Goal: Task Accomplishment & Management: Use online tool/utility

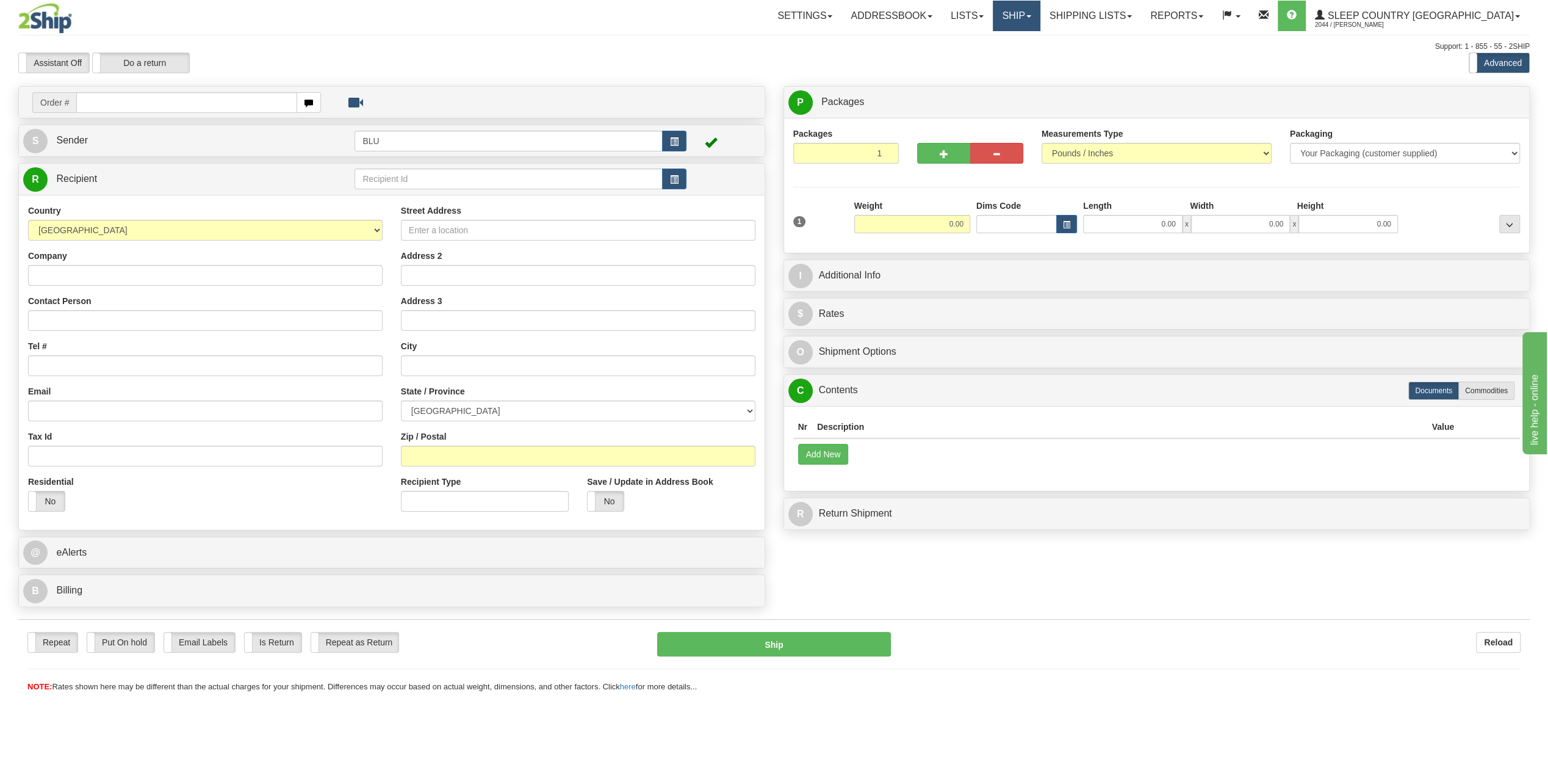
click at [1040, 12] on link "Ship" at bounding box center [1016, 16] width 47 height 31
click at [1028, 62] on span "OnHold / Order Queue" at bounding box center [984, 58] width 86 height 10
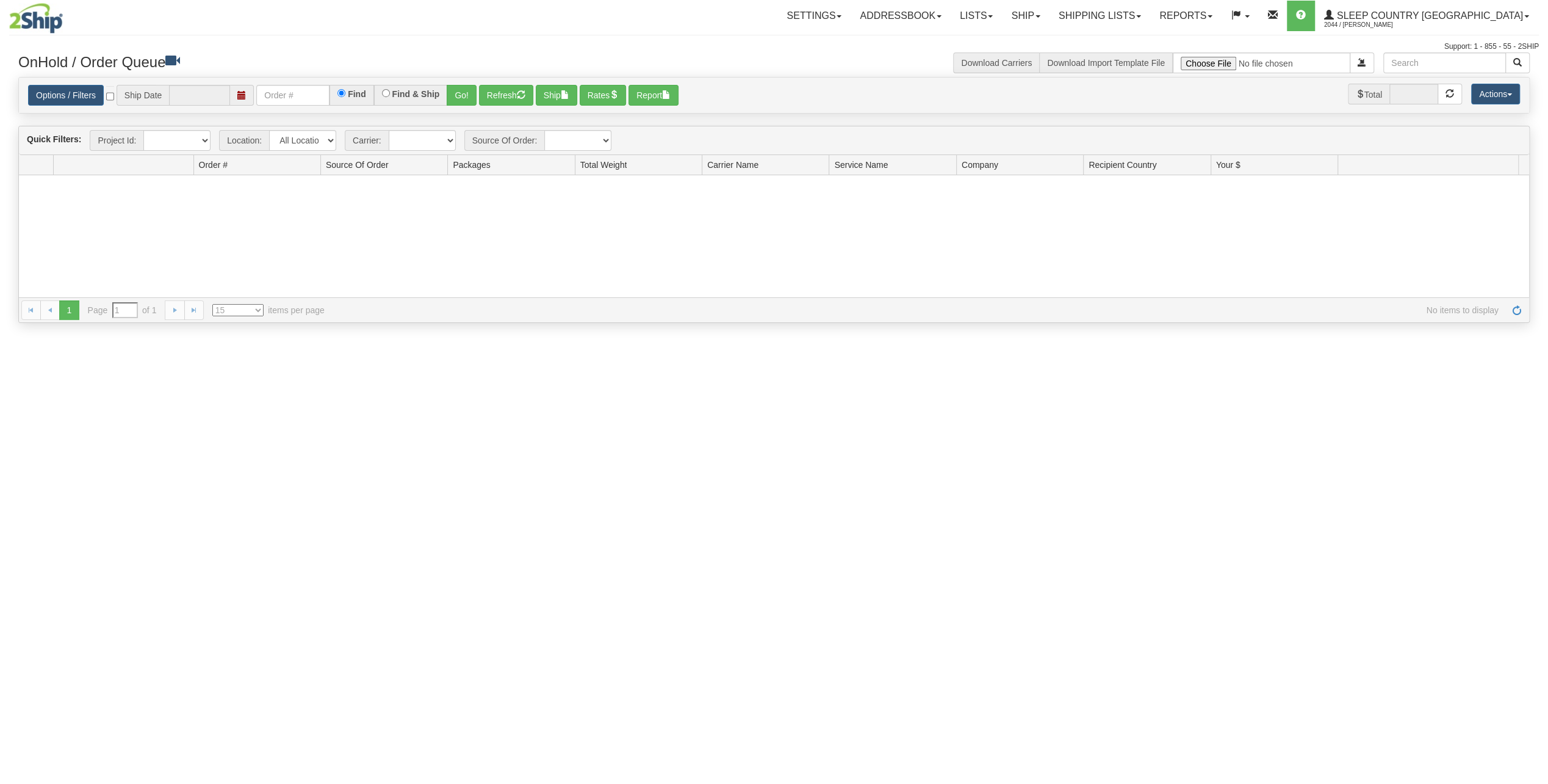
type input "[DATE]"
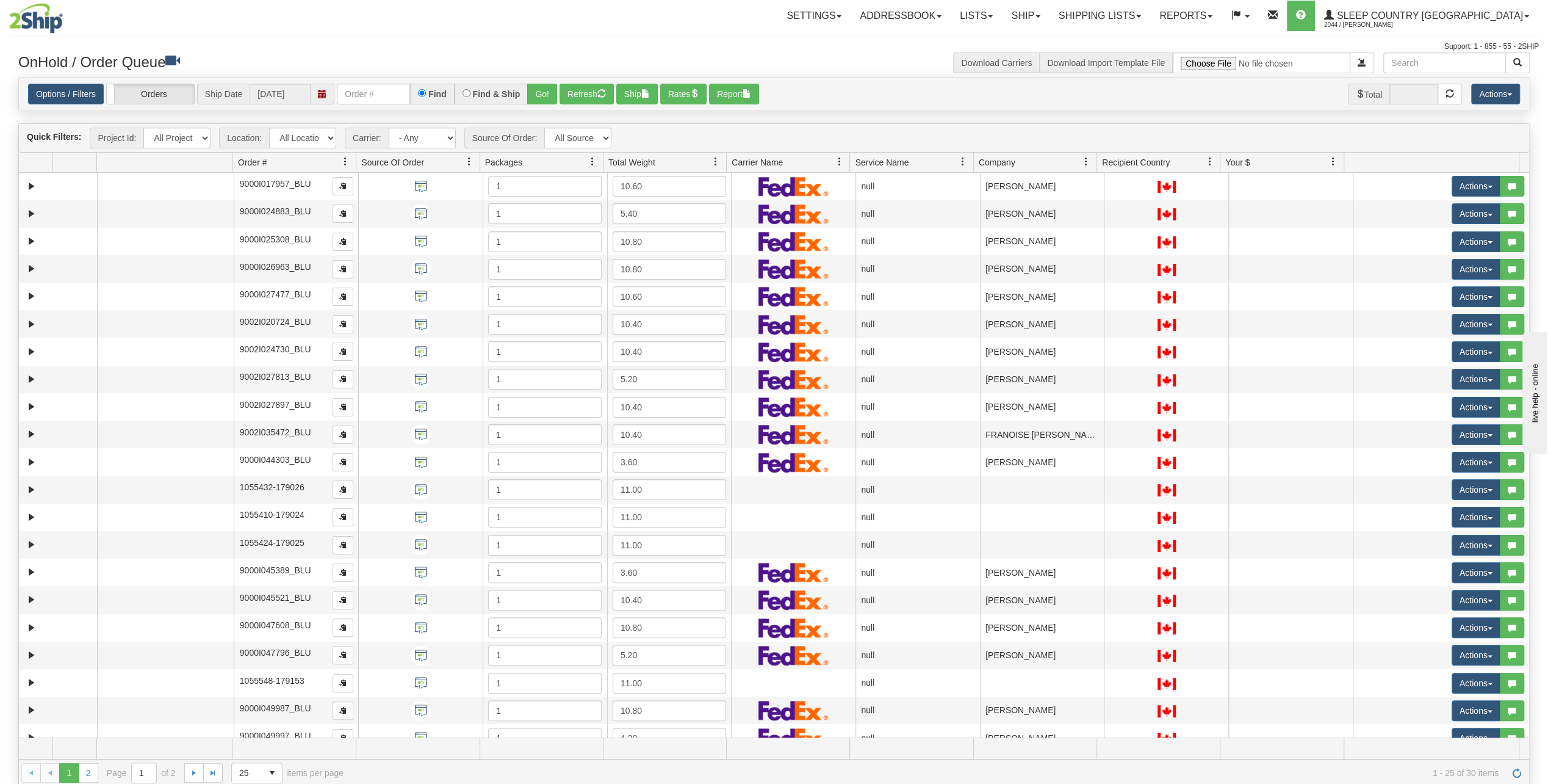
click at [369, 59] on h3 "OnHold / Order Queue" at bounding box center [392, 61] width 747 height 18
click at [599, 94] on span "button" at bounding box center [601, 93] width 8 height 8
click at [153, 94] on label "Orders" at bounding box center [150, 93] width 88 height 19
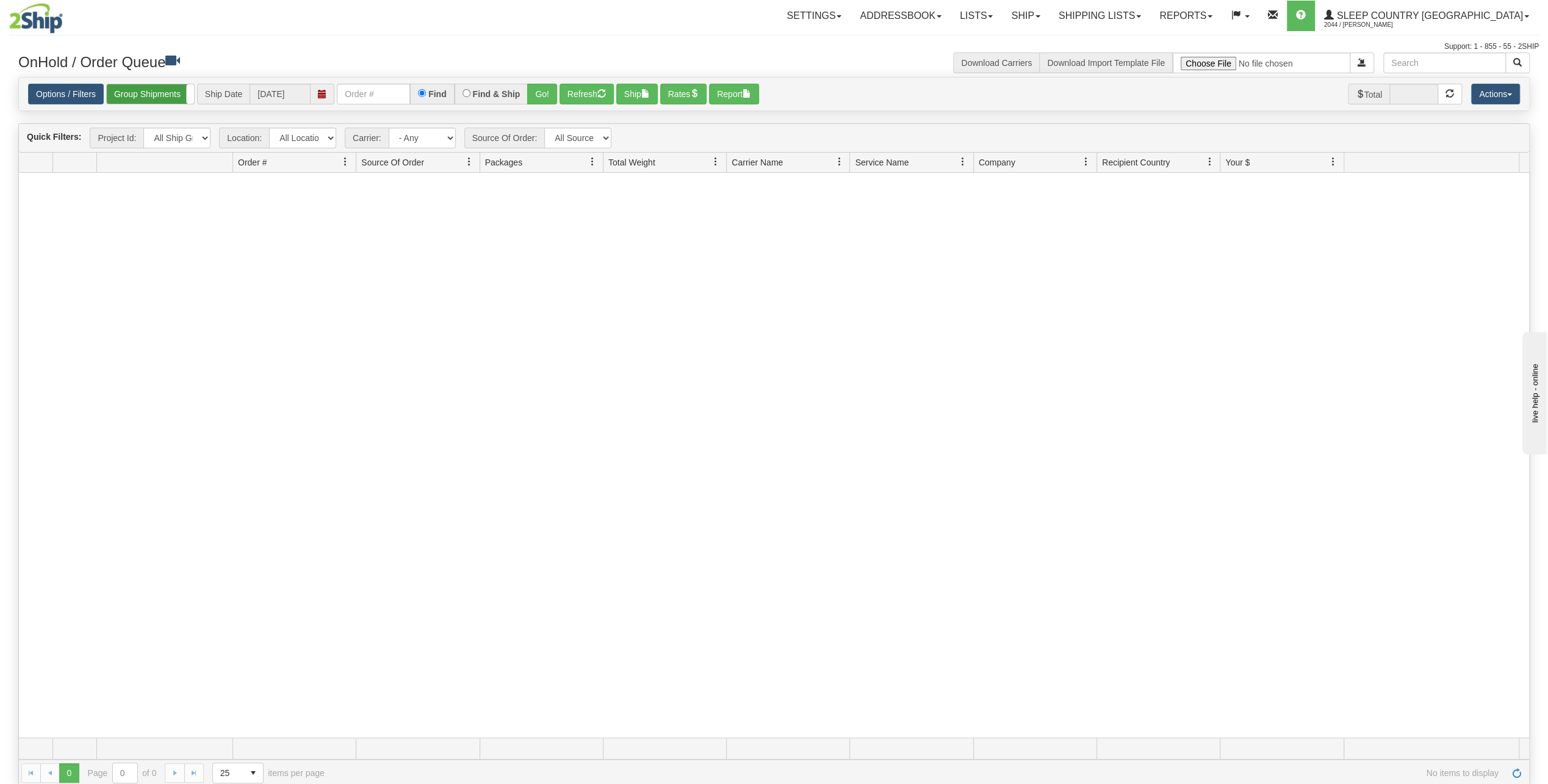
click at [149, 97] on label "Group Shipments" at bounding box center [150, 93] width 88 height 19
click at [155, 93] on label "Orders" at bounding box center [150, 93] width 88 height 19
click at [160, 97] on label "Group Shipments" at bounding box center [150, 93] width 88 height 19
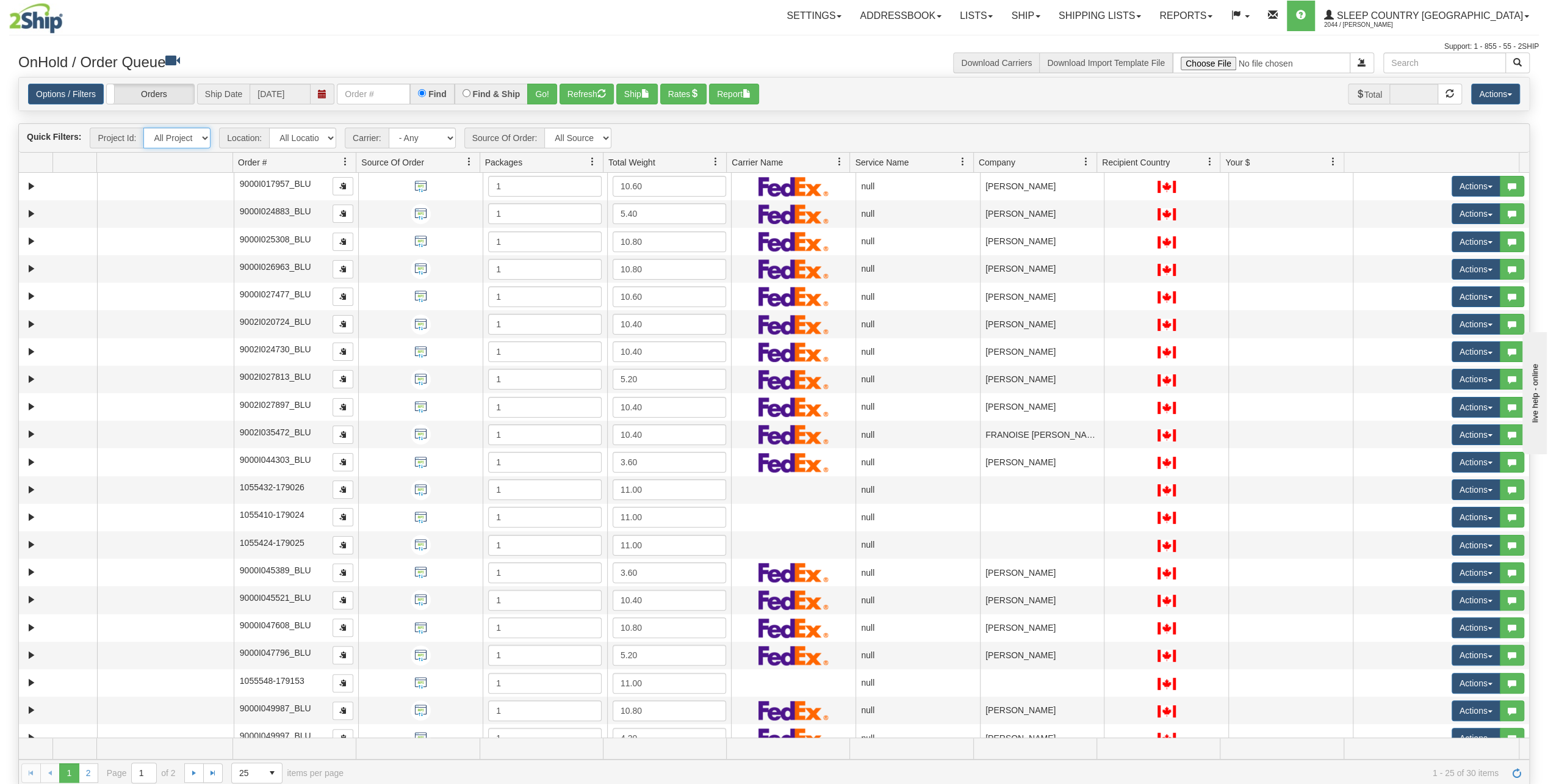
click at [181, 140] on select "All Projects" at bounding box center [177, 138] width 67 height 21
drag, startPoint x: 188, startPoint y: 138, endPoint x: 199, endPoint y: 135, distance: 11.4
click at [188, 138] on select "All Projects" at bounding box center [177, 138] width 67 height 21
click at [646, 100] on button "Ship" at bounding box center [637, 93] width 42 height 21
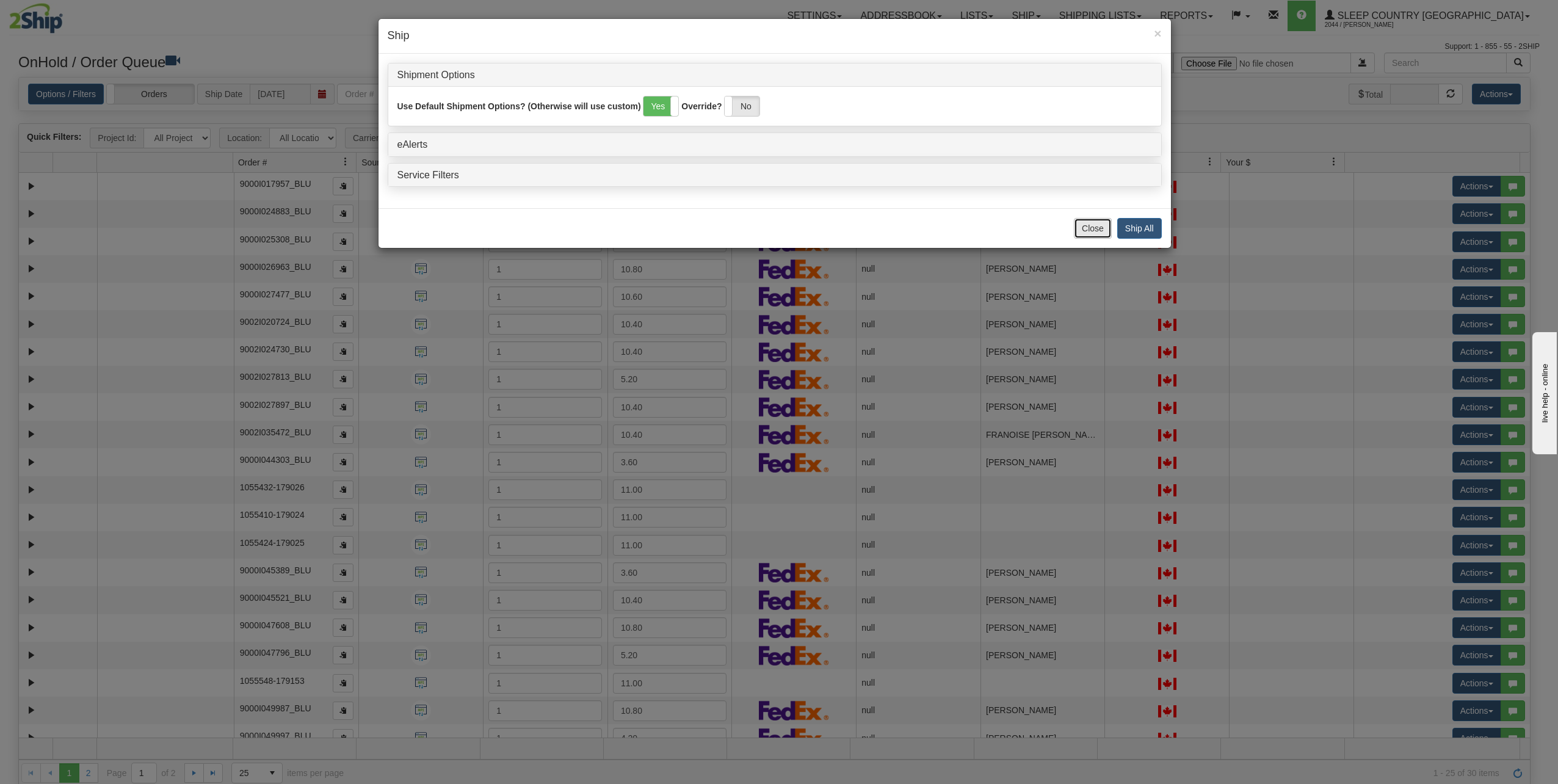
click at [1107, 225] on button "Close" at bounding box center [1092, 228] width 38 height 21
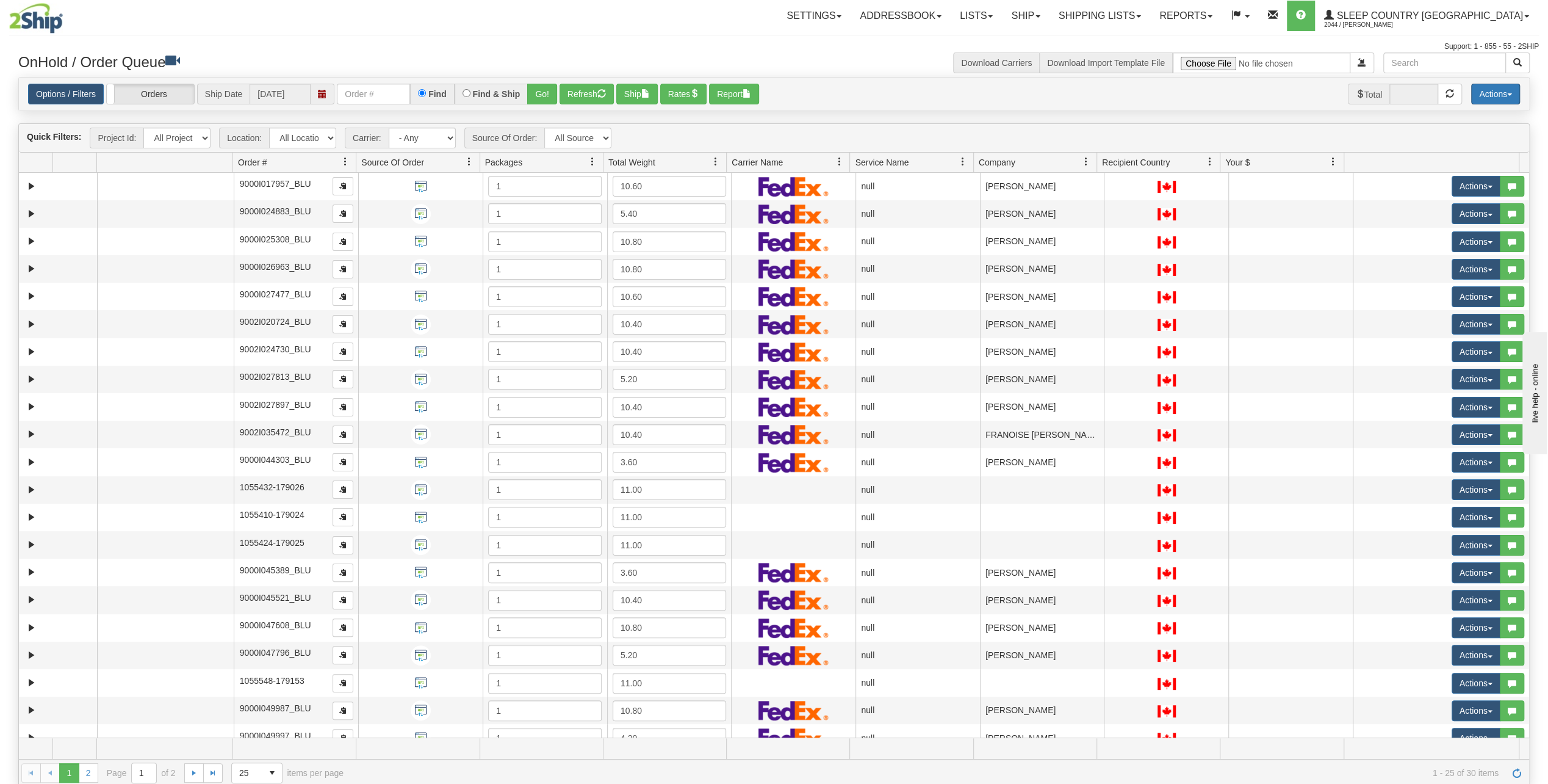
click at [1515, 102] on button "Actions" at bounding box center [1495, 93] width 49 height 21
click at [1148, 121] on div "Is equal to Is not equal to Contains Does not contains CAD USD EUR ZAR [PERSON_…" at bounding box center [774, 431] width 1530 height 709
click at [1384, 14] on link "Sleep Country [GEOGRAPHIC_DATA] 2044 / [PERSON_NAME]" at bounding box center [1427, 16] width 224 height 31
click at [1206, 42] on div "Support: 1 - 855 - 55 - 2SHIP" at bounding box center [774, 47] width 1530 height 10
click at [924, 16] on link "Addressbook" at bounding box center [901, 16] width 100 height 31
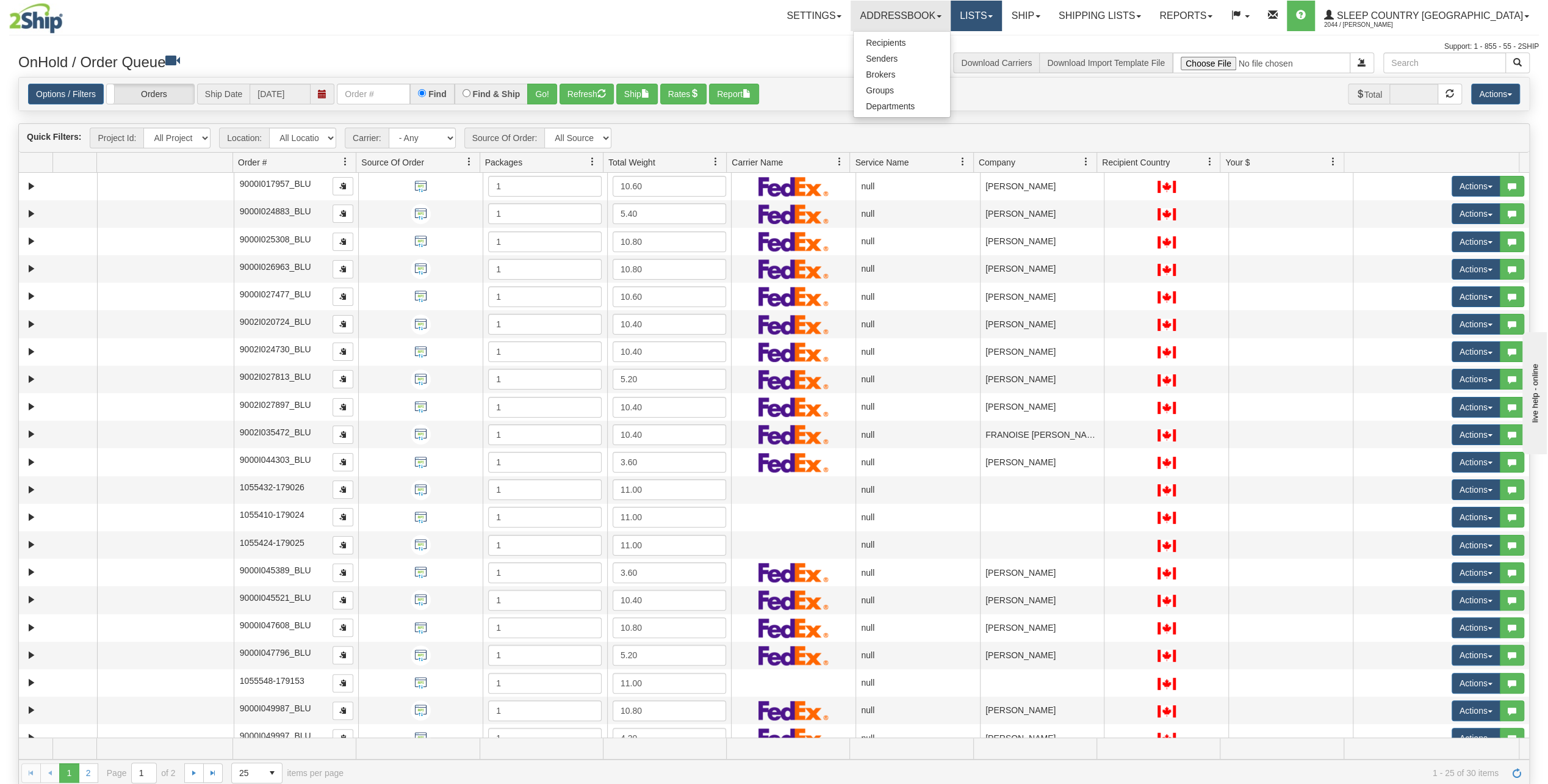
click at [1002, 13] on link "Lists" at bounding box center [976, 16] width 51 height 31
click at [1049, 13] on link "Ship" at bounding box center [1025, 16] width 47 height 31
click at [606, 49] on div "Support: 1 - 855 - 55 - 2SHIP" at bounding box center [774, 47] width 1530 height 10
click at [58, 102] on link "Options / Filters" at bounding box center [66, 93] width 76 height 21
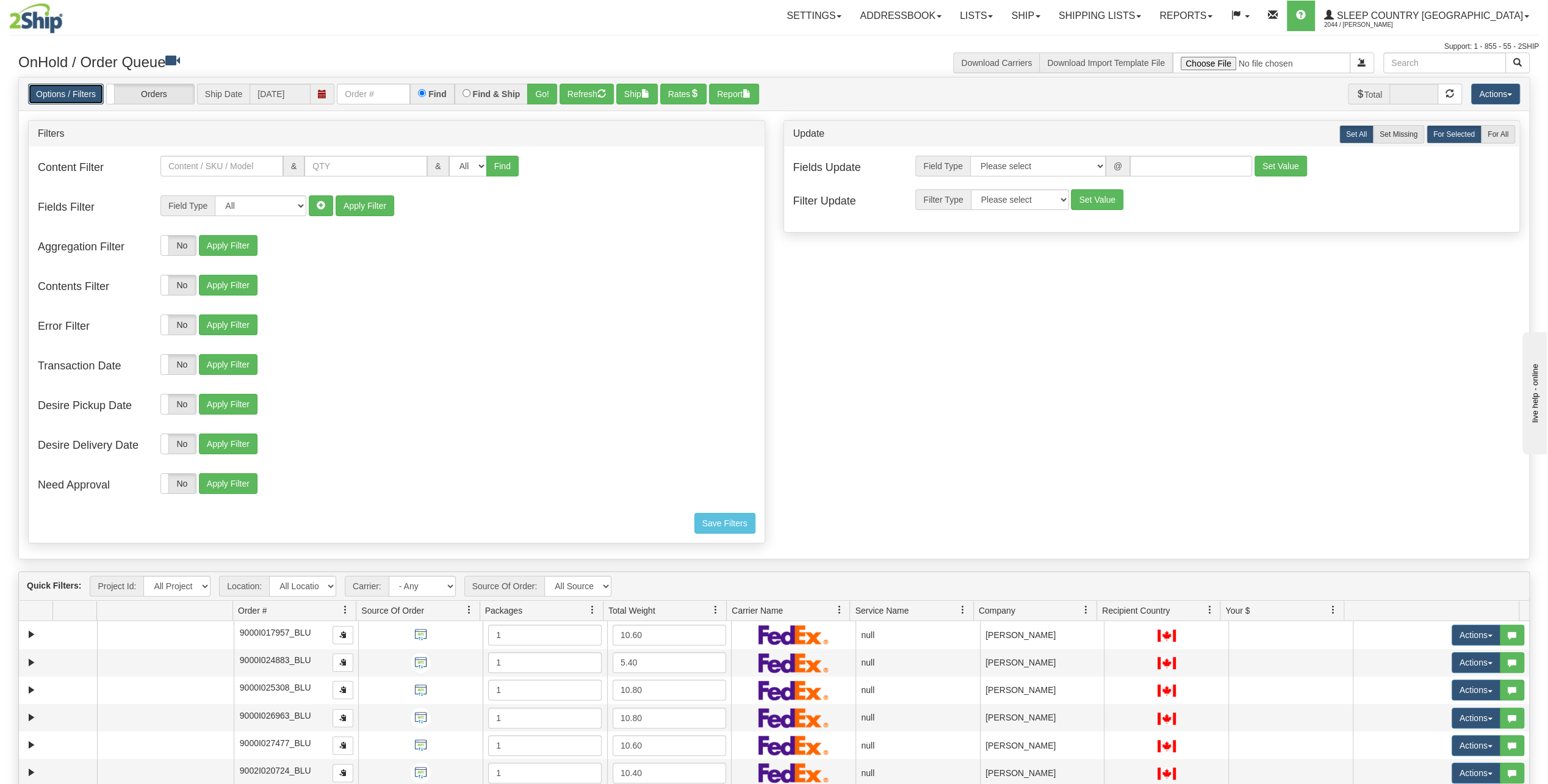
click at [58, 102] on link "Options / Filters" at bounding box center [66, 93] width 76 height 21
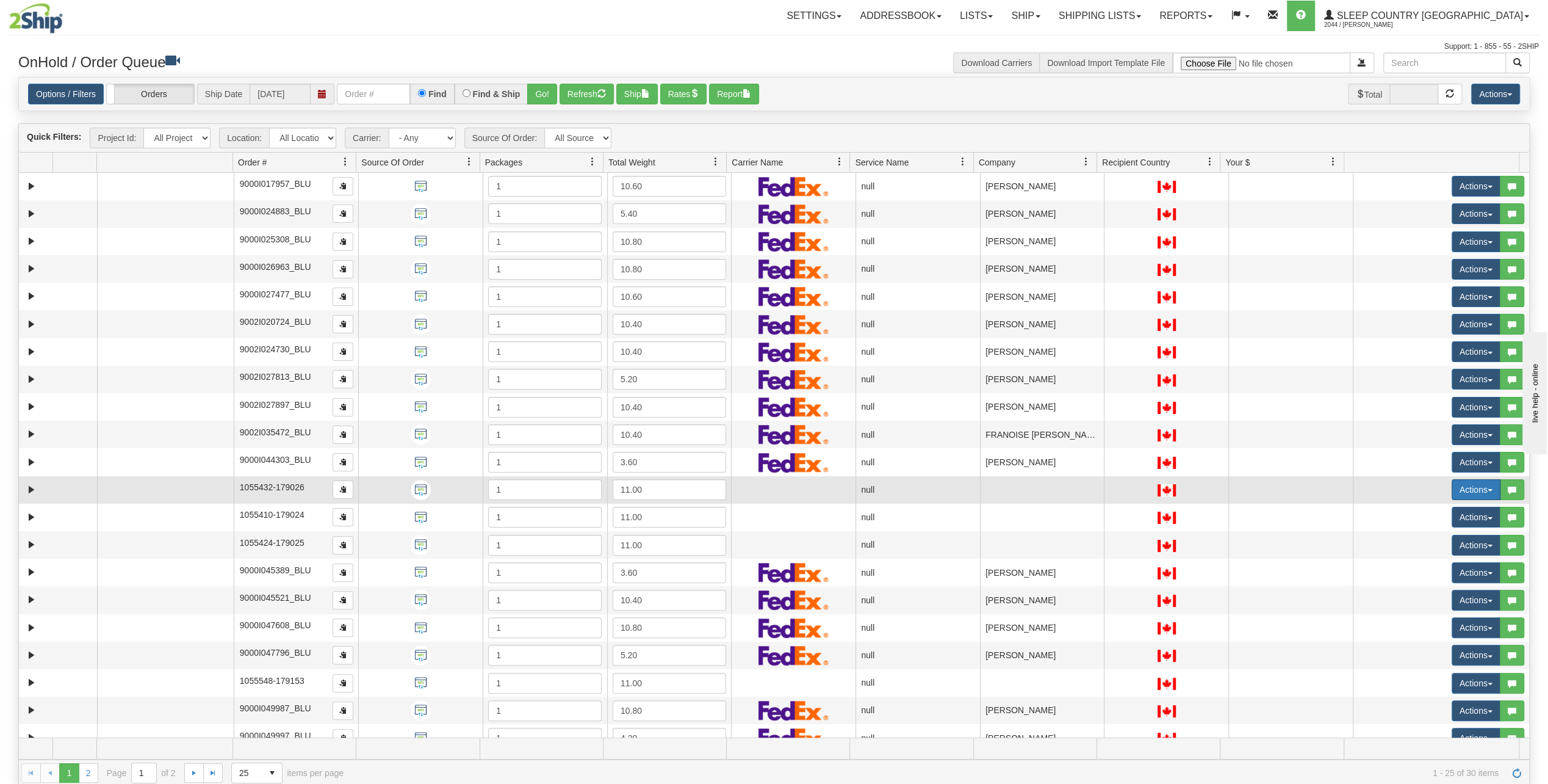
click at [1460, 488] on button "Actions" at bounding box center [1476, 489] width 49 height 21
click at [1428, 505] on link "Open" at bounding box center [1447, 512] width 106 height 16
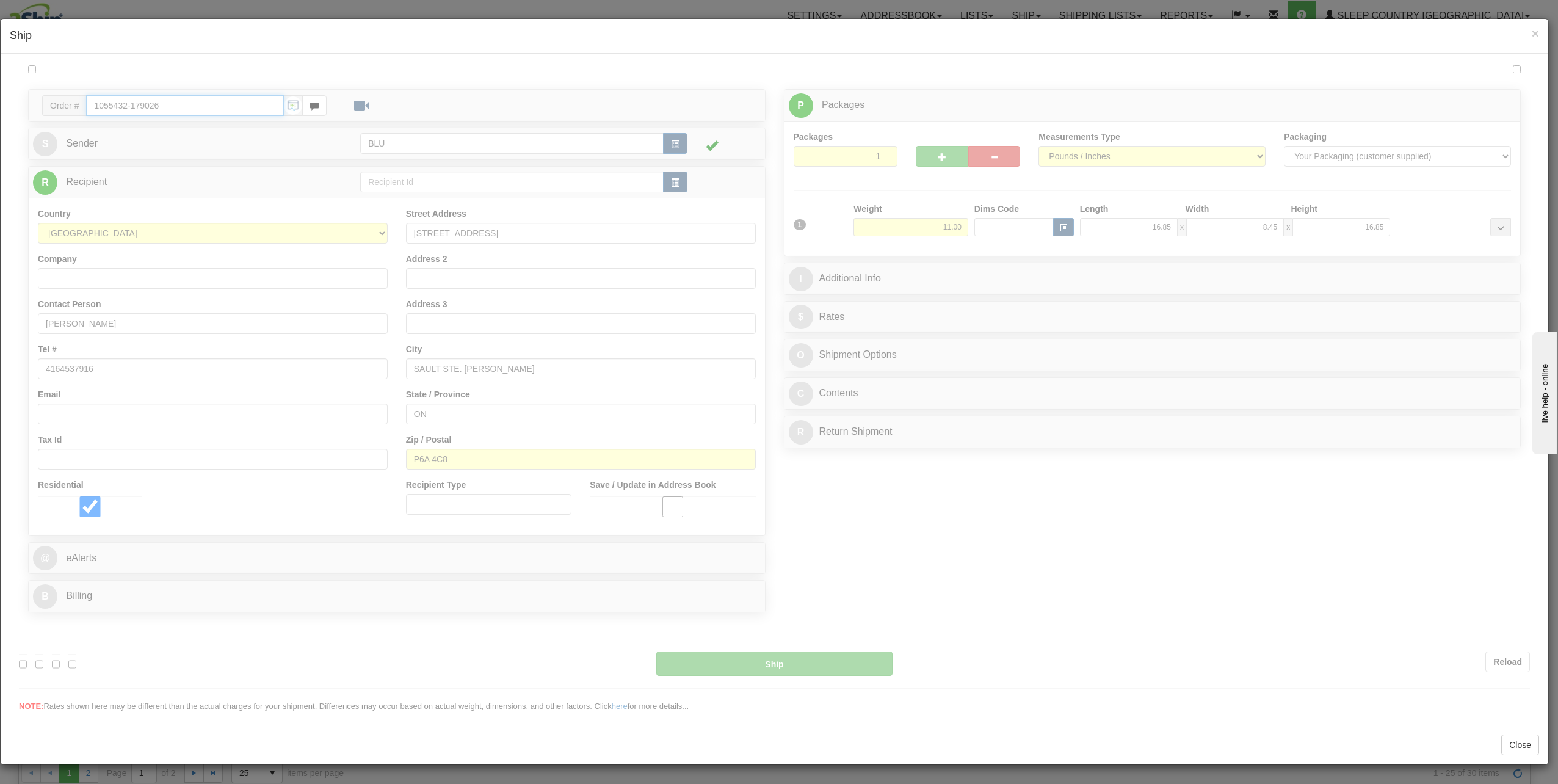
type input "16:13"
type input "16:00"
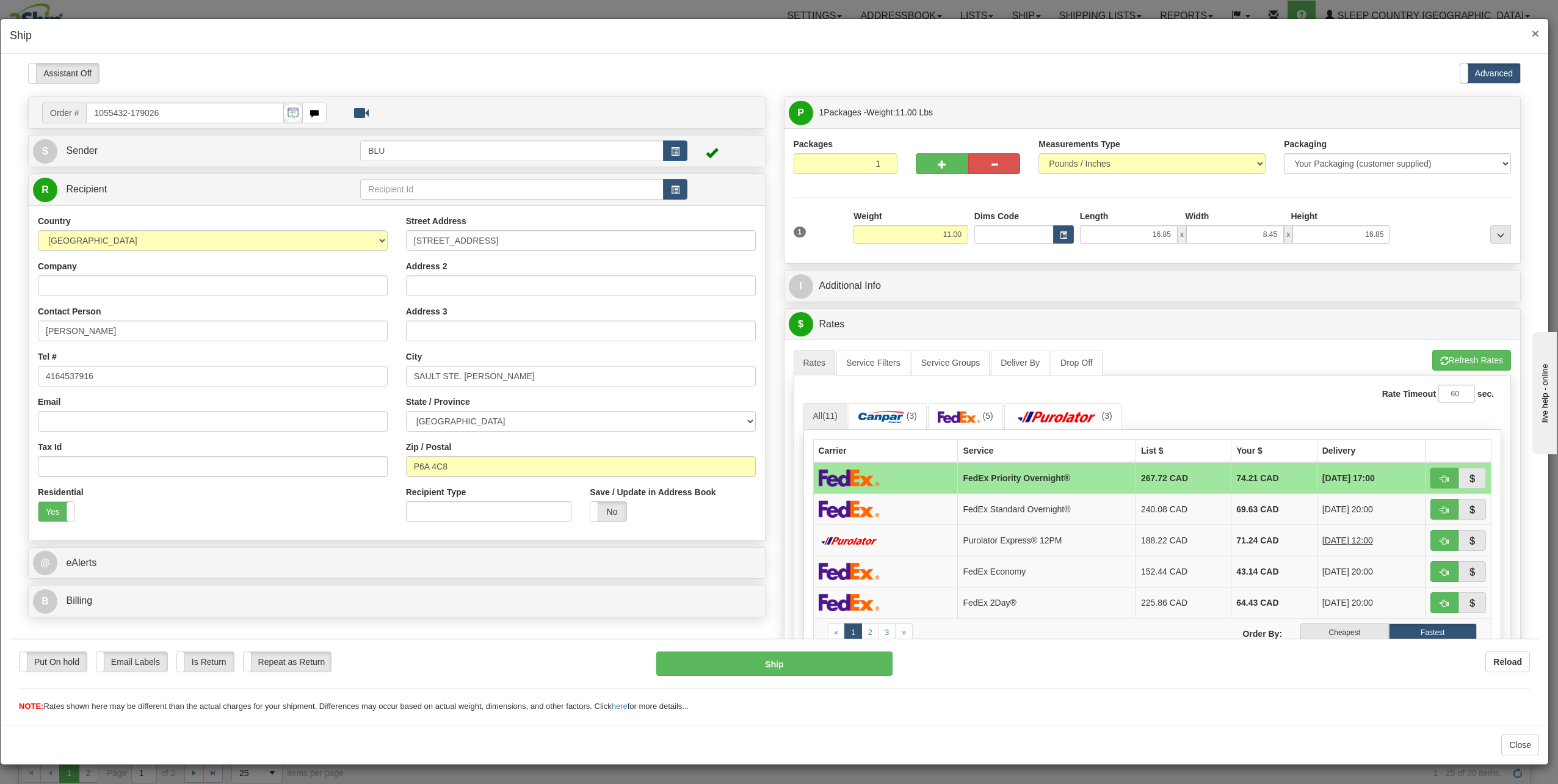
click at [1535, 29] on span "×" at bounding box center [1535, 33] width 8 height 14
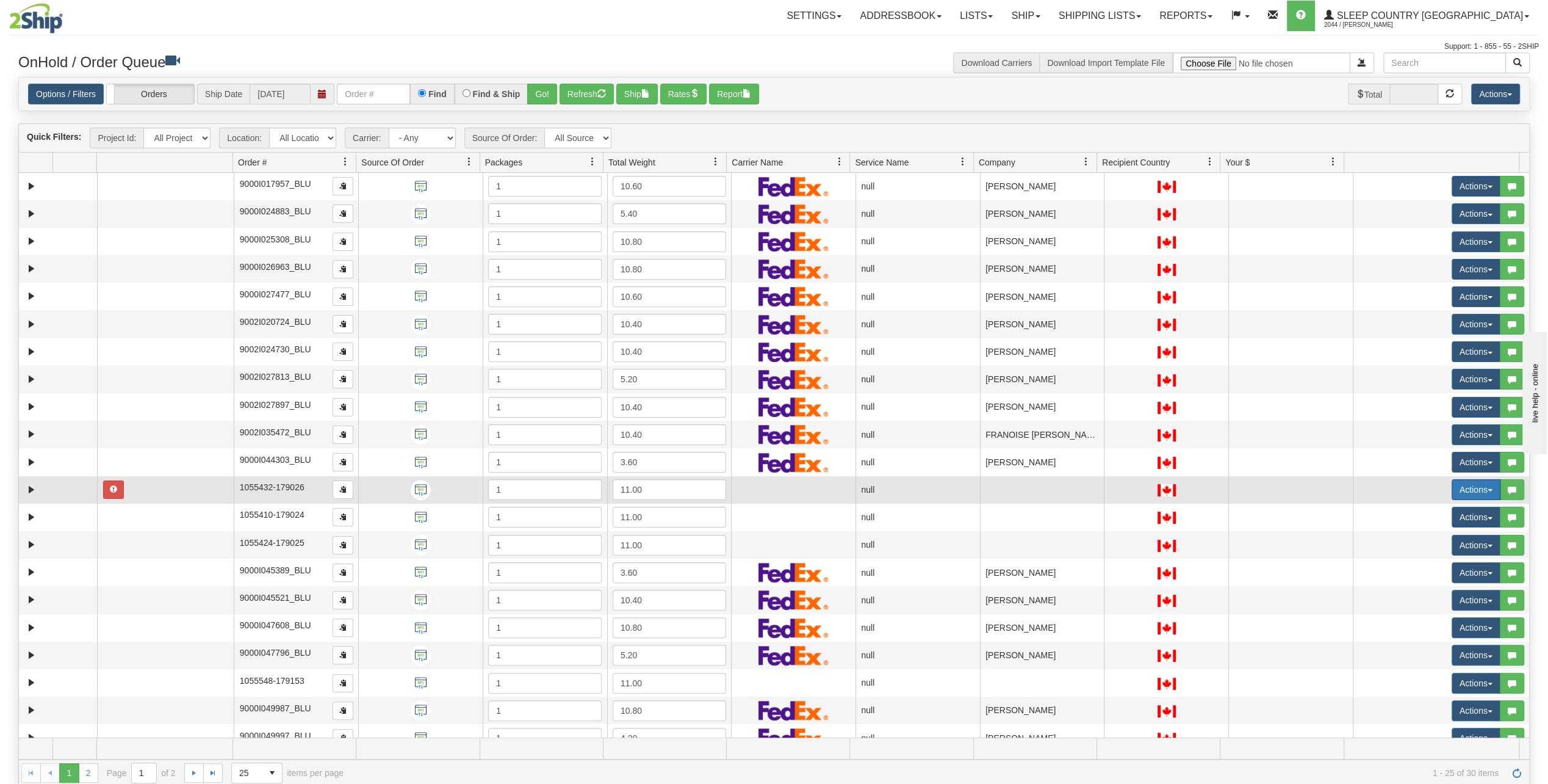
click at [1475, 489] on button "Actions" at bounding box center [1476, 489] width 49 height 21
click at [1429, 510] on link "Open" at bounding box center [1447, 512] width 106 height 16
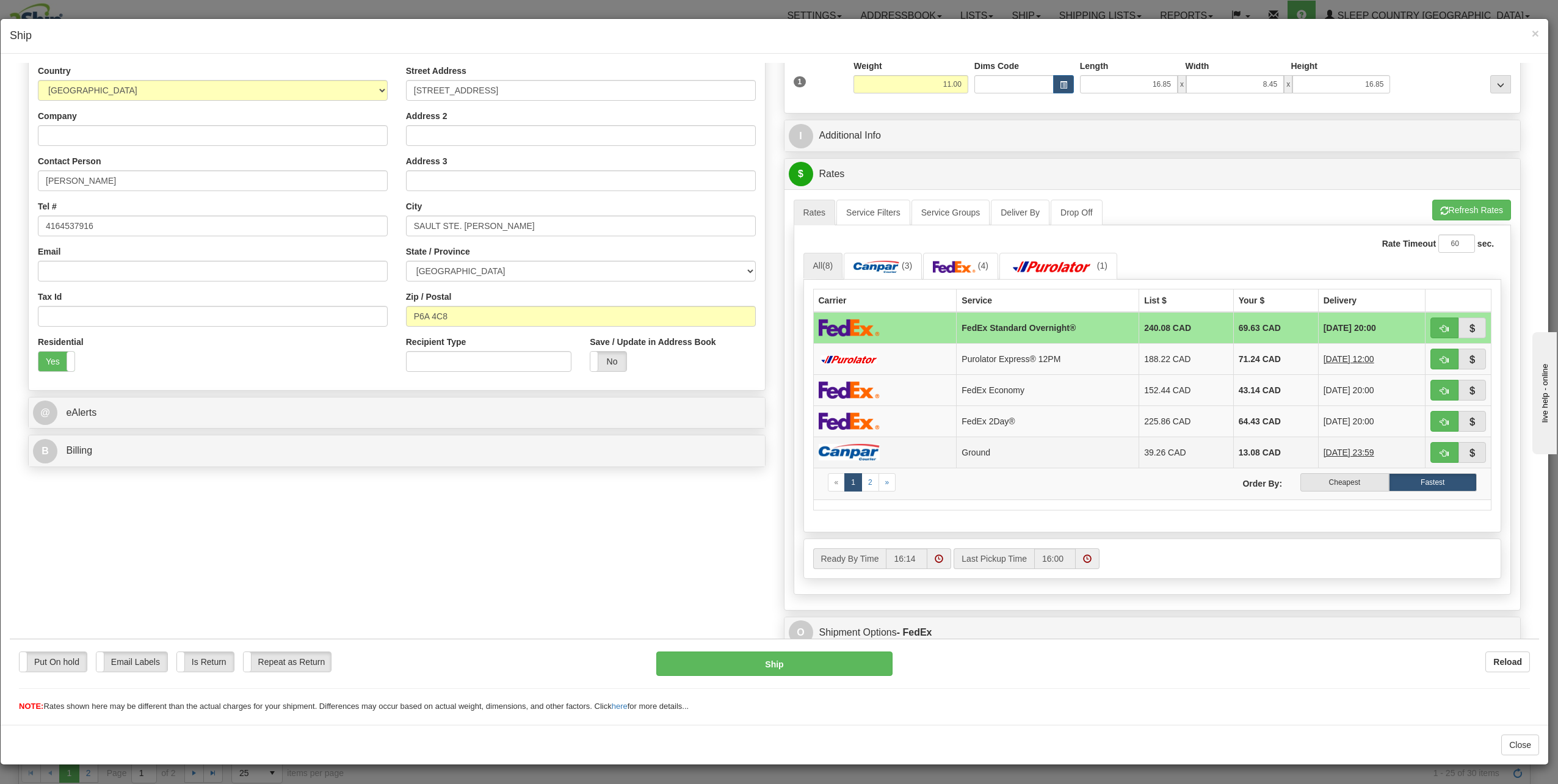
scroll to position [125, 0]
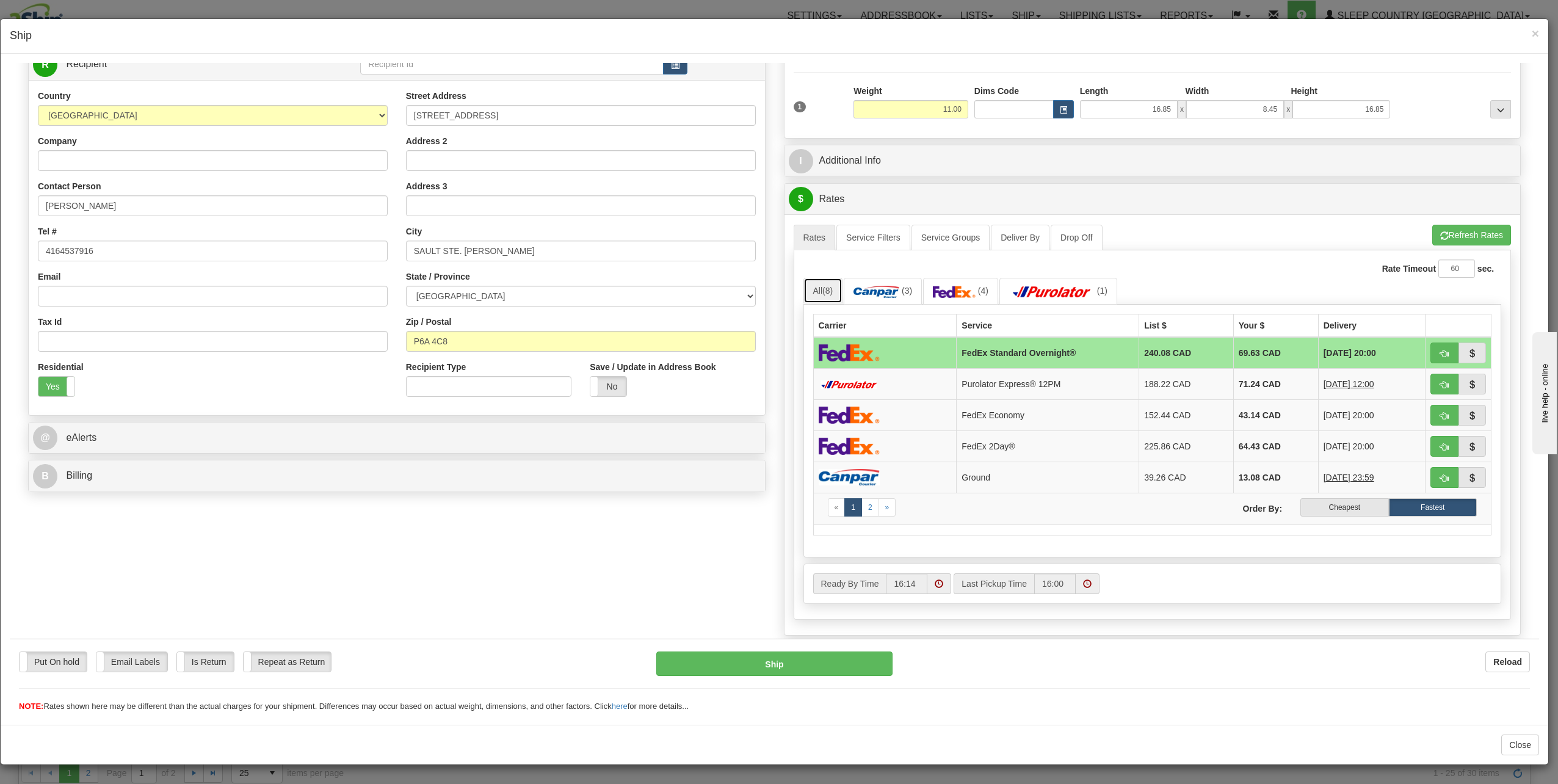
click at [827, 286] on span "(8)" at bounding box center [828, 290] width 10 height 10
click at [861, 285] on img at bounding box center [876, 291] width 46 height 13
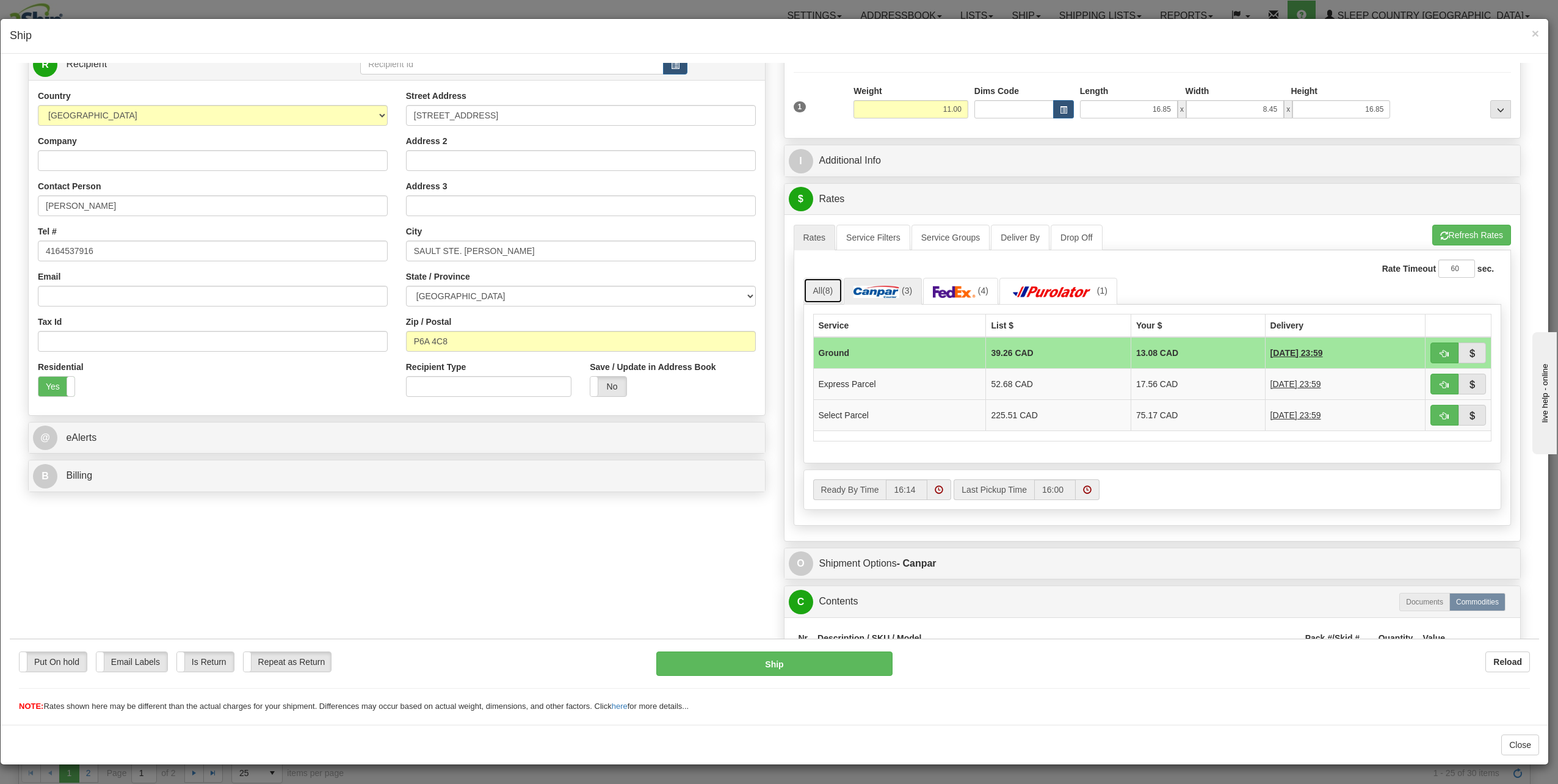
click at [819, 290] on link "All (8)" at bounding box center [824, 289] width 40 height 26
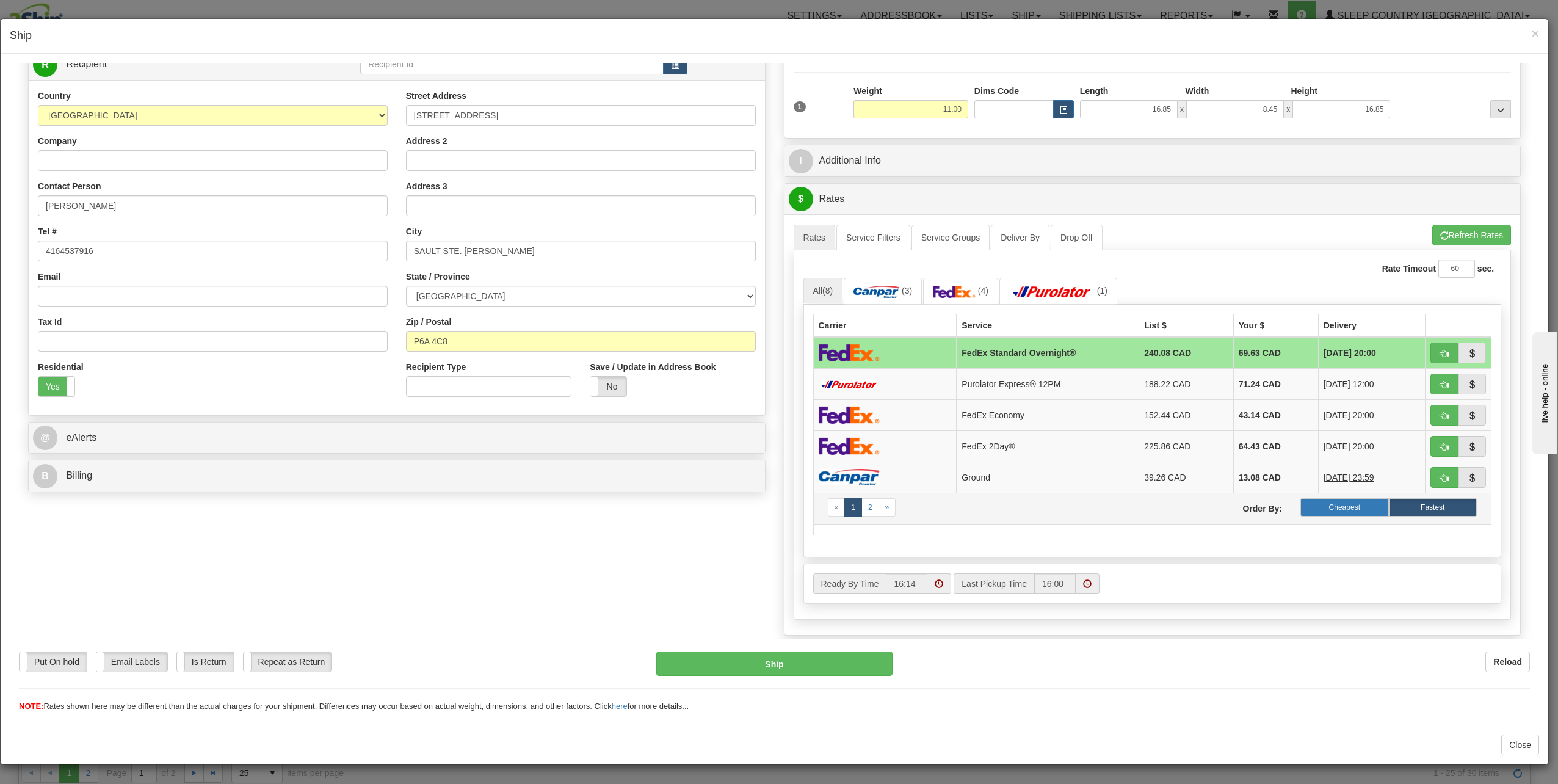
click at [1360, 501] on label "Cheapest" at bounding box center [1344, 506] width 88 height 18
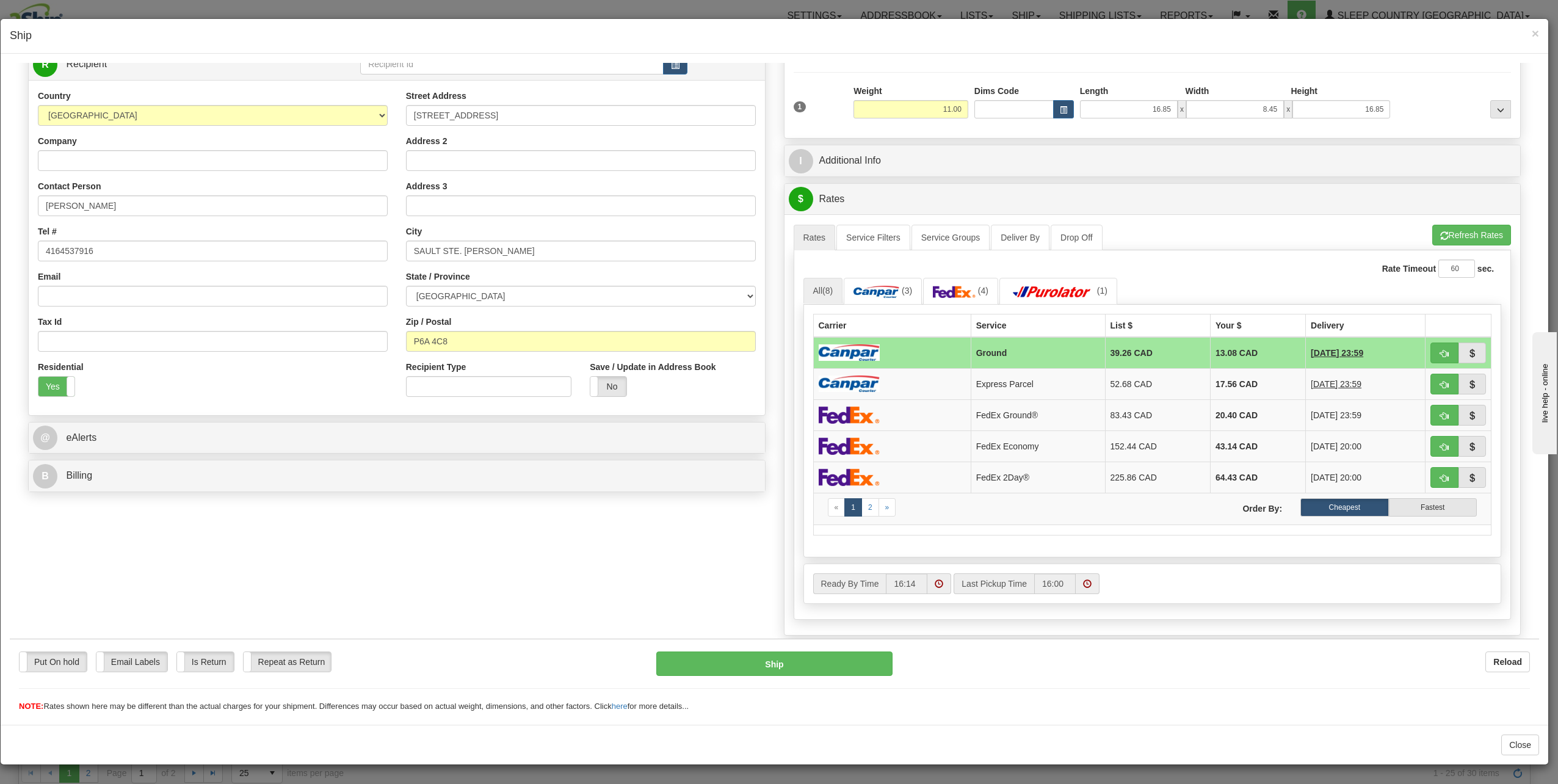
click at [895, 347] on td at bounding box center [892, 352] width 158 height 32
click at [925, 349] on td at bounding box center [892, 352] width 158 height 32
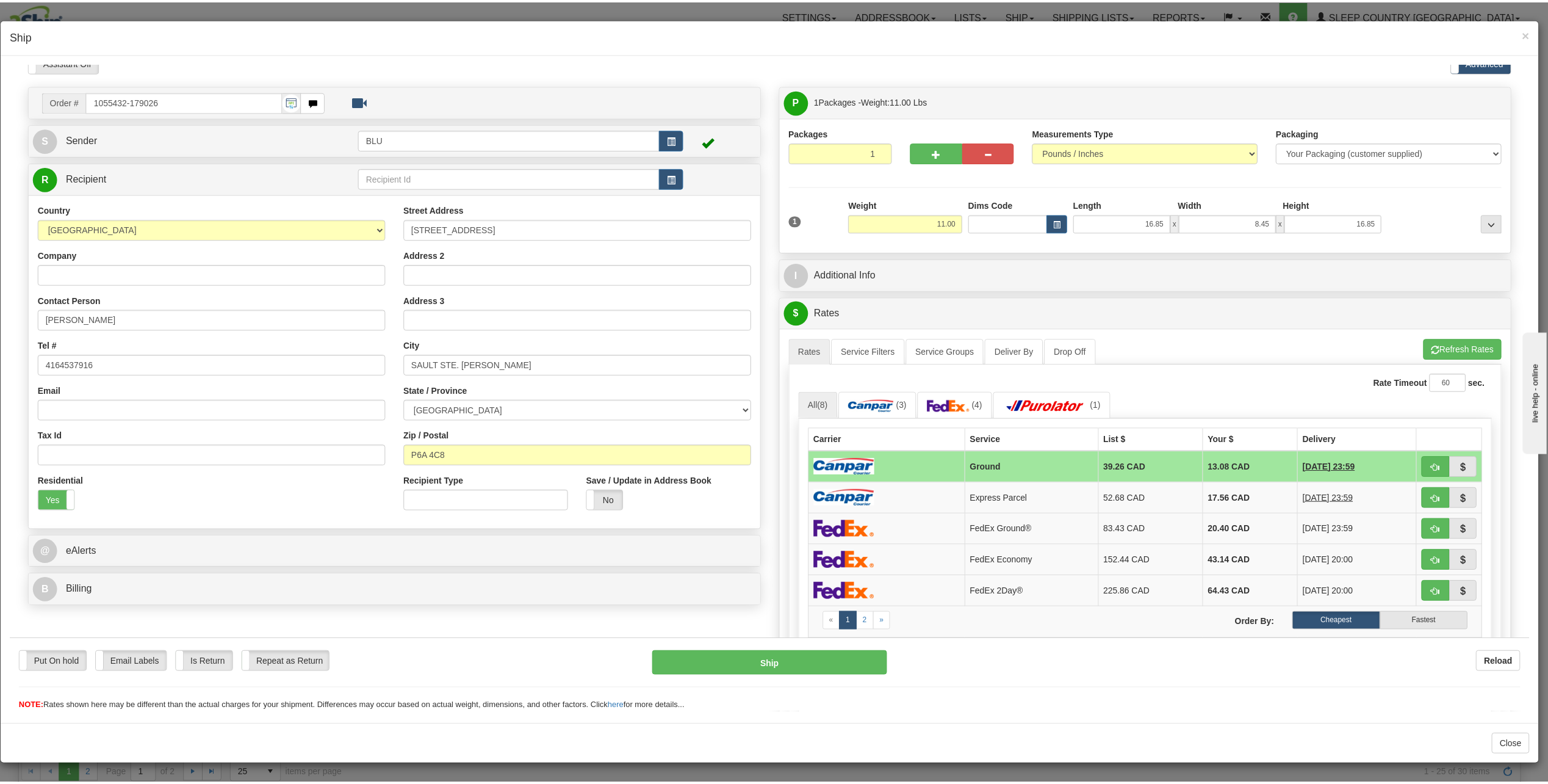
scroll to position [0, 0]
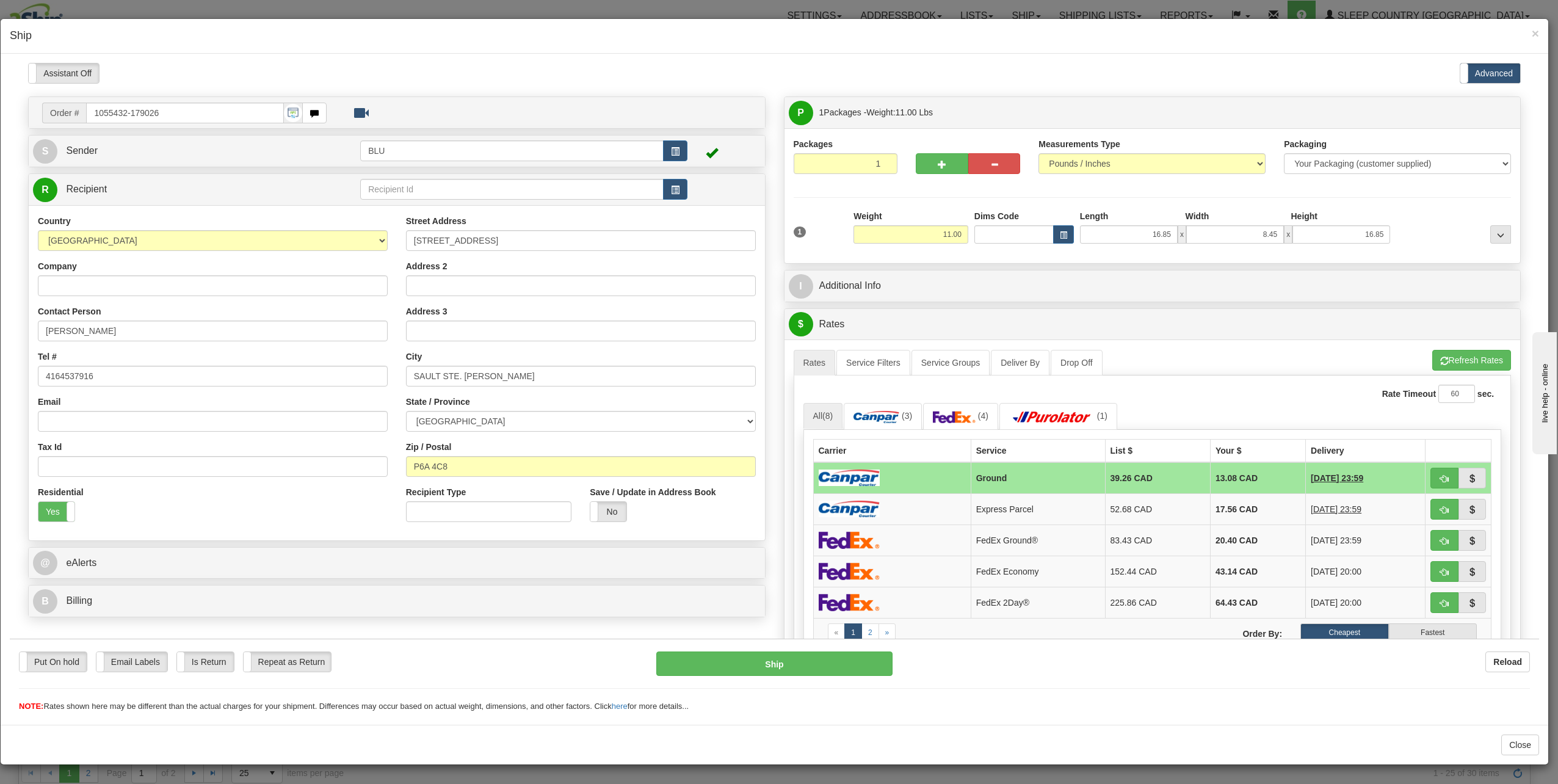
click at [751, 88] on div "Please wait... Attention! Ok Add to Bidding... Preview Custom Documents Preview…" at bounding box center [774, 576] width 1530 height 1028
click at [1531, 745] on button "Close" at bounding box center [1520, 744] width 38 height 21
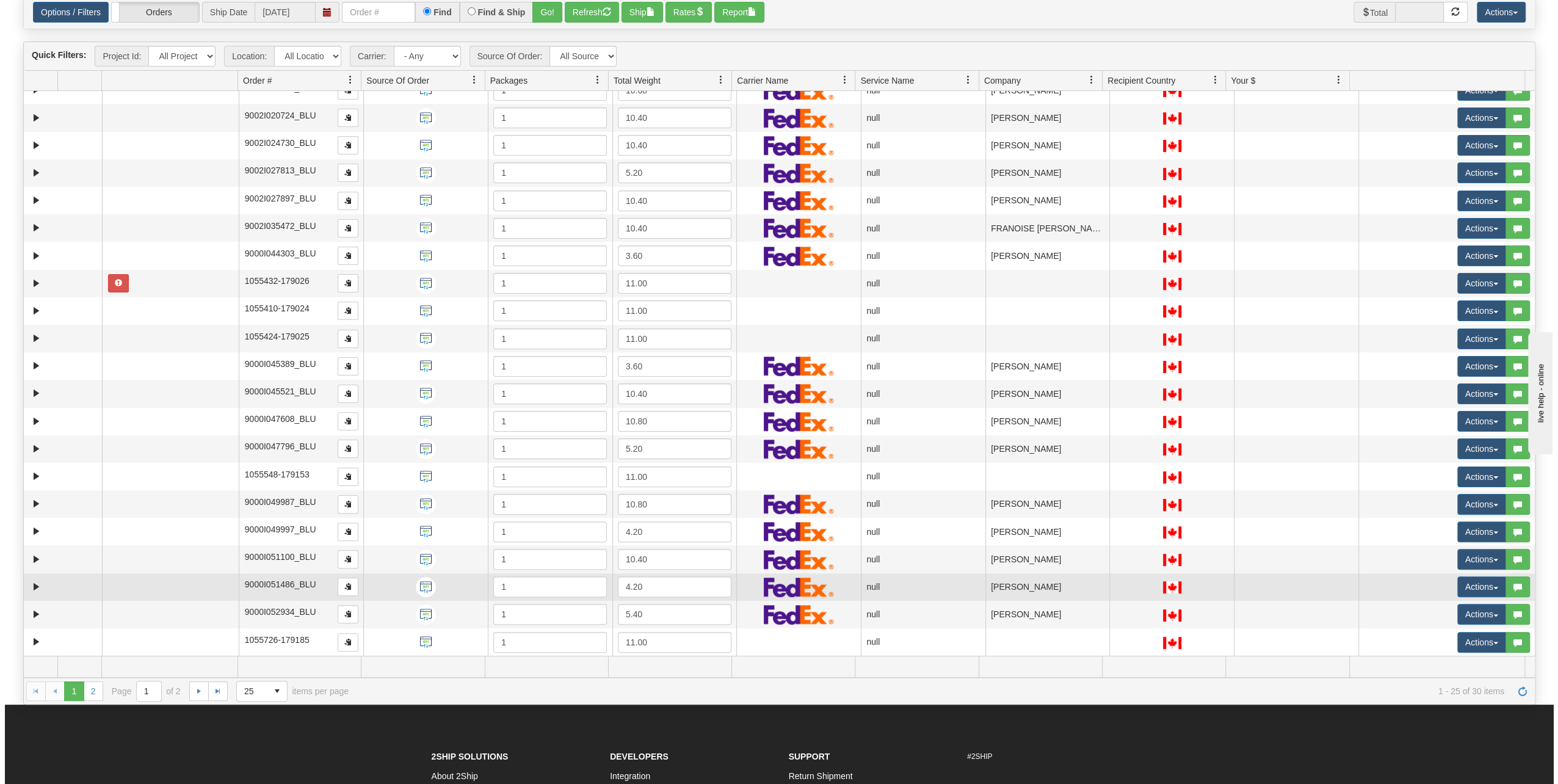
scroll to position [183, 0]
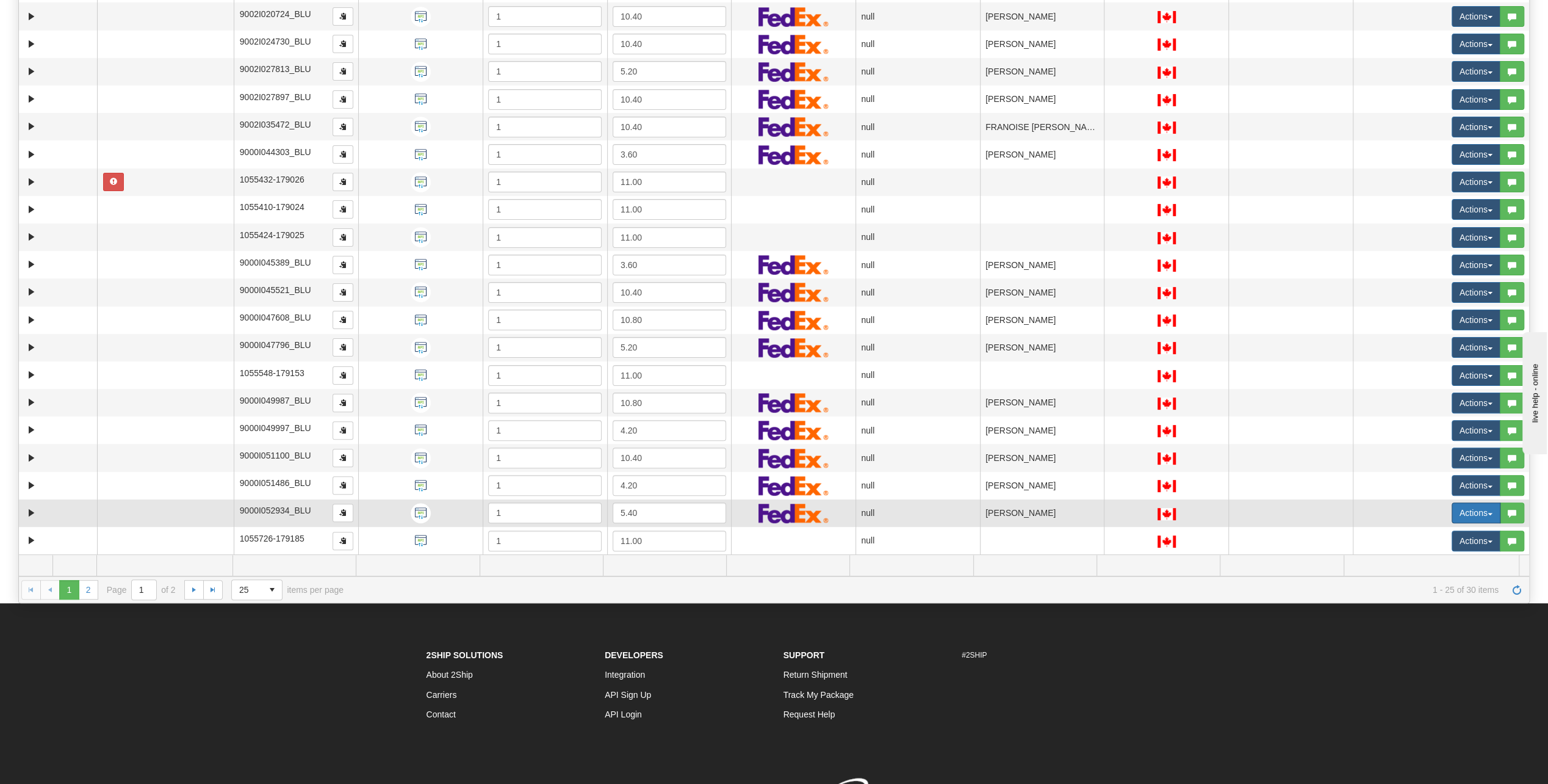
click at [1465, 505] on button "Actions" at bounding box center [1476, 512] width 49 height 21
click at [1419, 535] on span "Open" at bounding box center [1421, 536] width 29 height 10
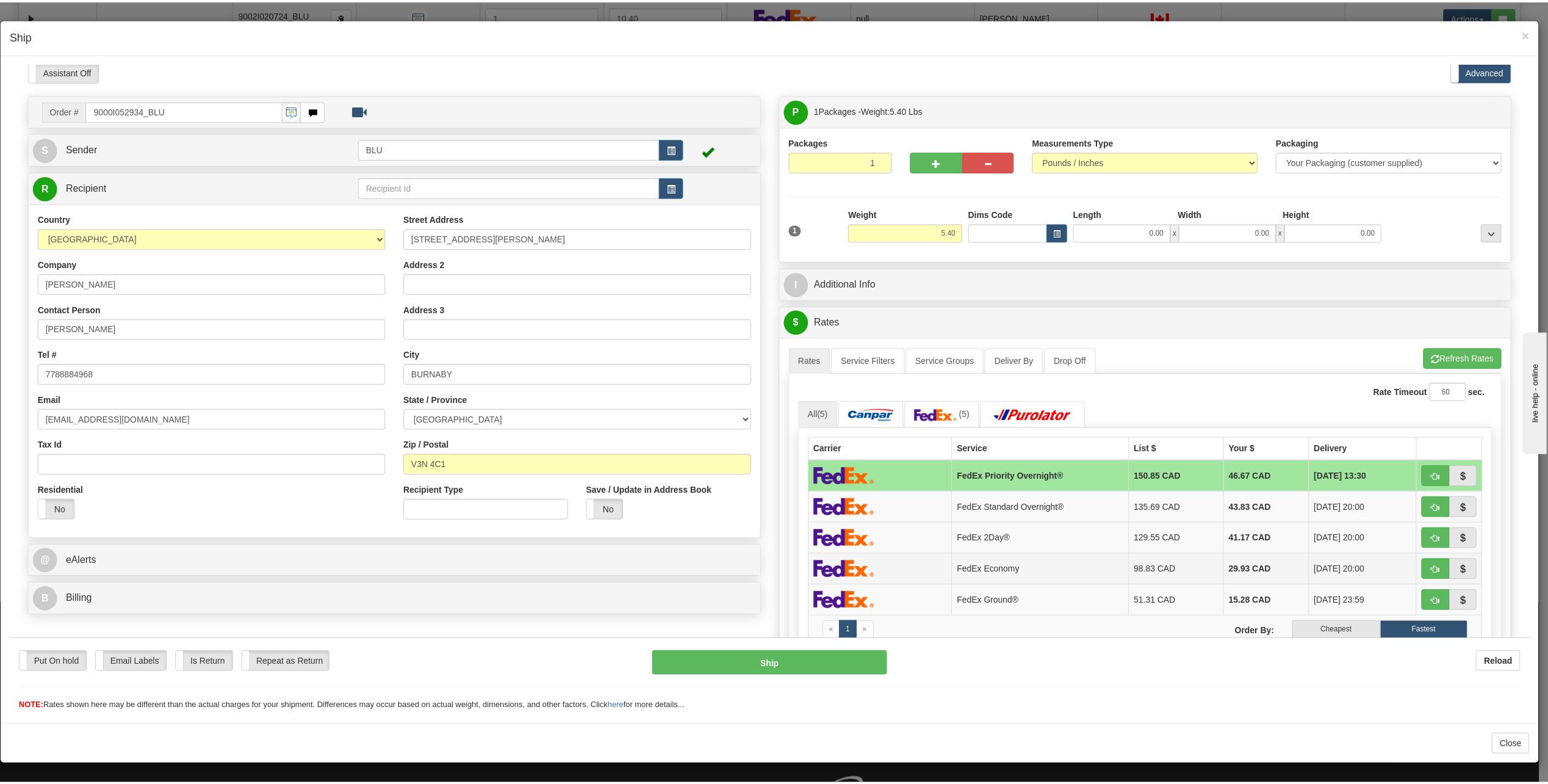
scroll to position [0, 0]
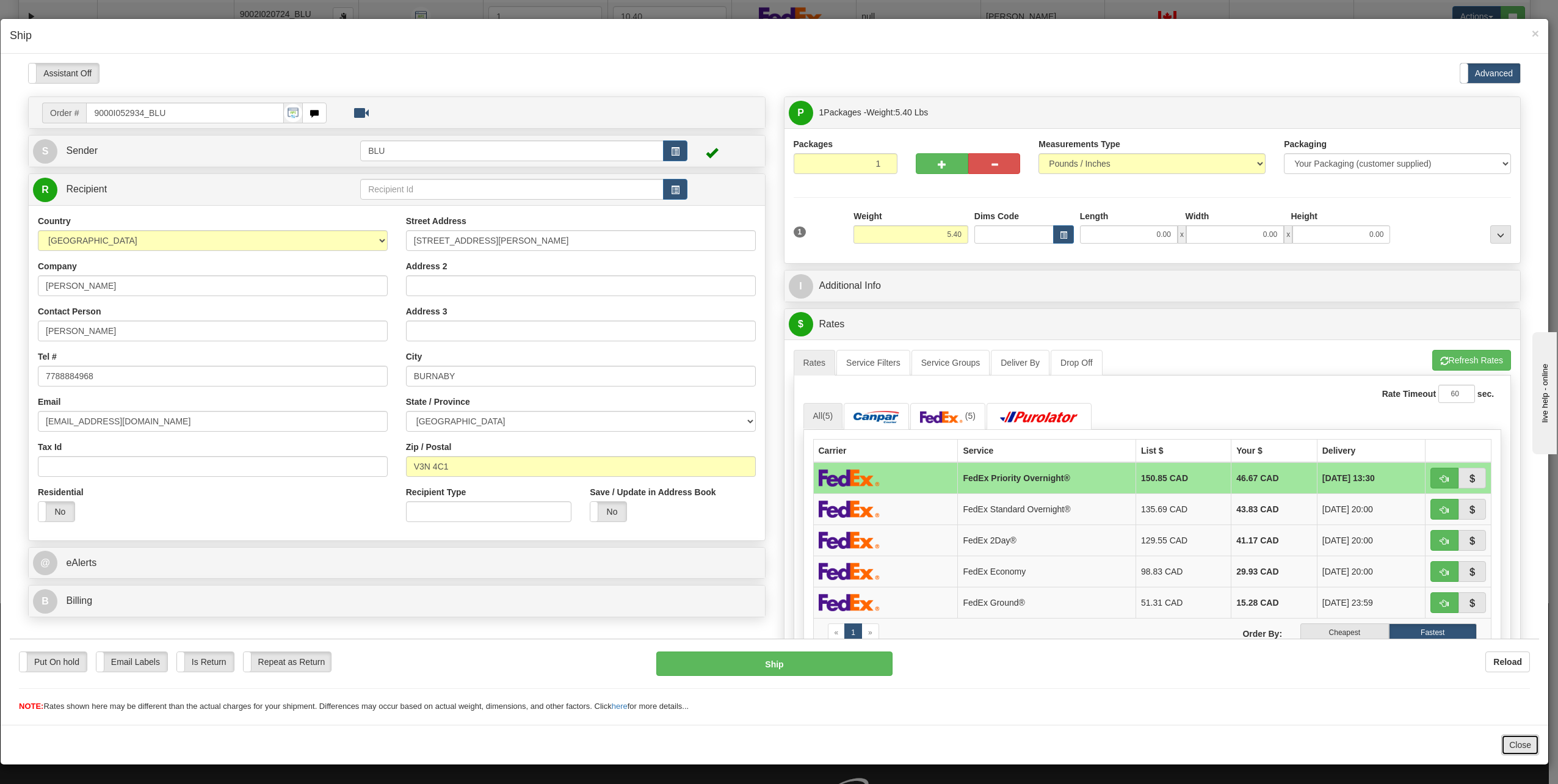
click at [1526, 737] on button "Close" at bounding box center [1520, 744] width 38 height 21
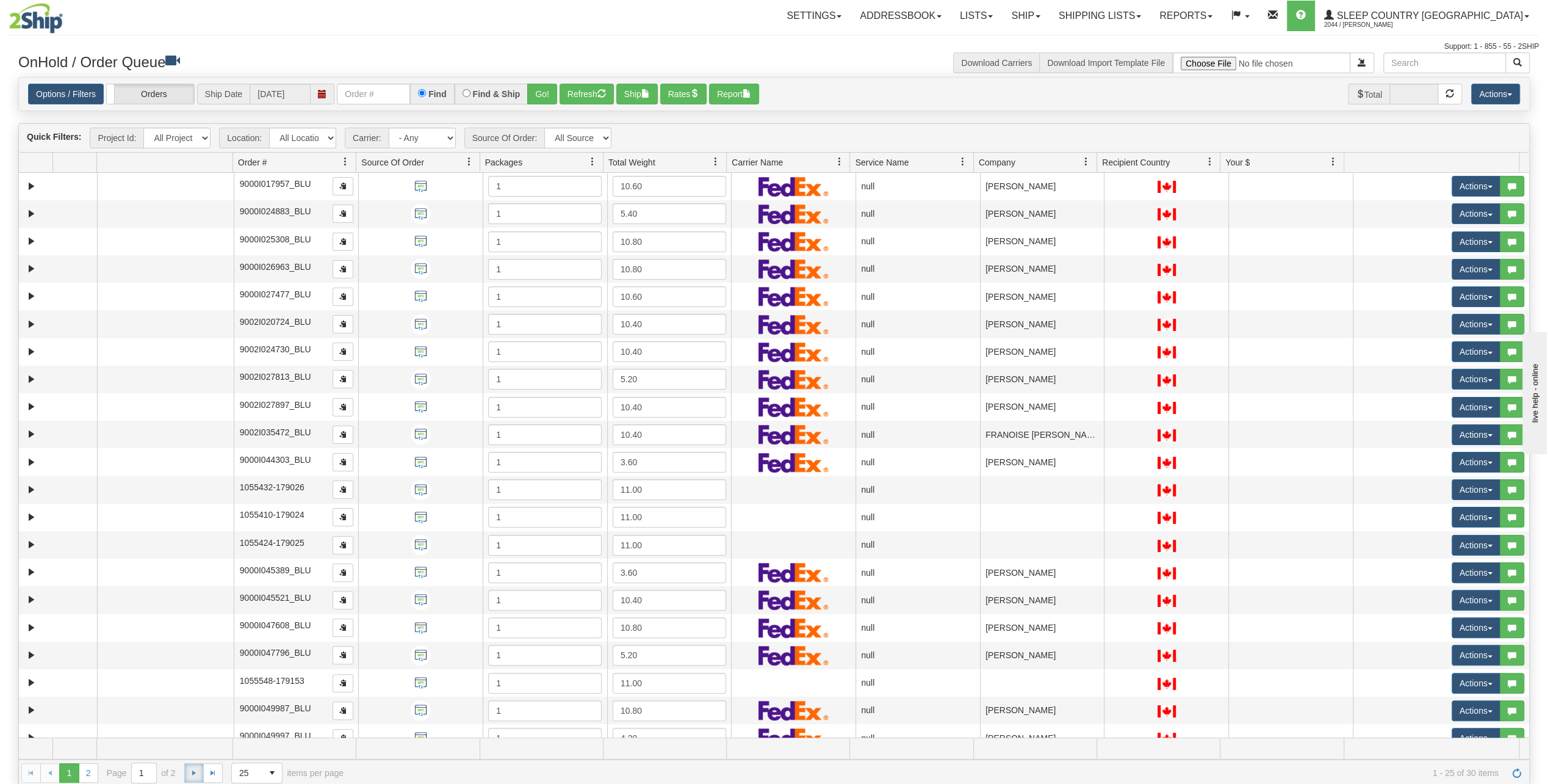
click at [189, 769] on span "Go to the next page" at bounding box center [194, 772] width 10 height 10
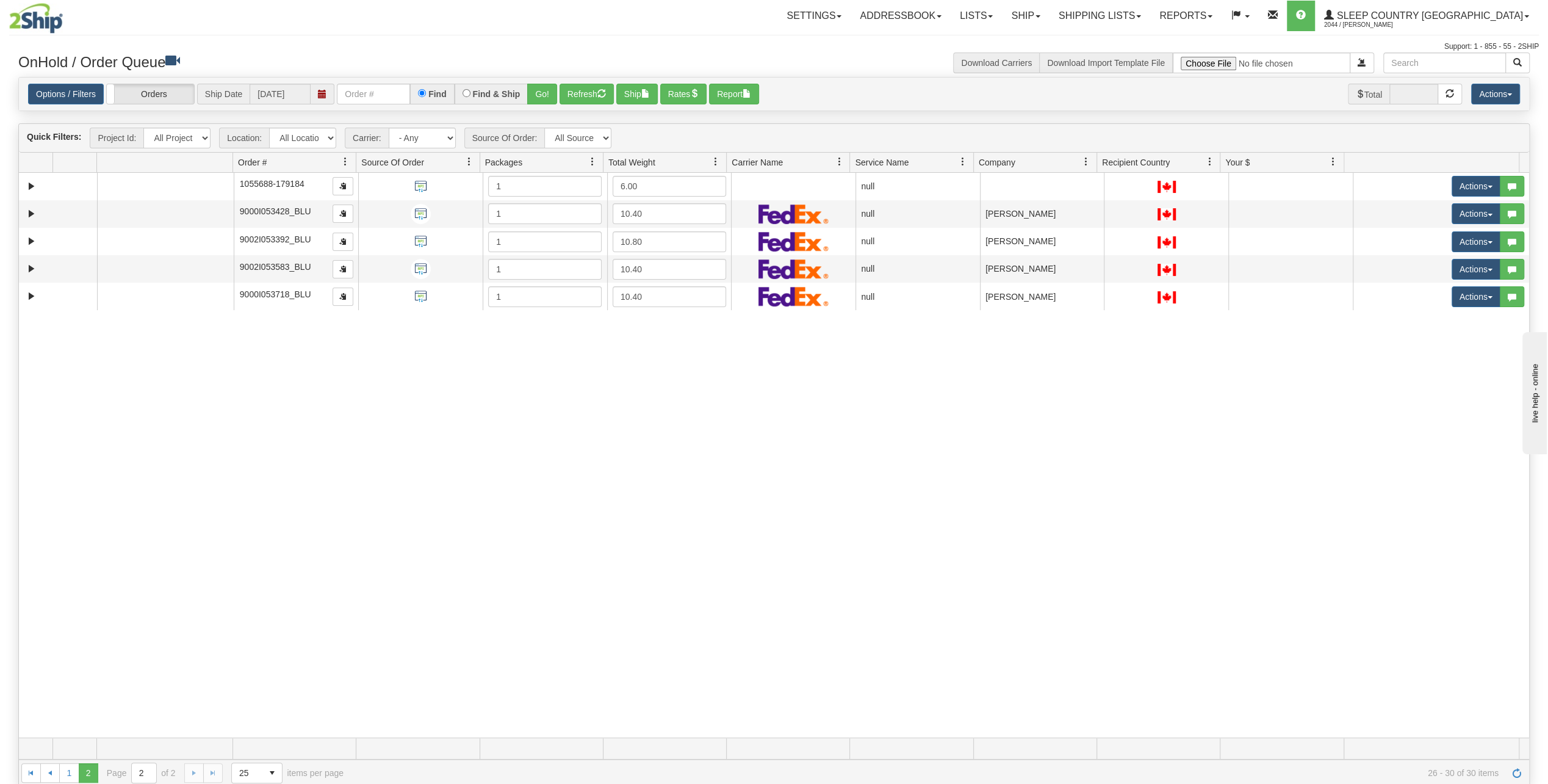
click at [193, 770] on div "1 2 1 2 Page 2 of 2 25 15 25 50 100 items per page 26 - 30 of 30 items" at bounding box center [774, 771] width 1510 height 26
click at [48, 771] on span "Go to the previous page" at bounding box center [50, 772] width 10 height 10
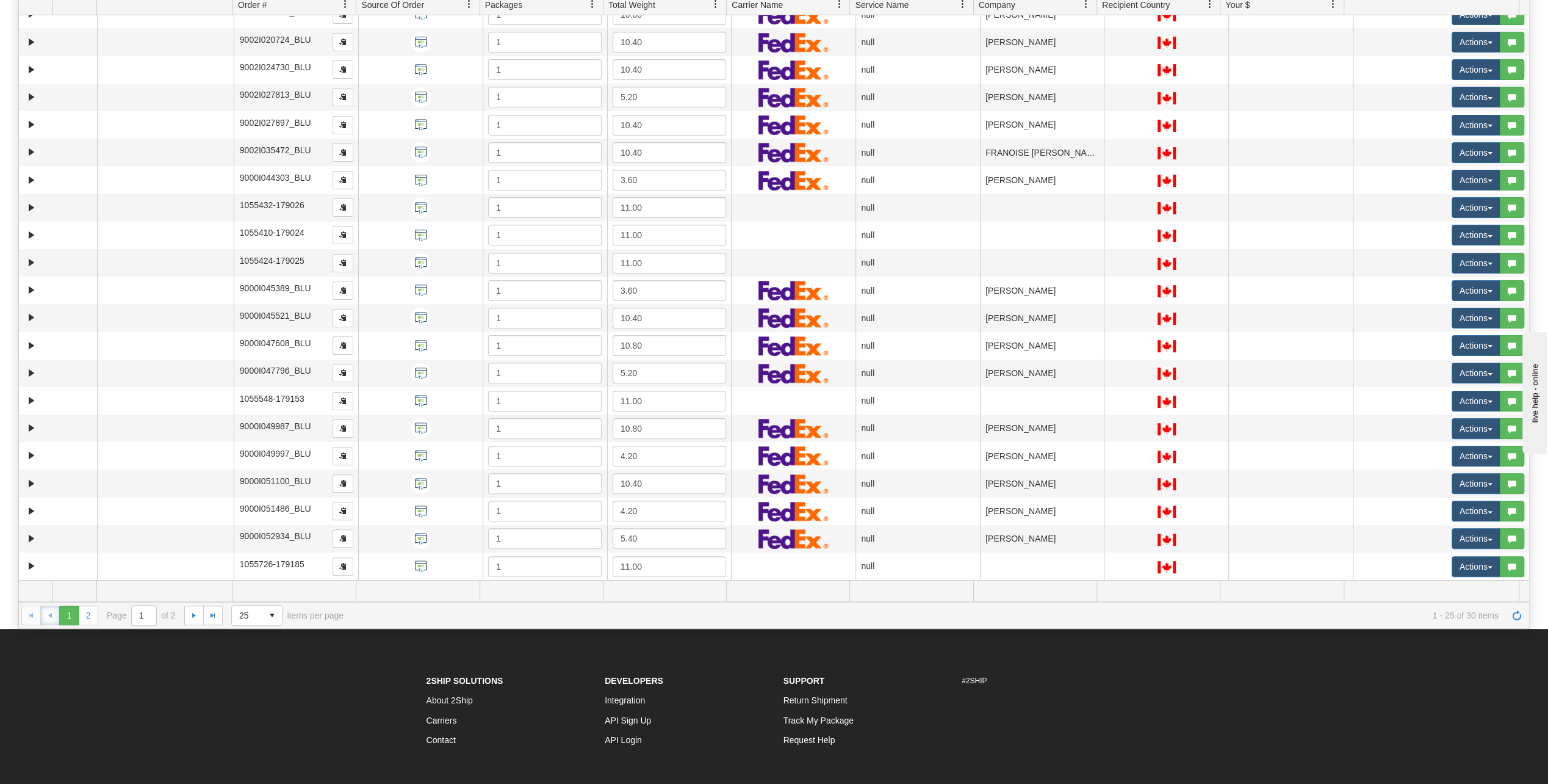
scroll to position [244, 0]
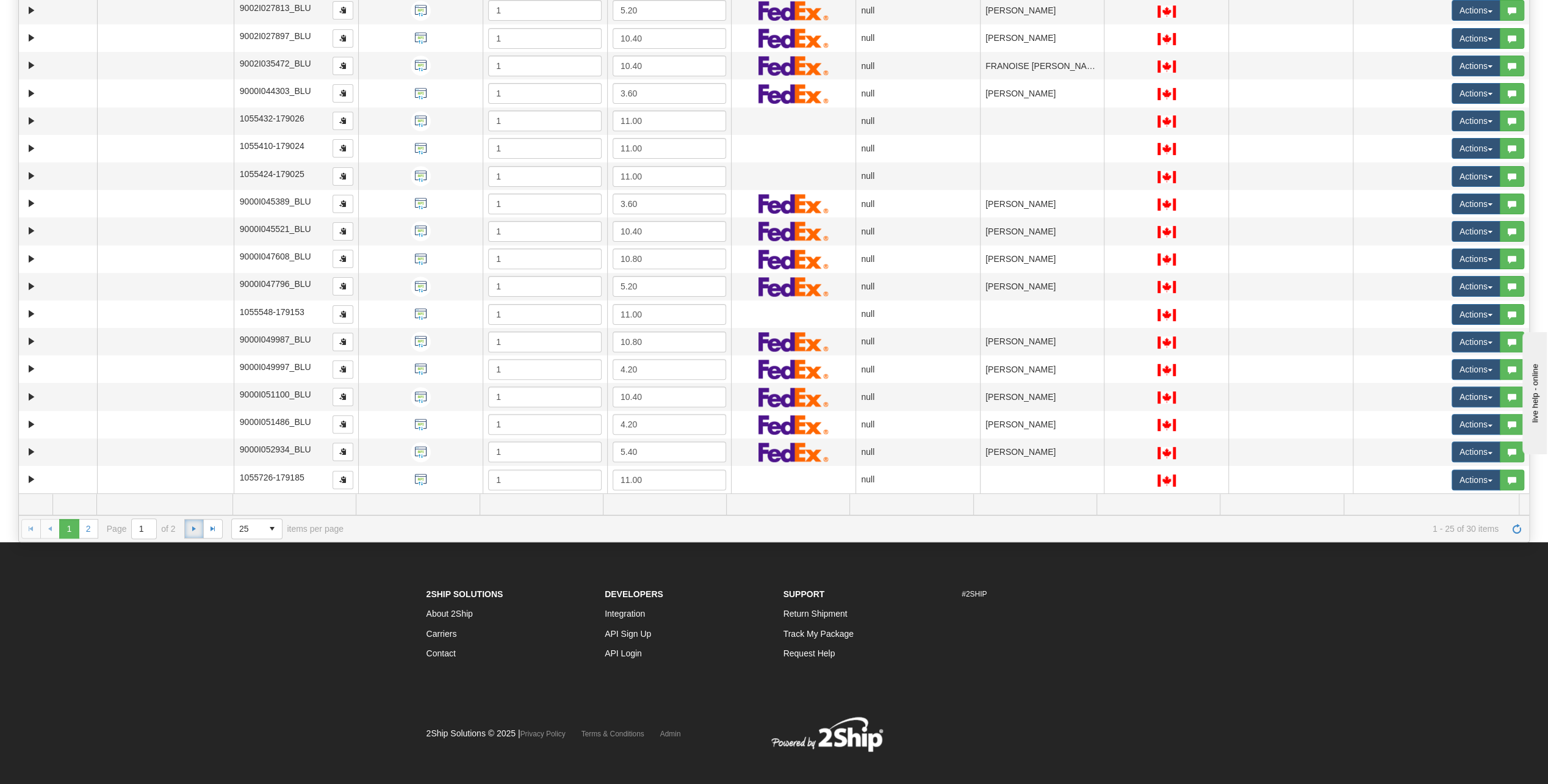
click at [200, 525] on link "Go to the next page" at bounding box center [194, 528] width 19 height 19
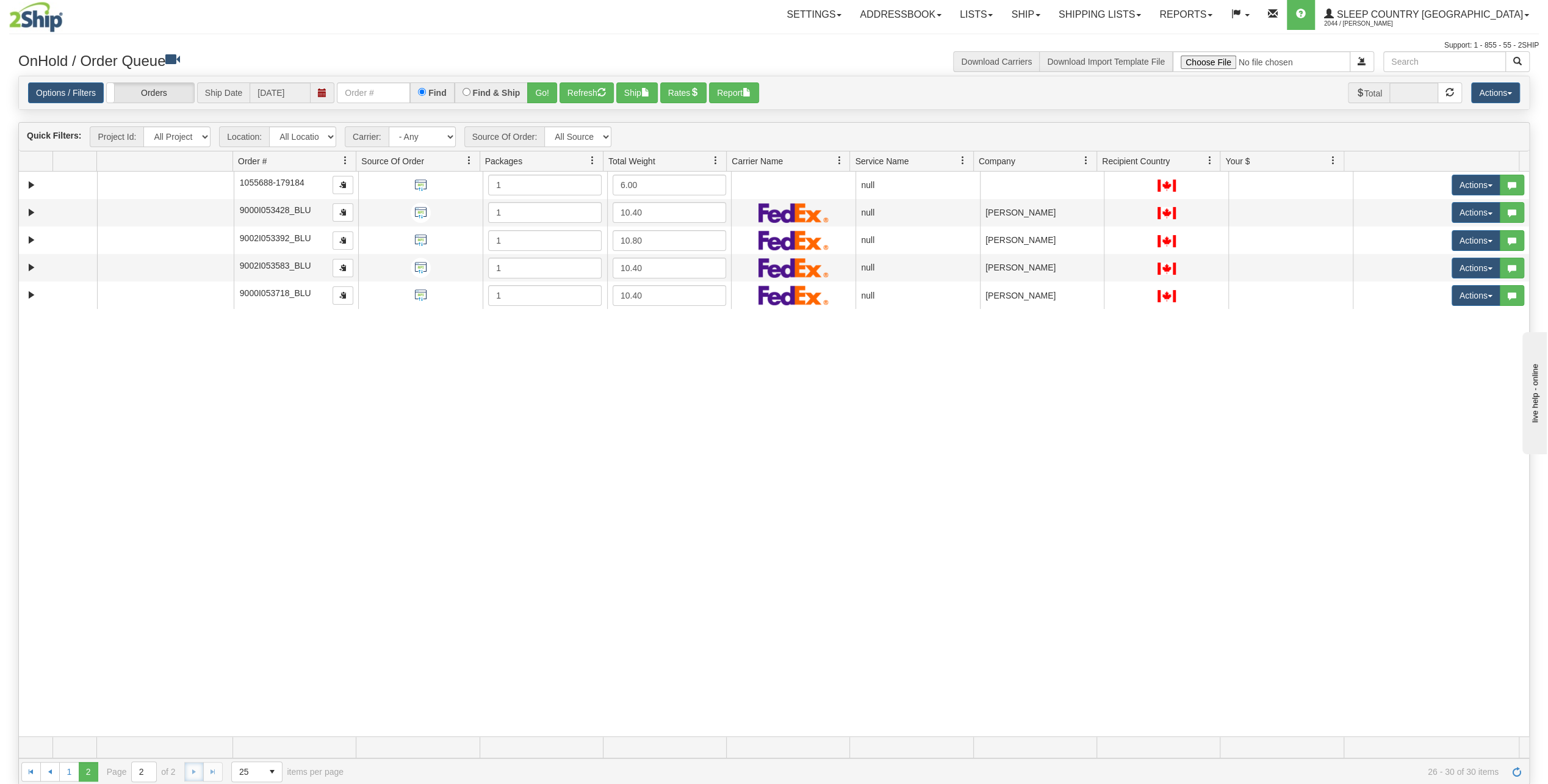
scroll to position [0, 0]
click at [65, 767] on link "1" at bounding box center [68, 772] width 19 height 19
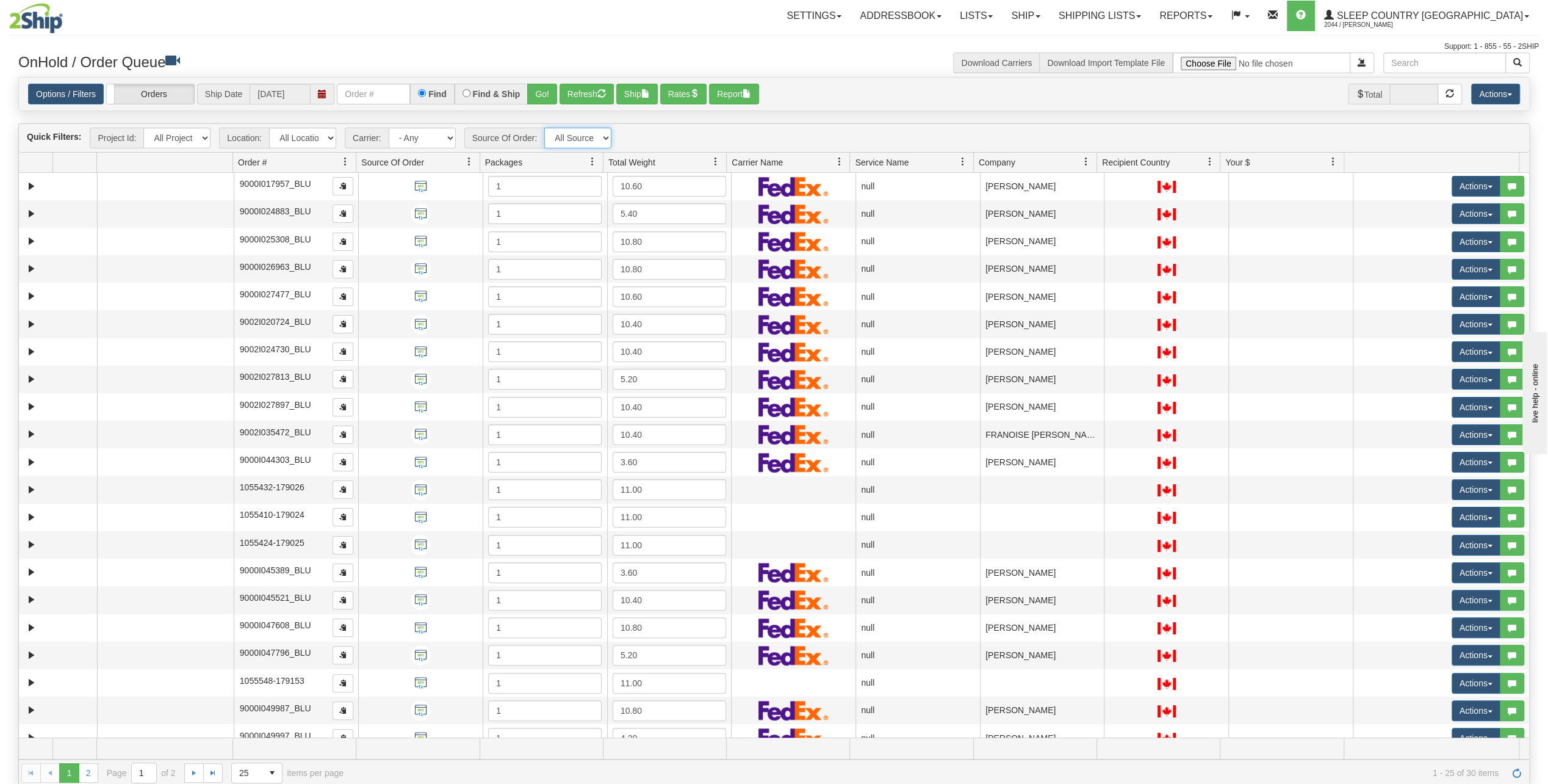
click at [564, 133] on select "All Sources API" at bounding box center [578, 138] width 67 height 21
click at [787, 117] on div "Is equal to Is not equal to Contains Does not contains CAD USD EUR ZAR [PERSON_…" at bounding box center [774, 431] width 1530 height 709
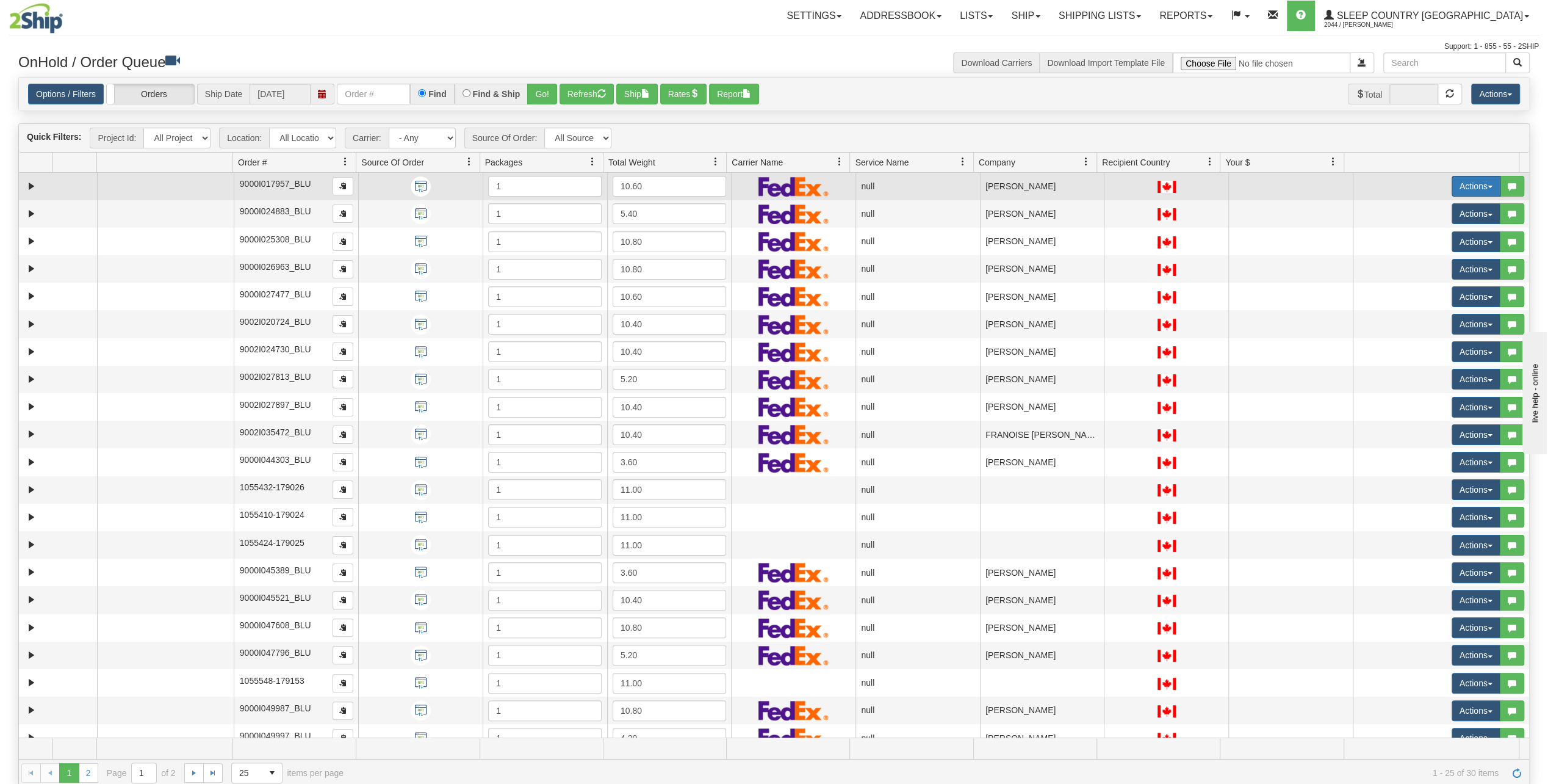
click at [1456, 183] on button "Actions" at bounding box center [1476, 186] width 49 height 21
click at [1439, 210] on link "Open" at bounding box center [1447, 209] width 106 height 16
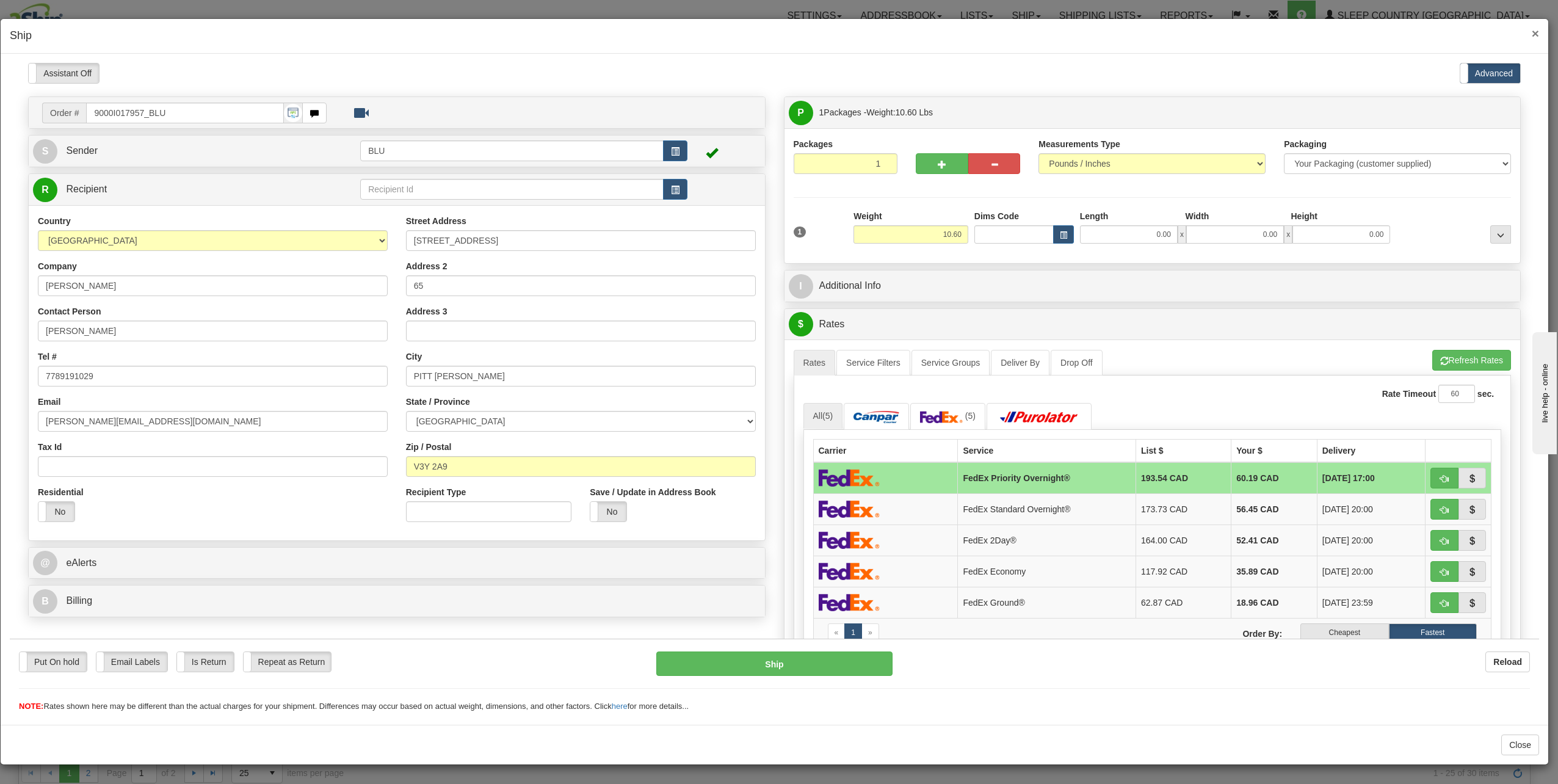
click at [1535, 30] on span "×" at bounding box center [1535, 33] width 8 height 14
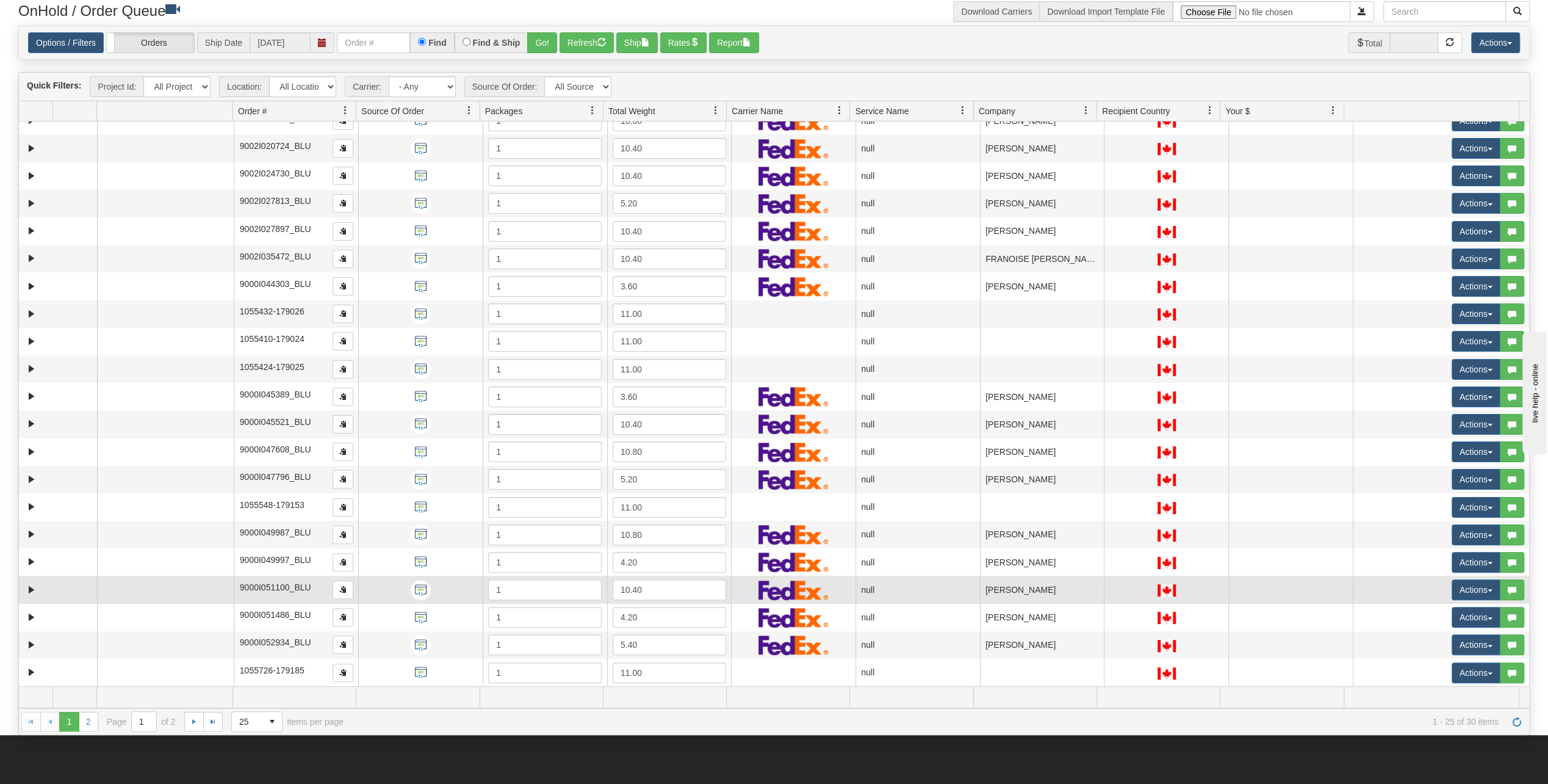
scroll to position [183, 0]
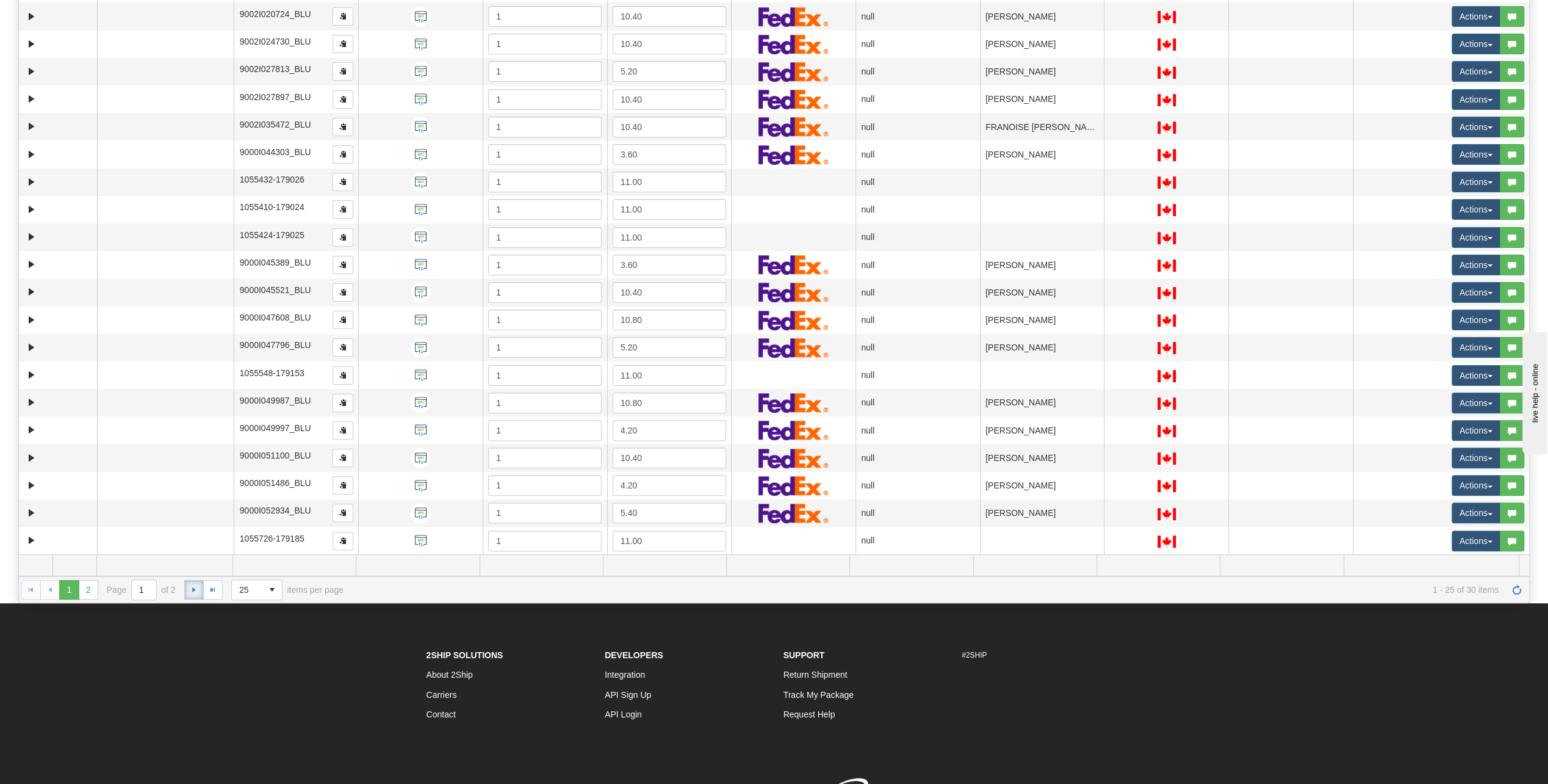
click at [194, 594] on link "Go to the next page" at bounding box center [194, 589] width 19 height 19
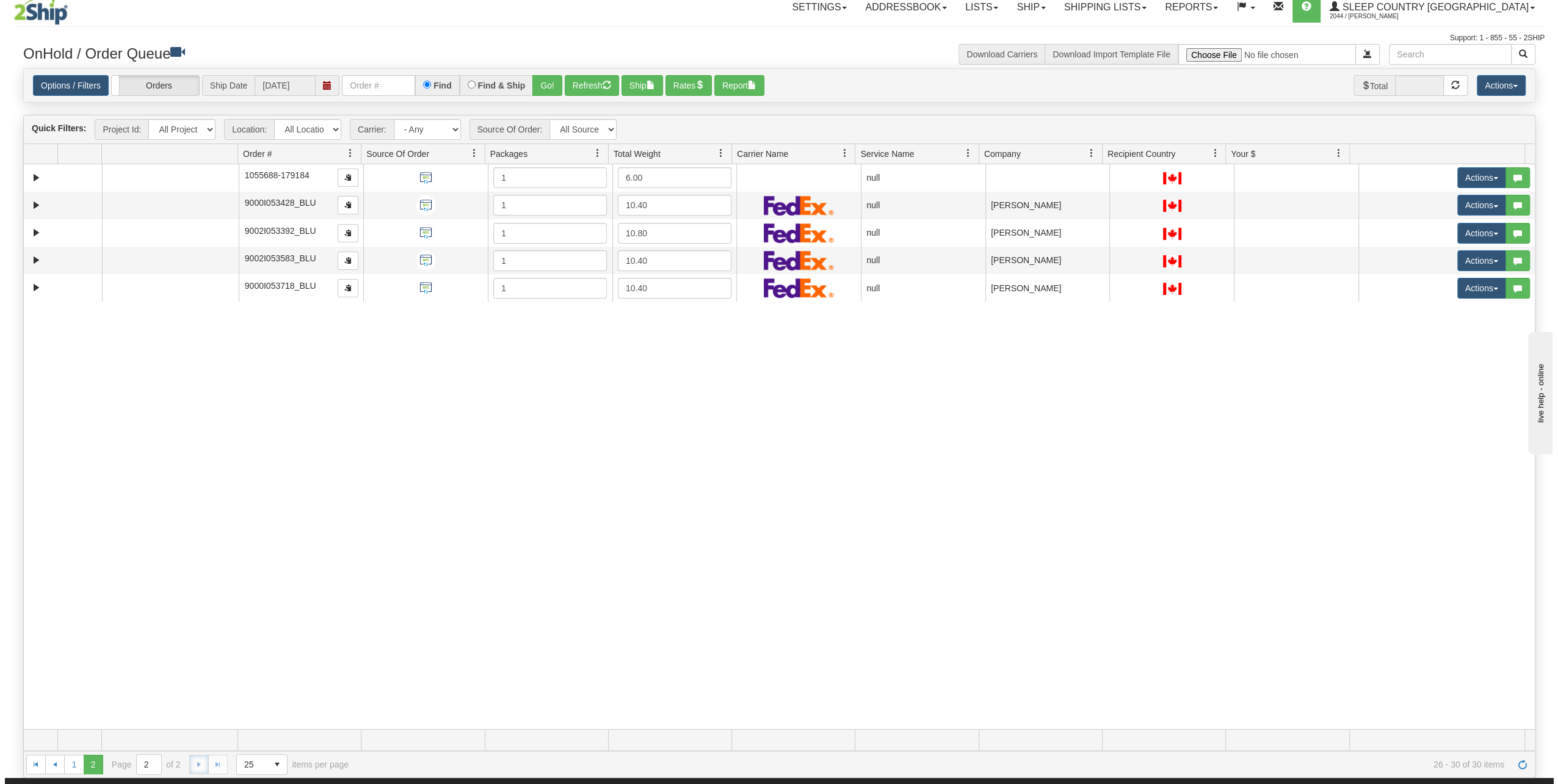
scroll to position [0, 0]
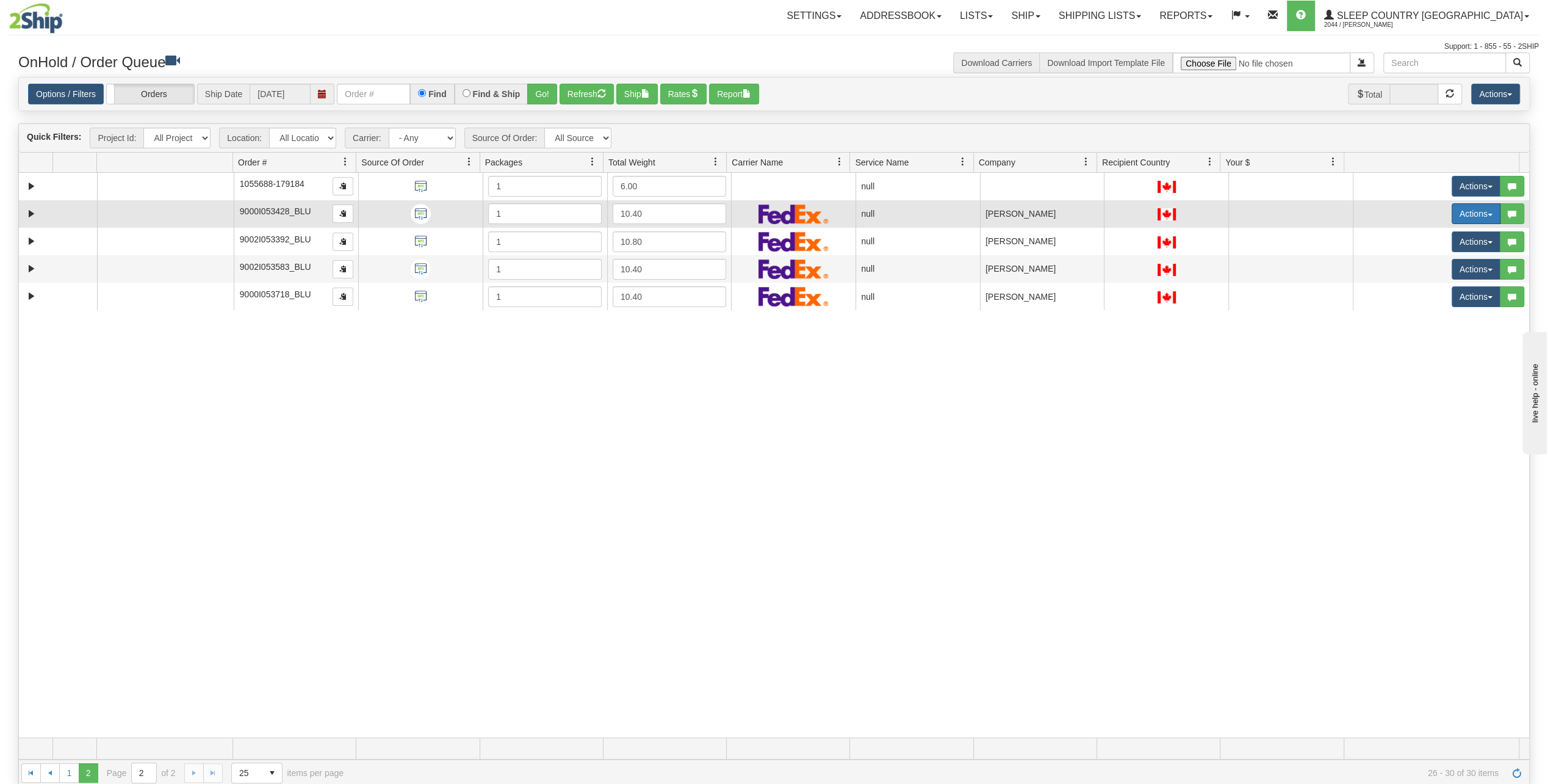
click at [1476, 210] on button "Actions" at bounding box center [1476, 214] width 49 height 21
click at [1448, 238] on link "Open" at bounding box center [1447, 236] width 106 height 16
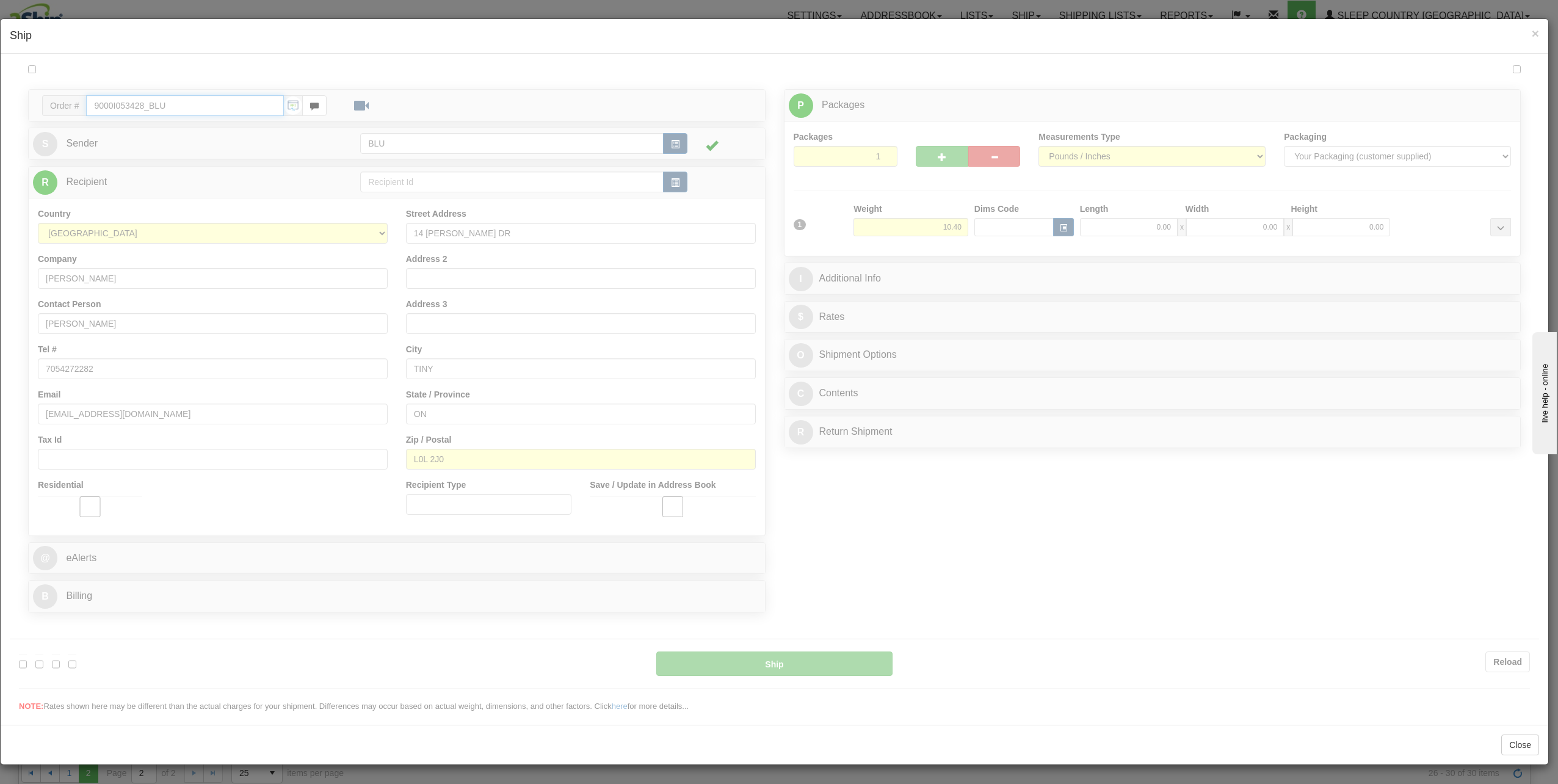
type input "16:25"
type input "16:00"
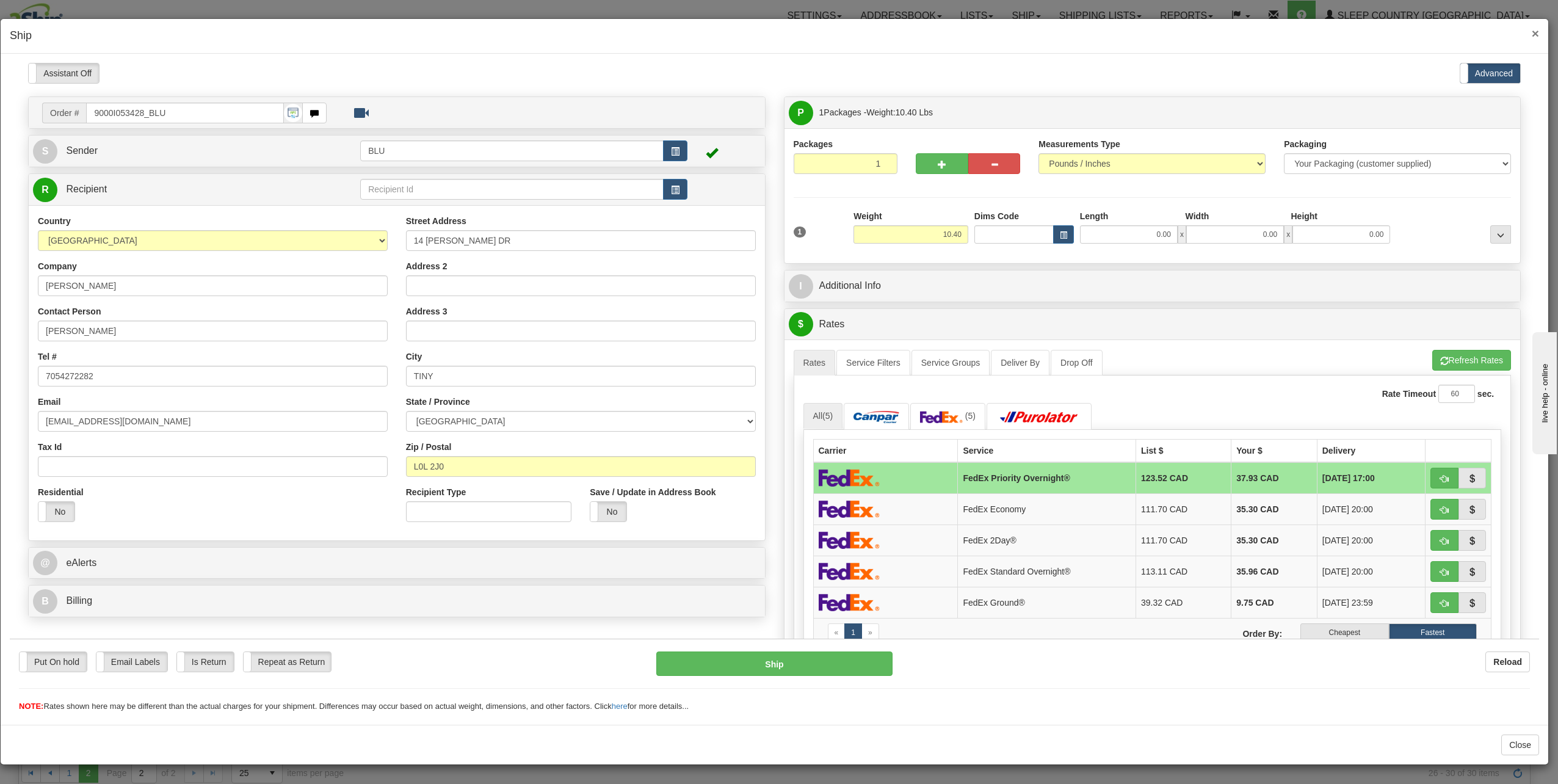
click at [1537, 31] on span "×" at bounding box center [1535, 33] width 8 height 14
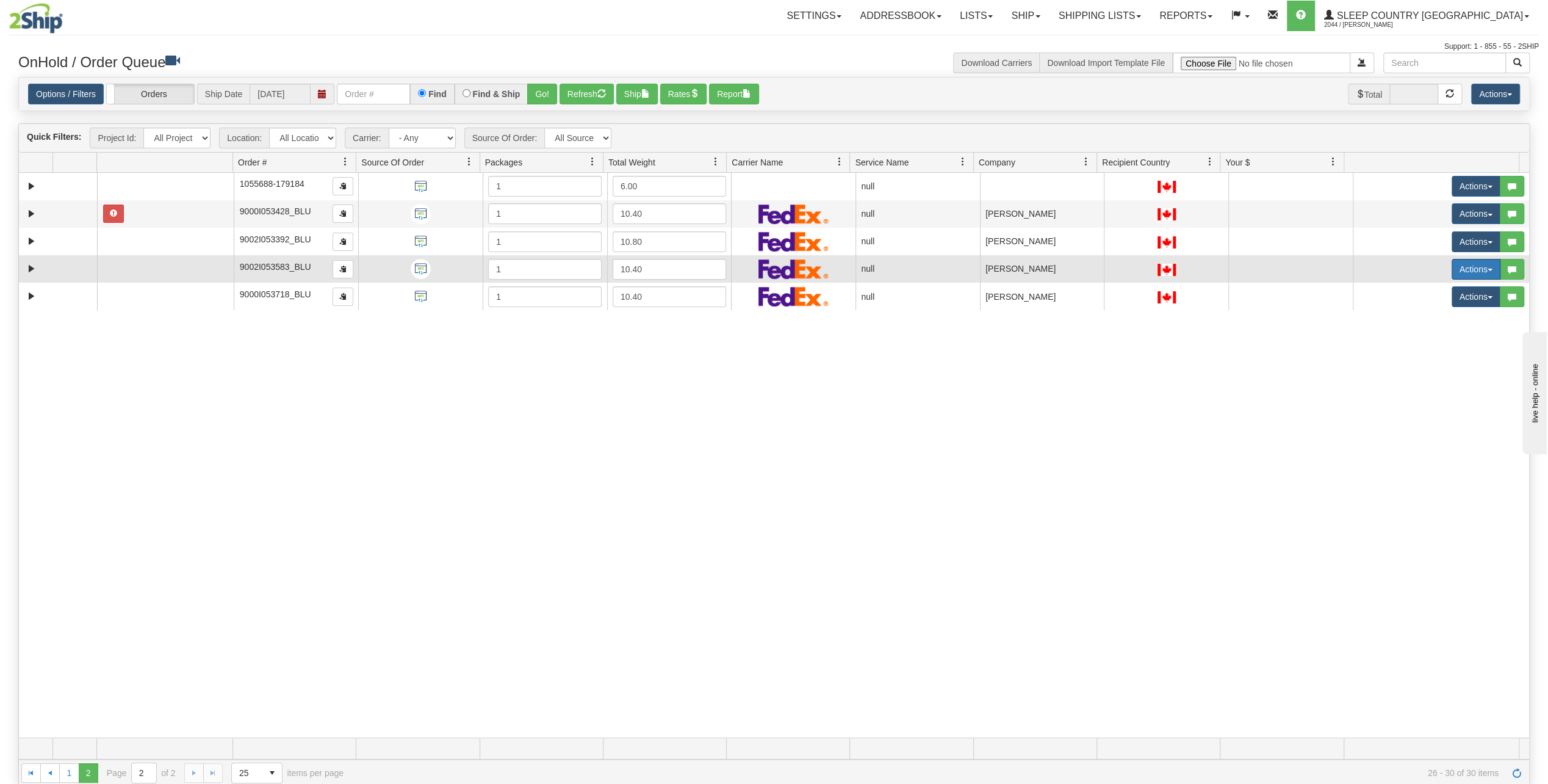
click at [1452, 270] on button "Actions" at bounding box center [1476, 269] width 49 height 21
click at [1428, 290] on link "Open" at bounding box center [1447, 292] width 106 height 16
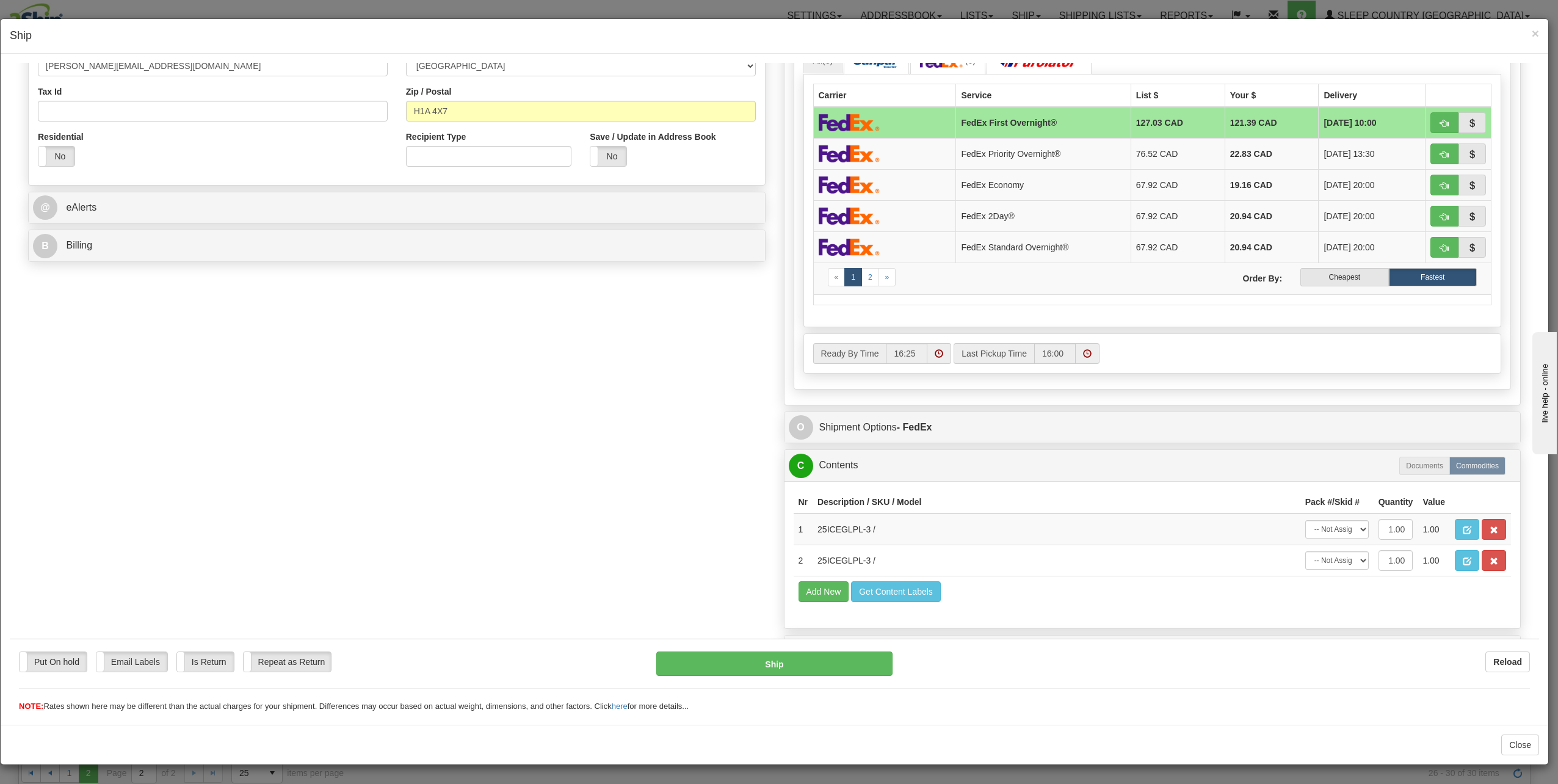
scroll to position [369, 0]
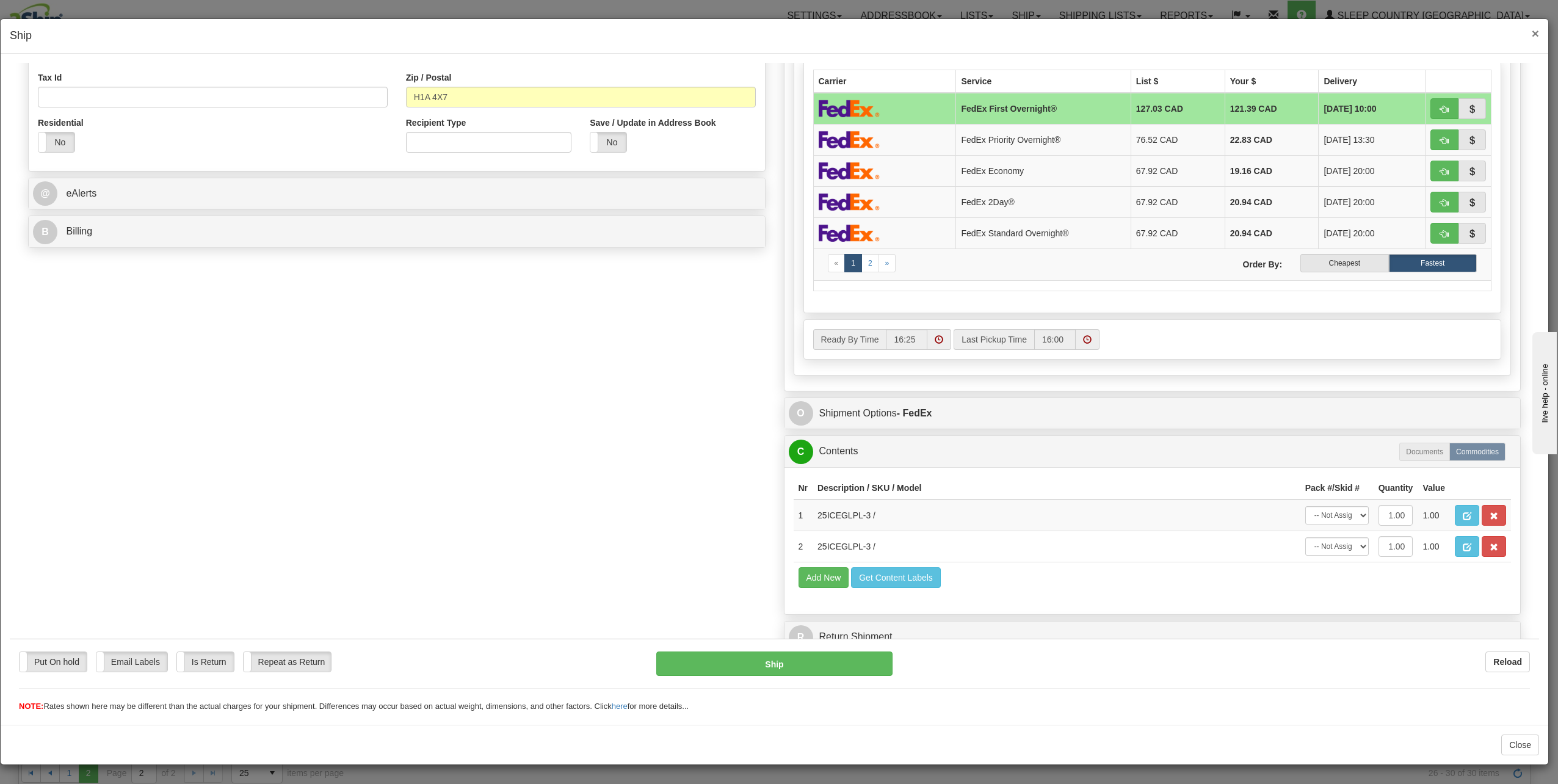
click at [1537, 29] on span "×" at bounding box center [1535, 33] width 8 height 14
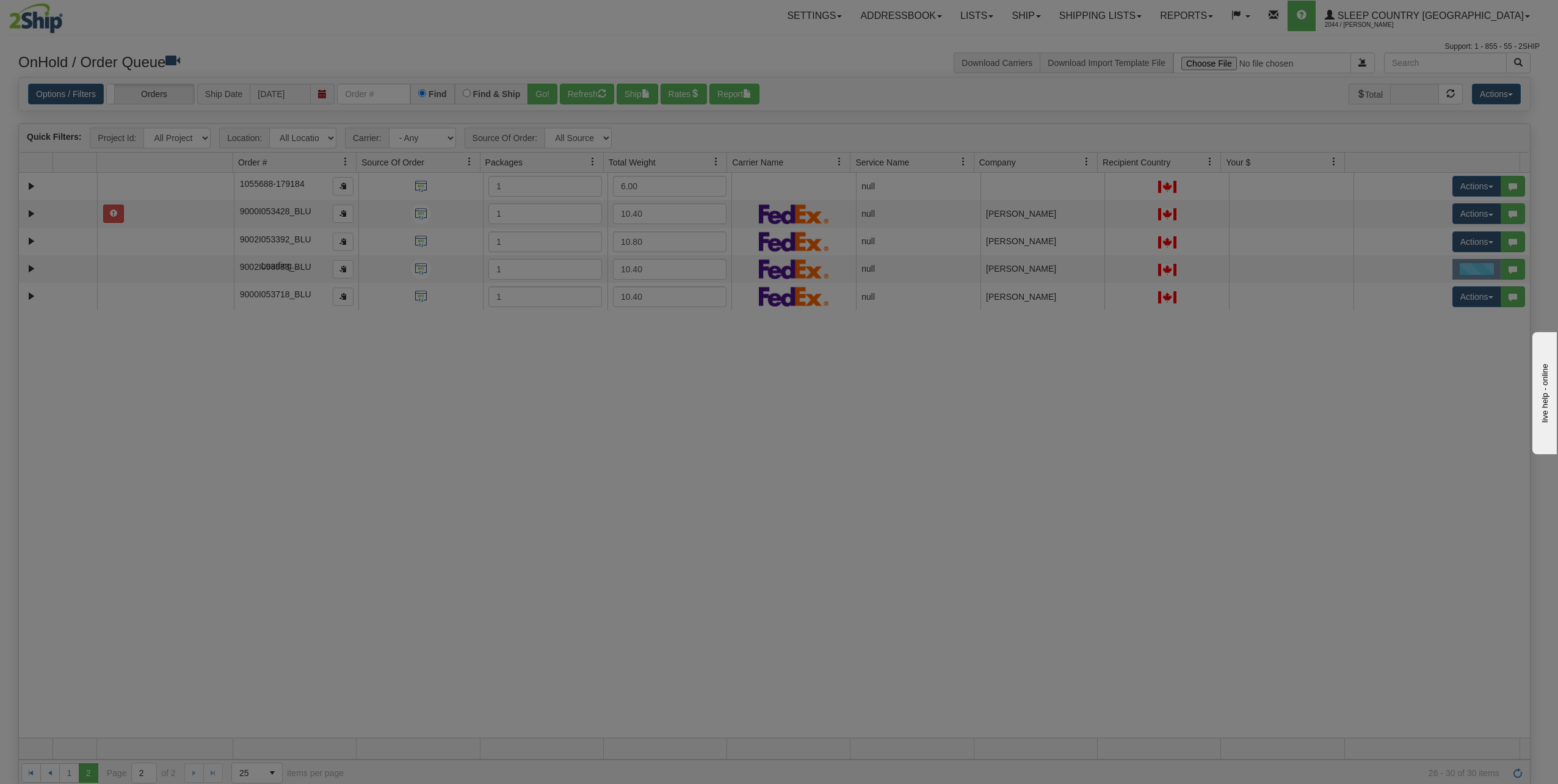
scroll to position [0, 0]
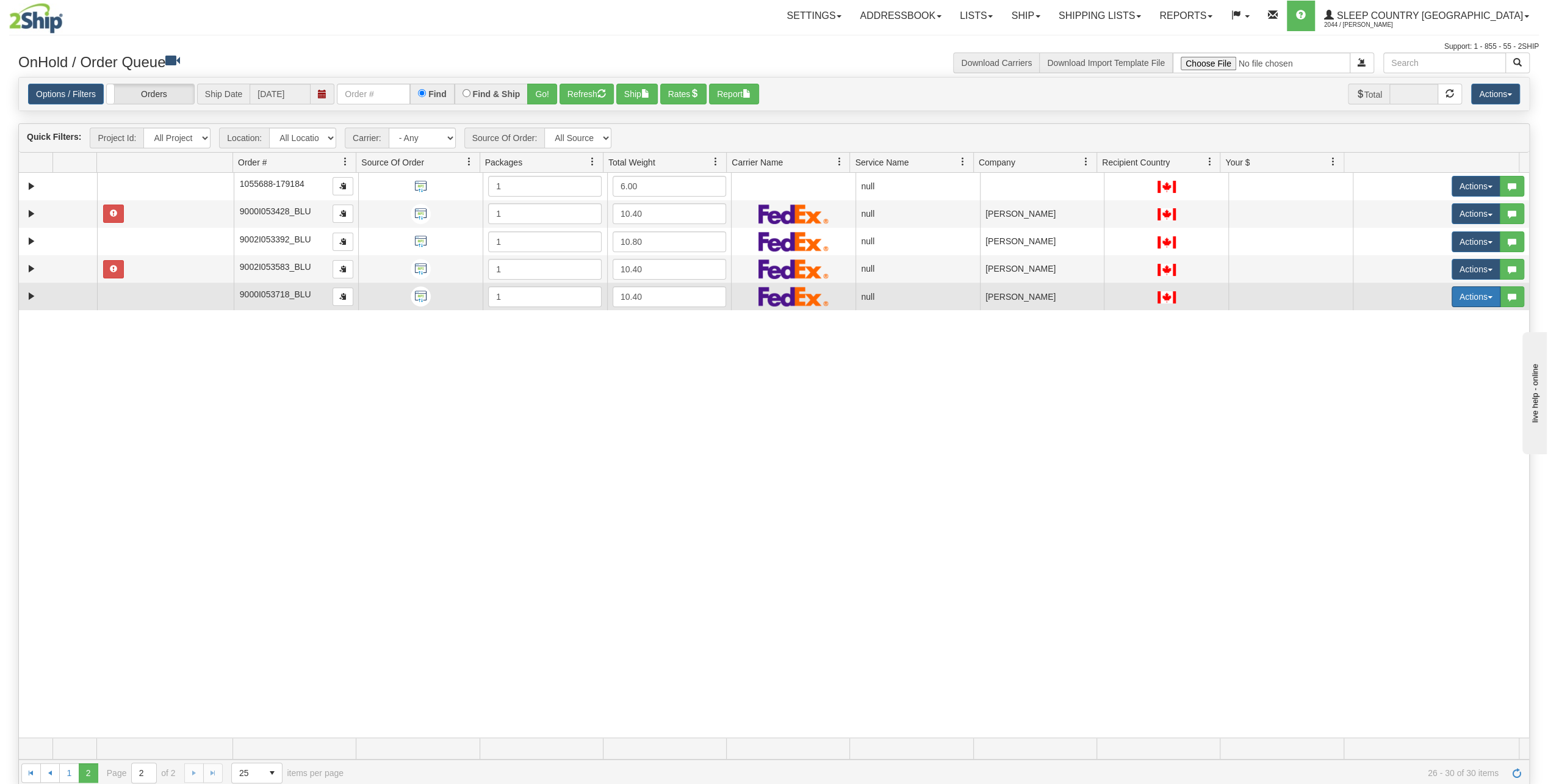
click at [1469, 303] on button "Actions" at bounding box center [1476, 296] width 49 height 21
click at [1450, 313] on link "Open" at bounding box center [1447, 319] width 106 height 16
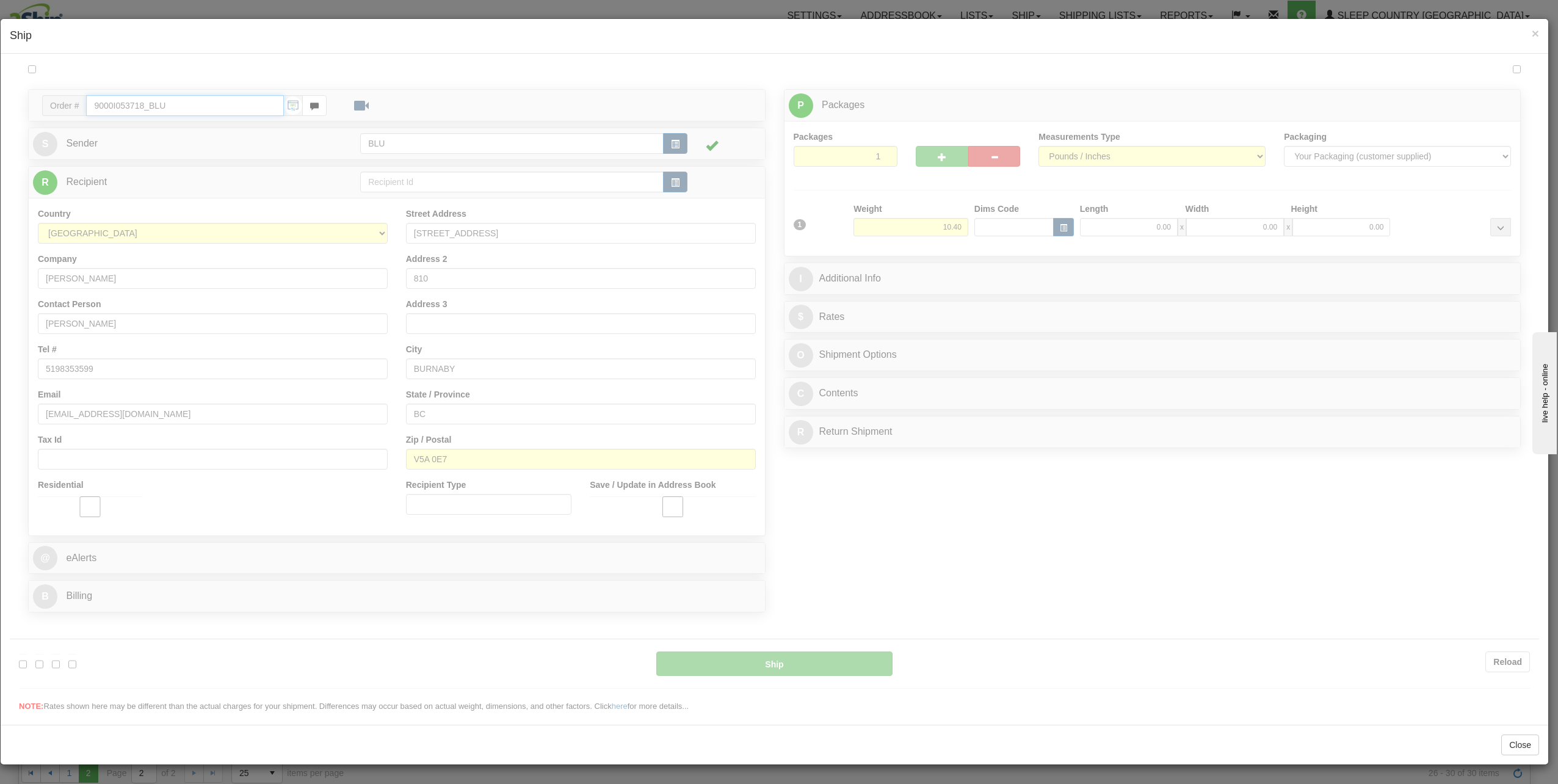
type input "16:26"
type input "16:00"
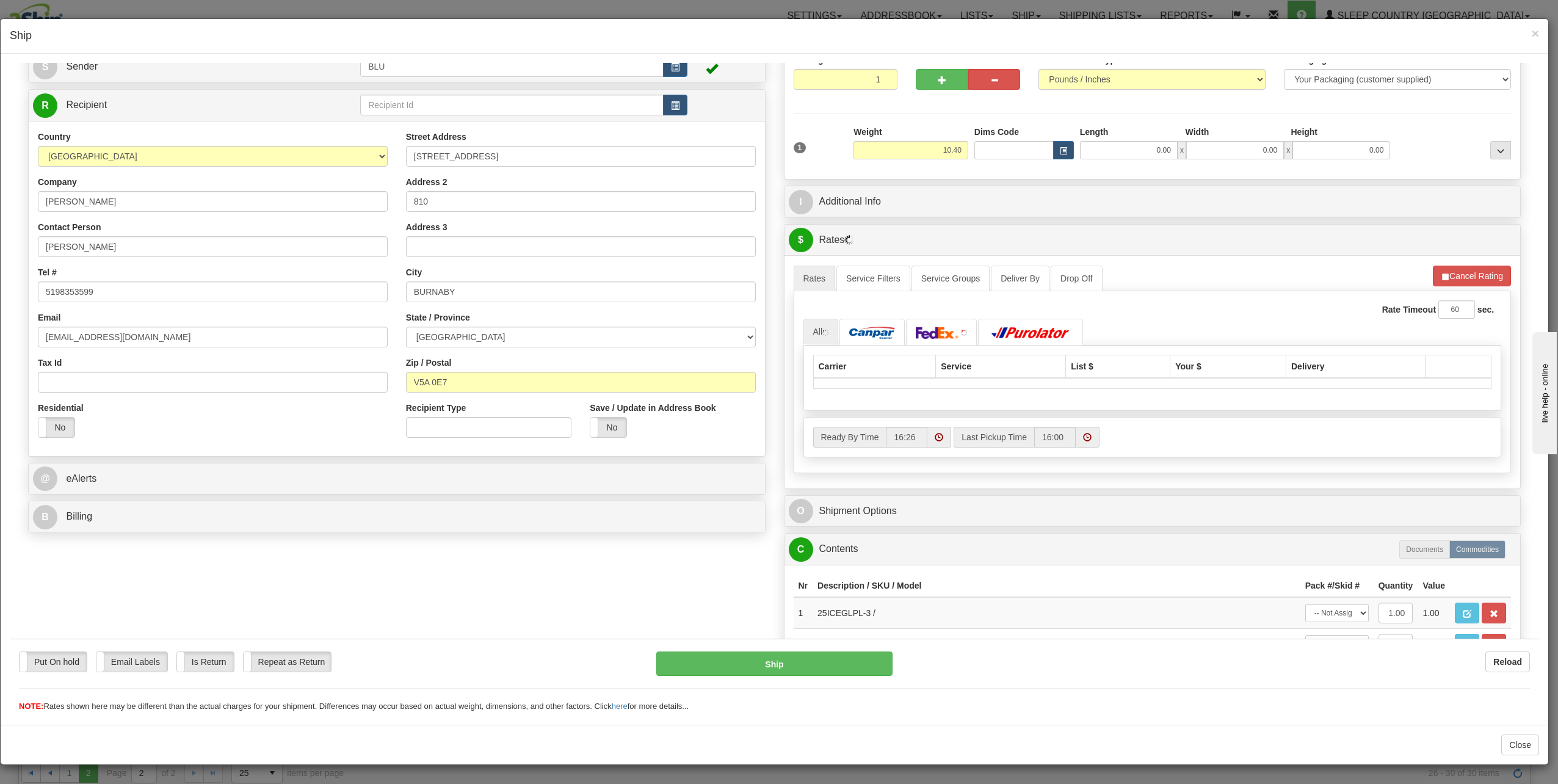
scroll to position [185, 0]
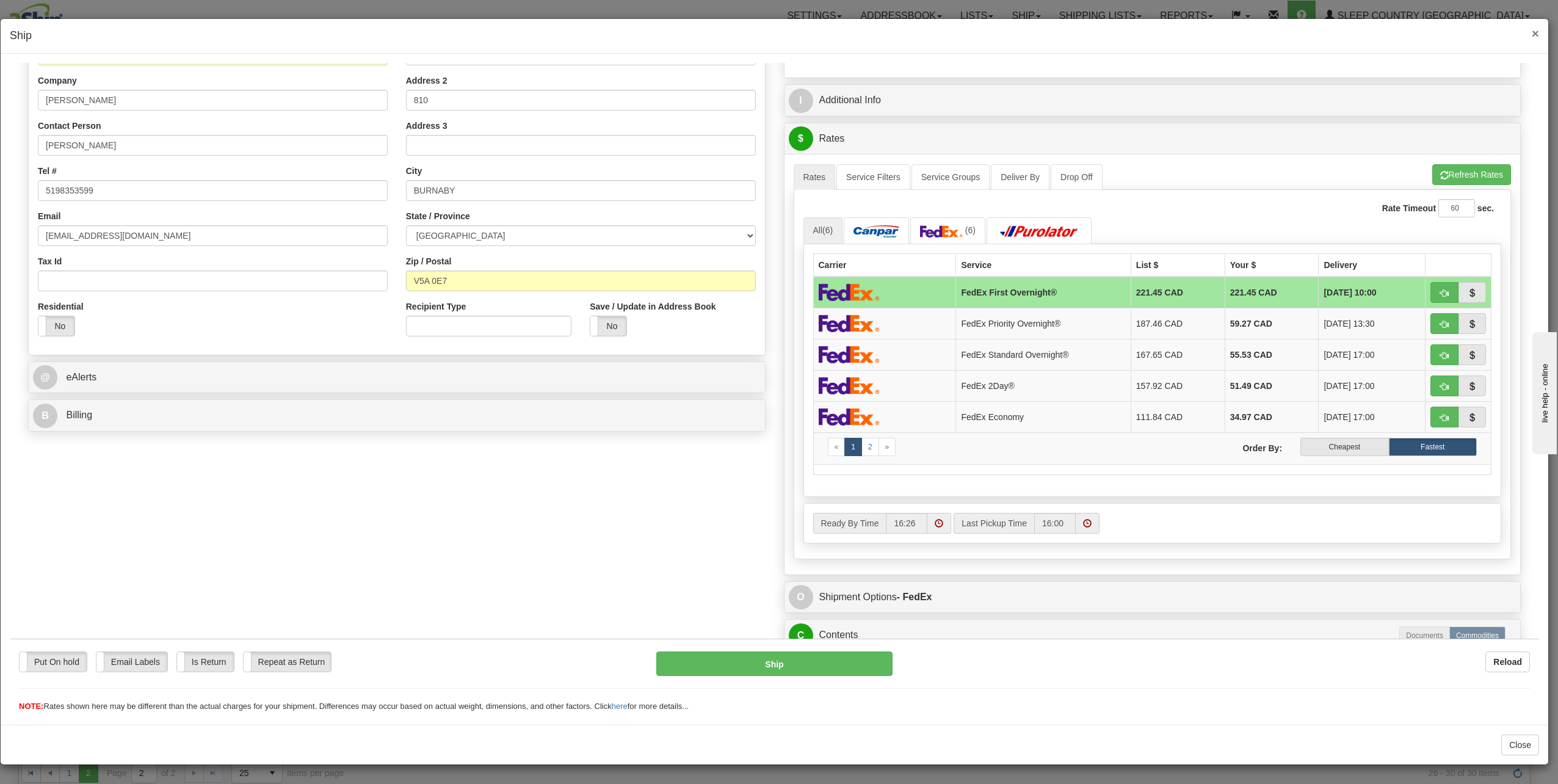
click at [1539, 31] on span "×" at bounding box center [1535, 33] width 8 height 14
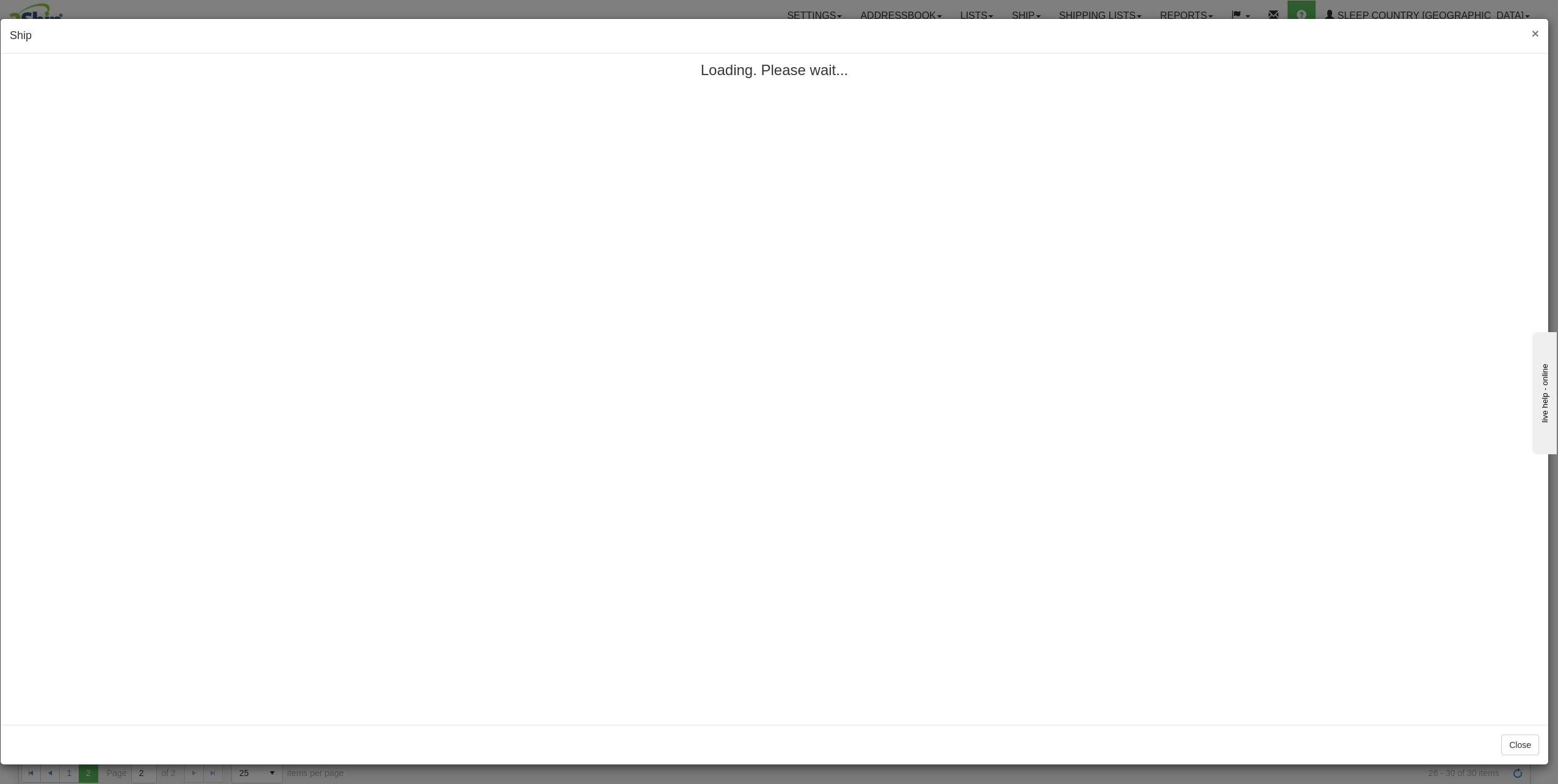
scroll to position [0, 0]
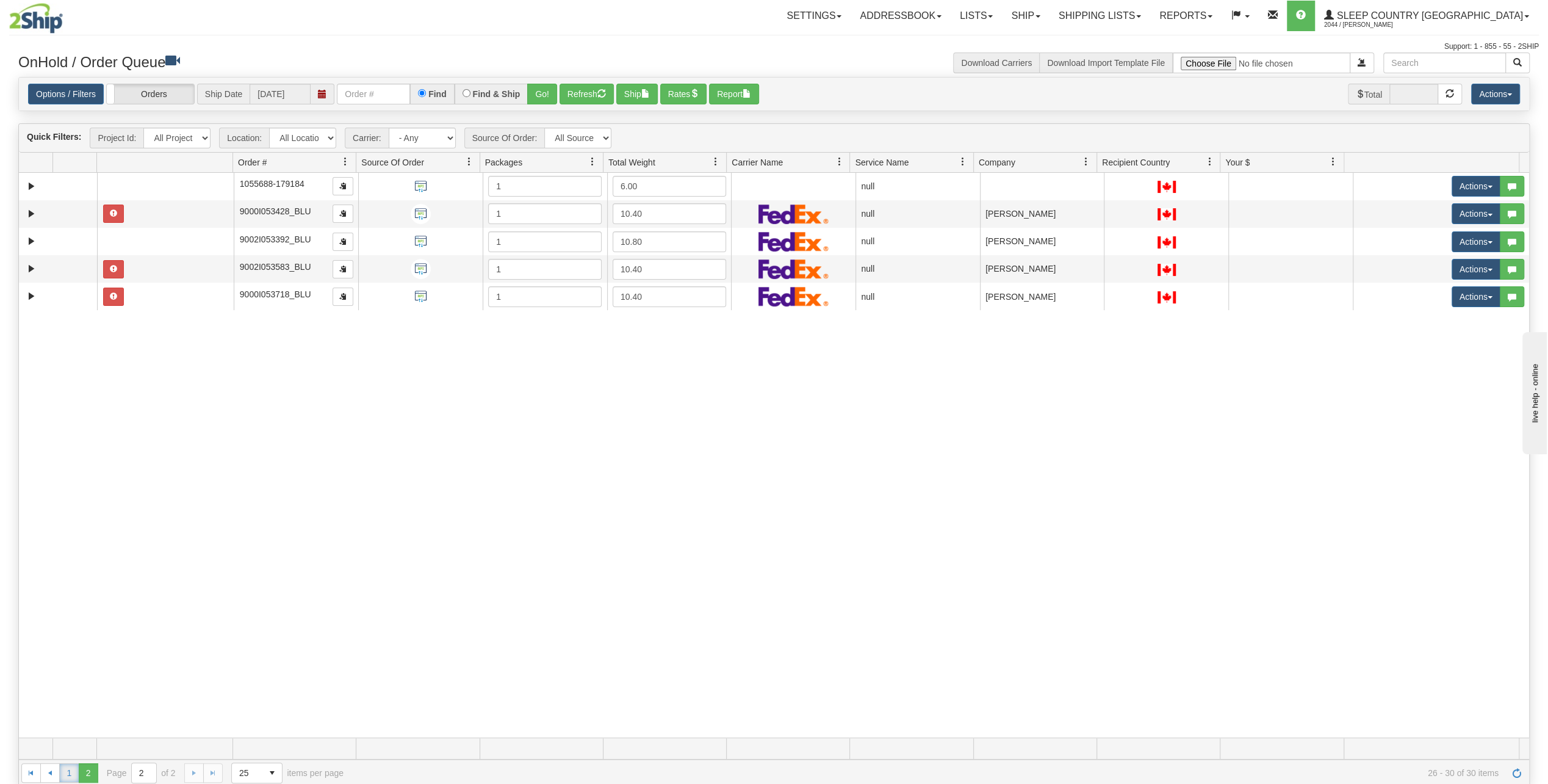
click at [67, 772] on link "1" at bounding box center [68, 772] width 19 height 19
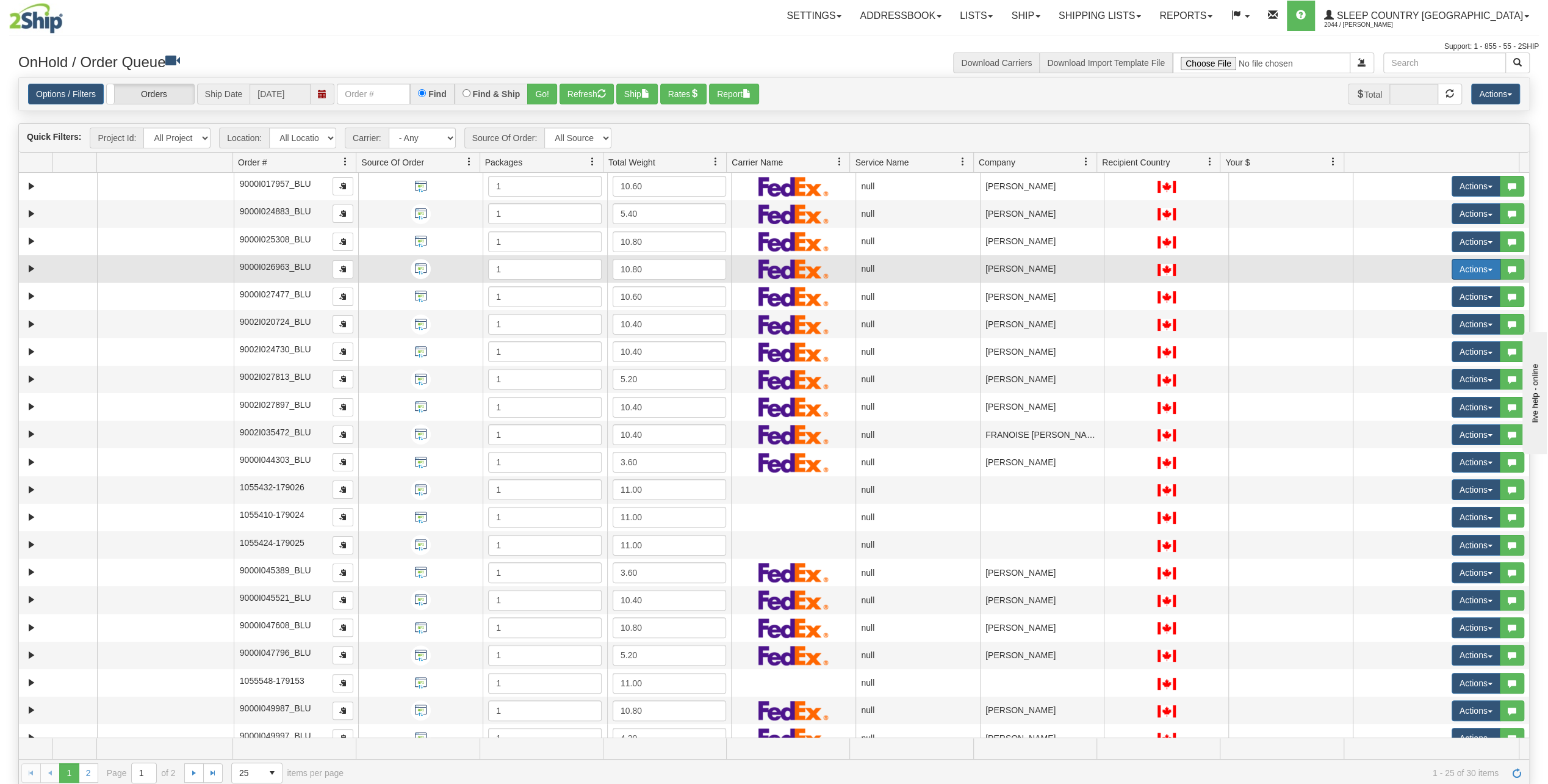
click at [1465, 265] on button "Actions" at bounding box center [1476, 269] width 49 height 21
click at [1432, 290] on link "Open" at bounding box center [1447, 292] width 106 height 16
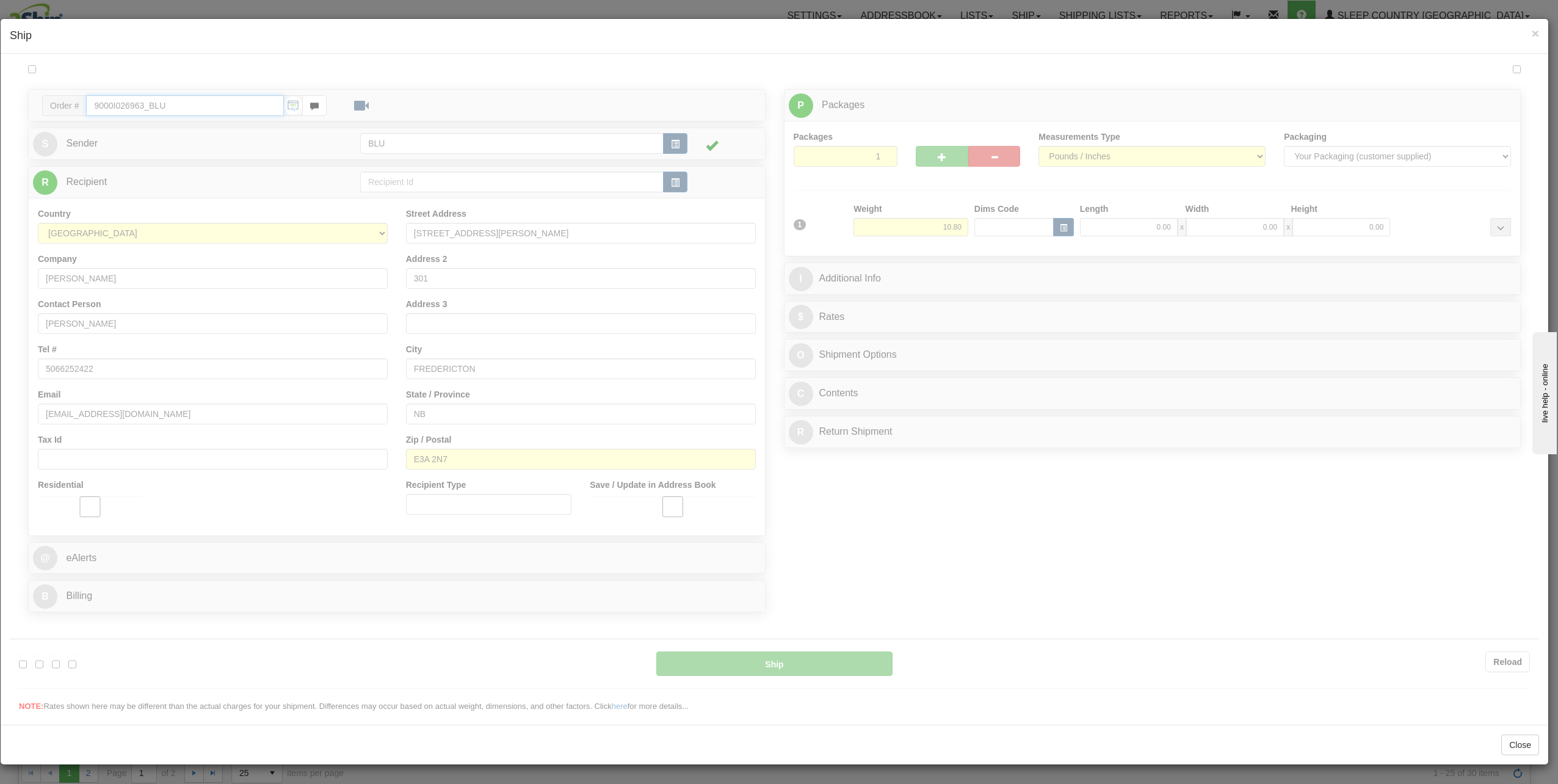
type input "16:26"
type input "16:00"
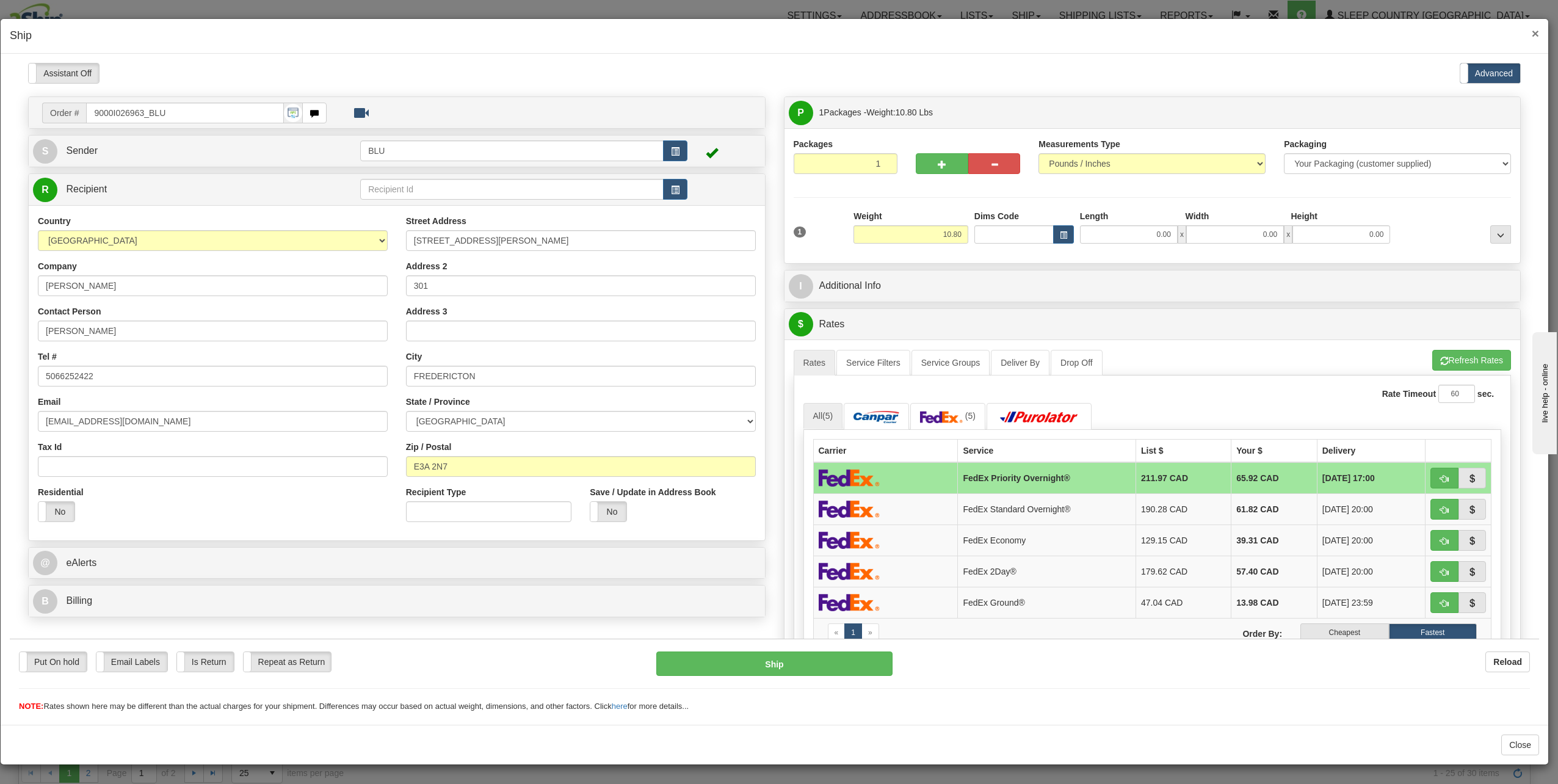
click at [1533, 33] on span "×" at bounding box center [1535, 33] width 8 height 14
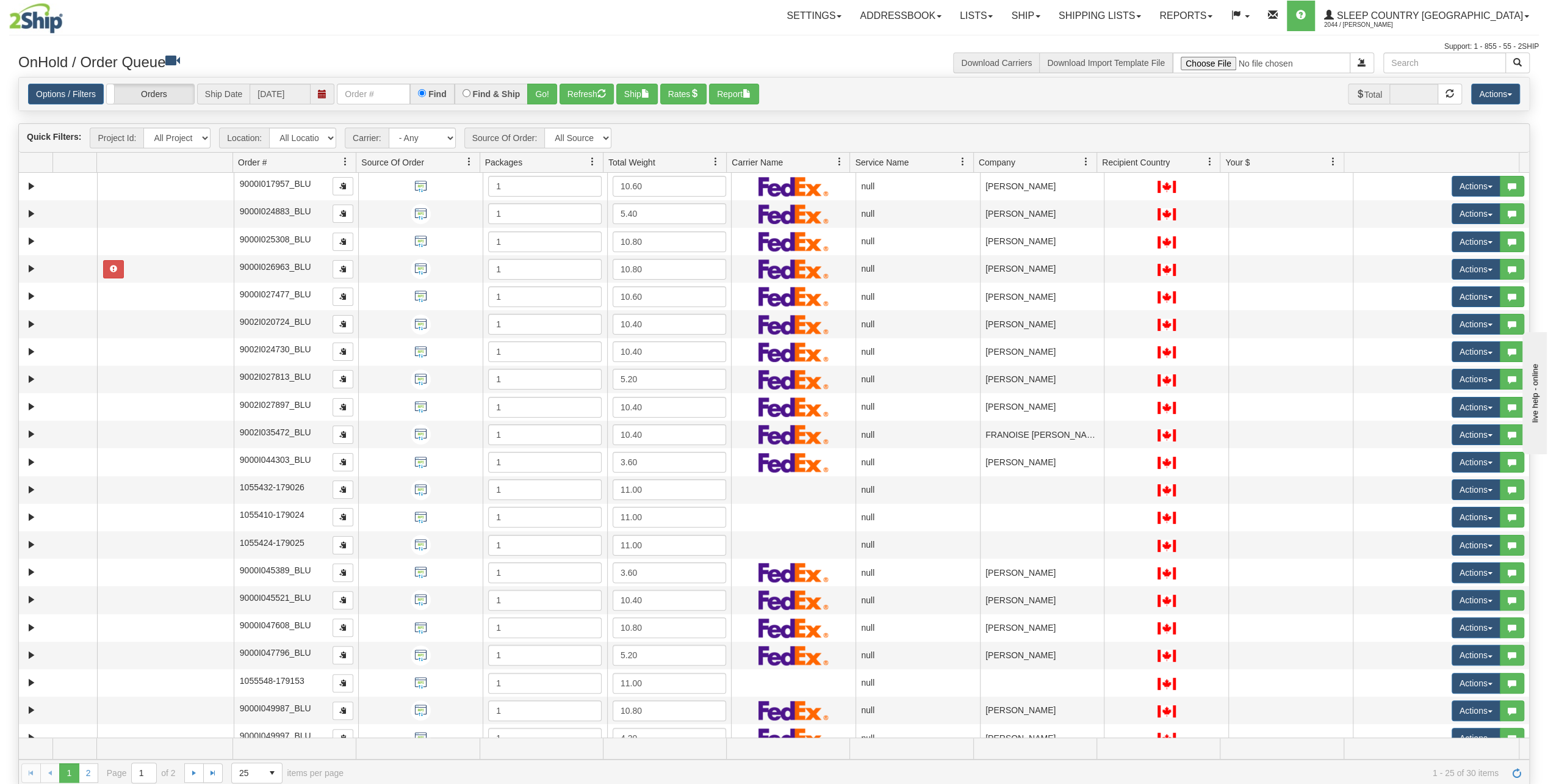
click at [872, 107] on div "Options / Filters Group Shipments Orders Ship Date [DATE] Find Find & Ship Go! …" at bounding box center [774, 94] width 1510 height 33
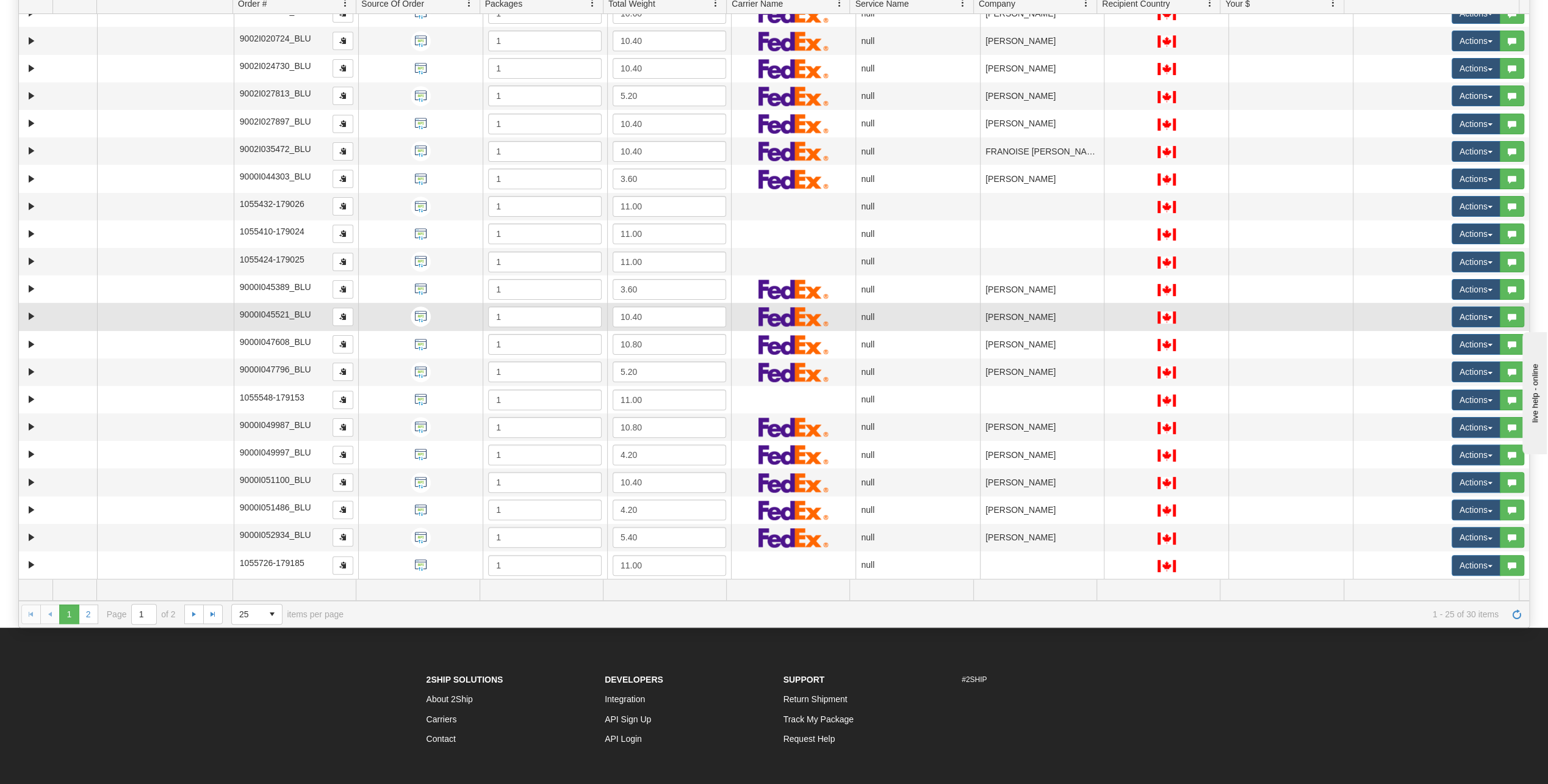
scroll to position [253, 0]
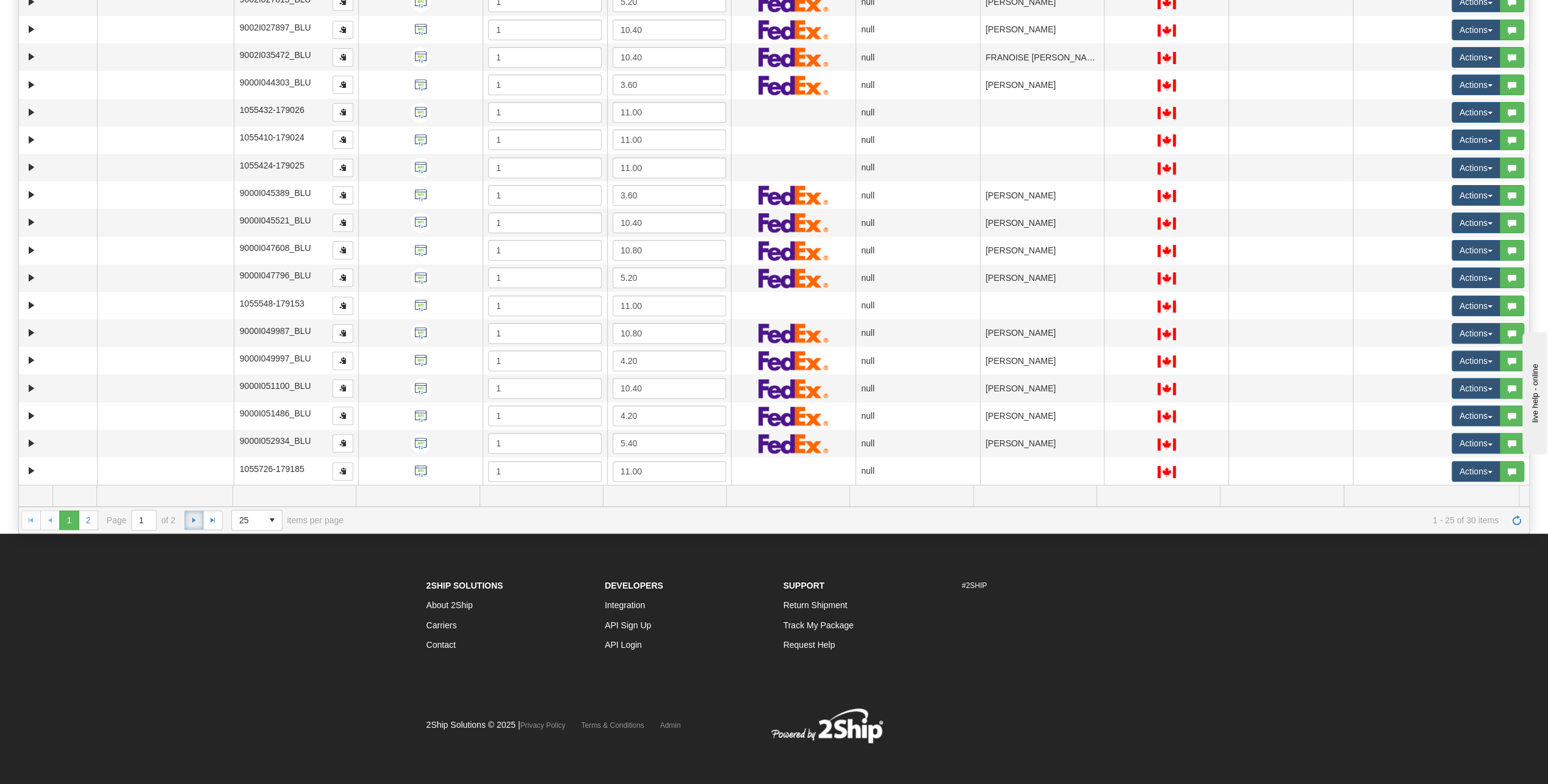
click at [188, 513] on link "Go to the next page" at bounding box center [194, 520] width 19 height 19
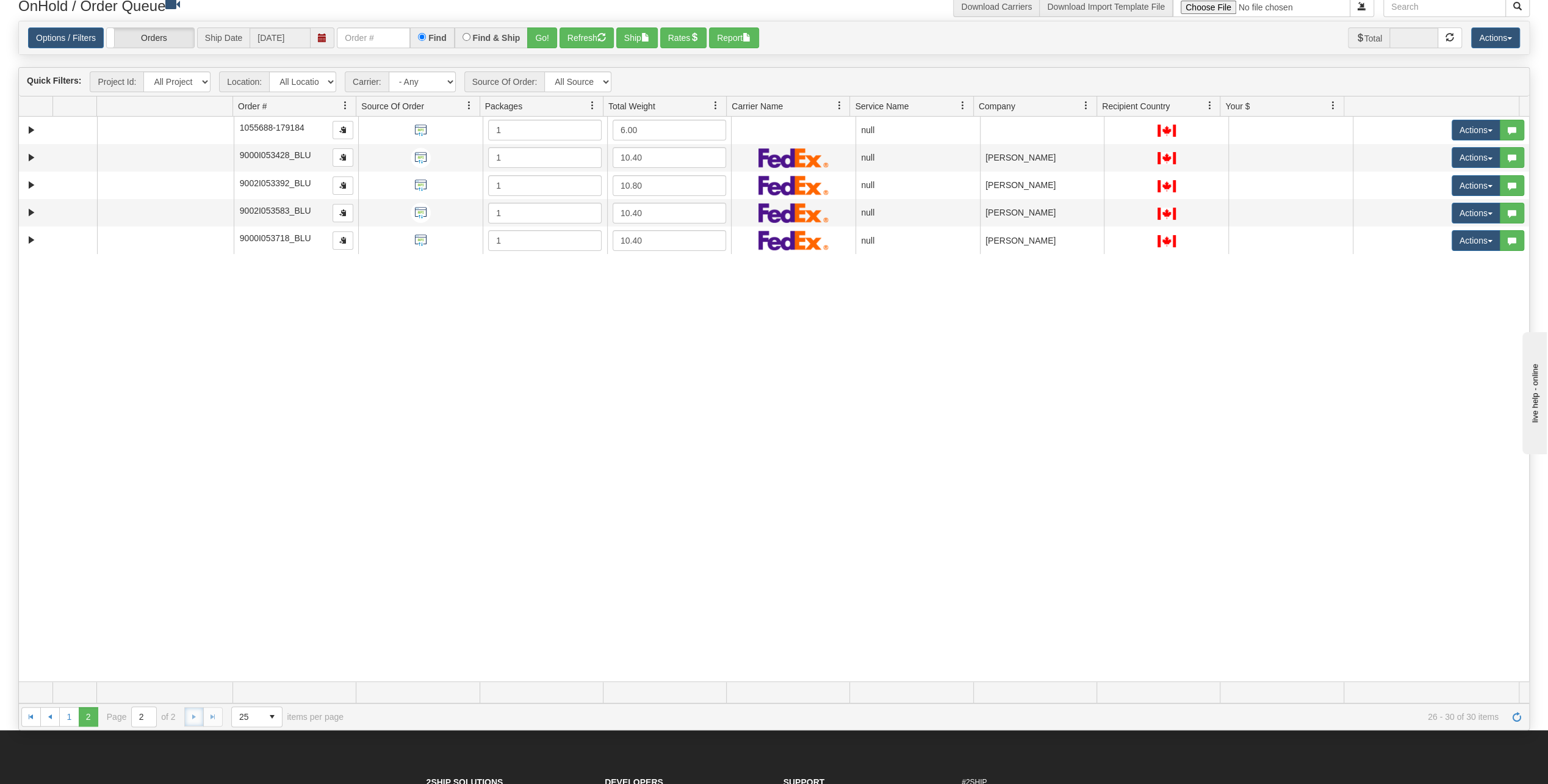
scroll to position [244, 0]
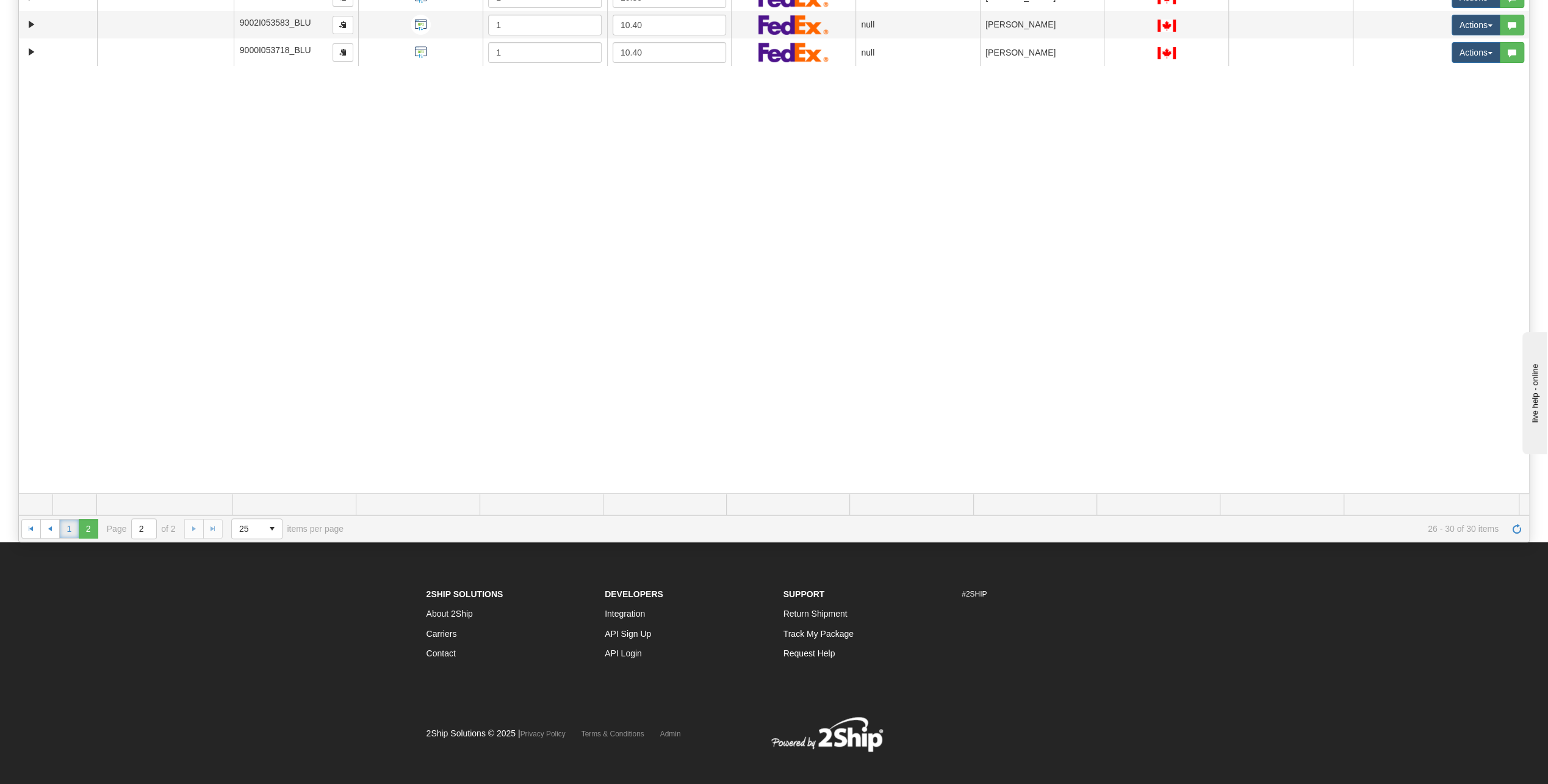
click at [72, 522] on link "1" at bounding box center [68, 528] width 19 height 19
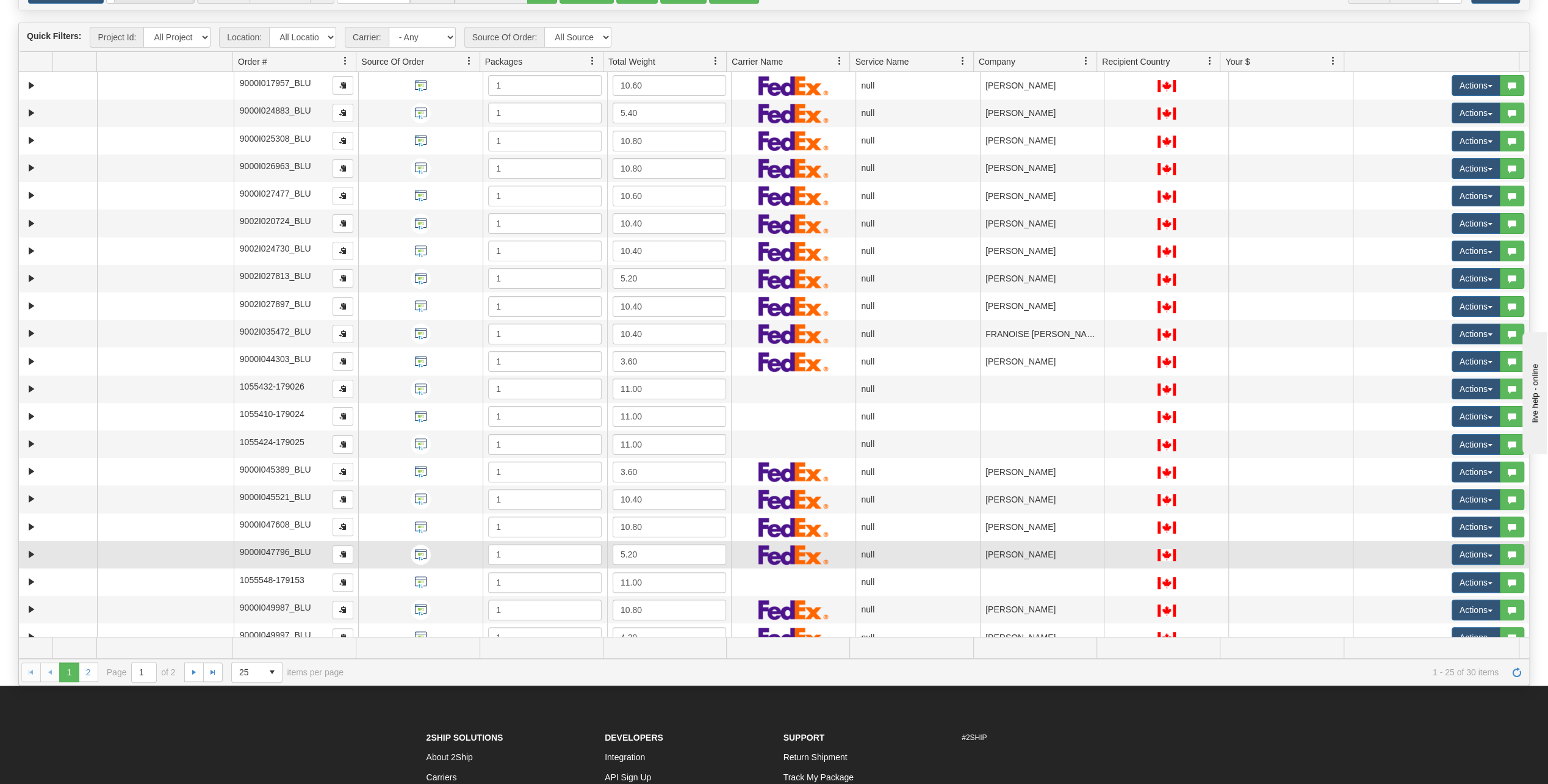
scroll to position [0, 0]
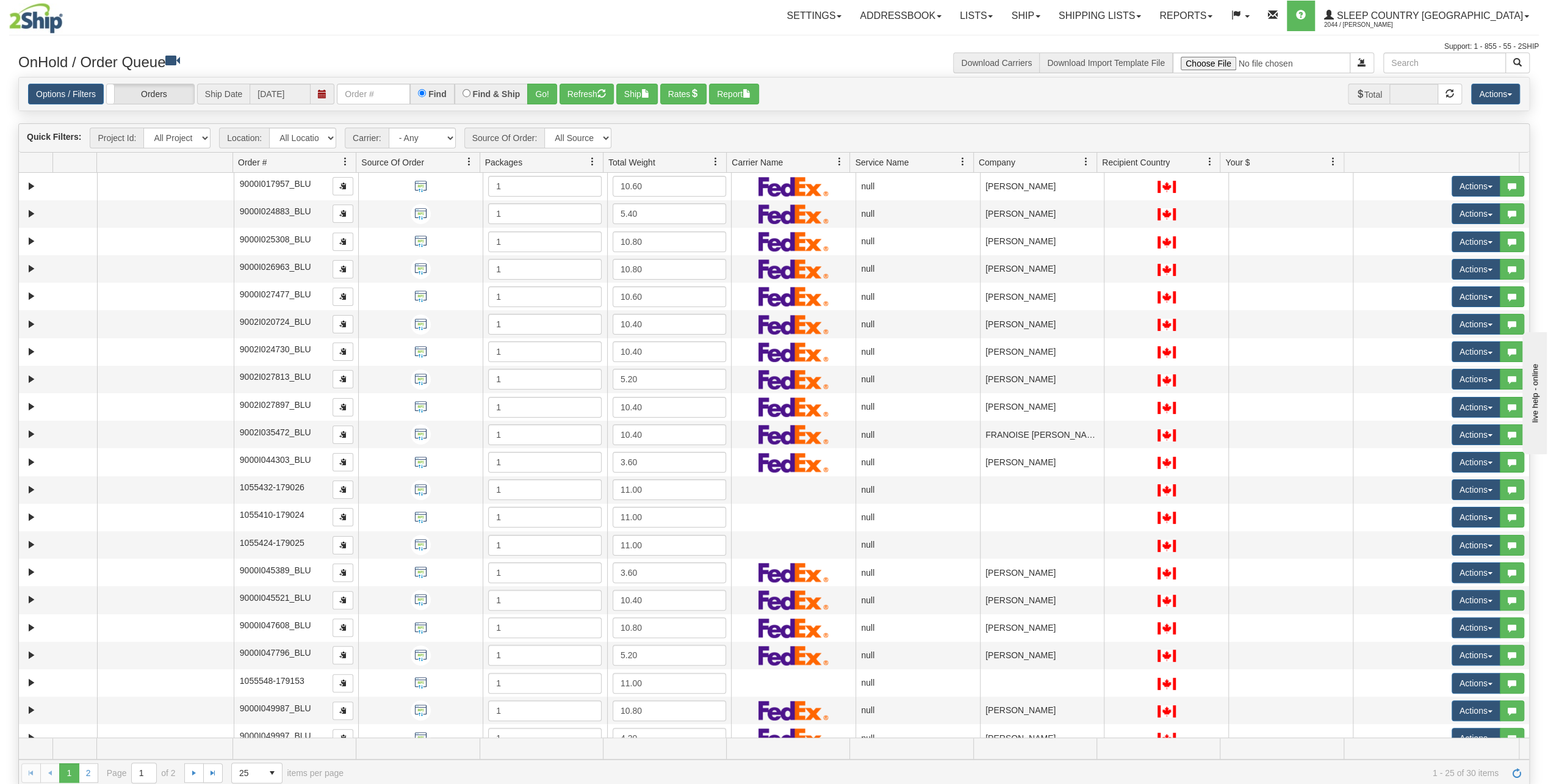
click at [1183, 132] on div "Quick Filters: Project Id: All Projects Location: All Locations BLU Carrier: - …" at bounding box center [774, 138] width 1510 height 28
click at [1049, 18] on link "Ship" at bounding box center [1025, 16] width 47 height 31
click at [799, 78] on div "Options / Filters Group Shipments Orders Ship Date [DATE] Find Find & Ship Go! …" at bounding box center [774, 94] width 1510 height 33
click at [172, 97] on label "Orders" at bounding box center [150, 93] width 88 height 19
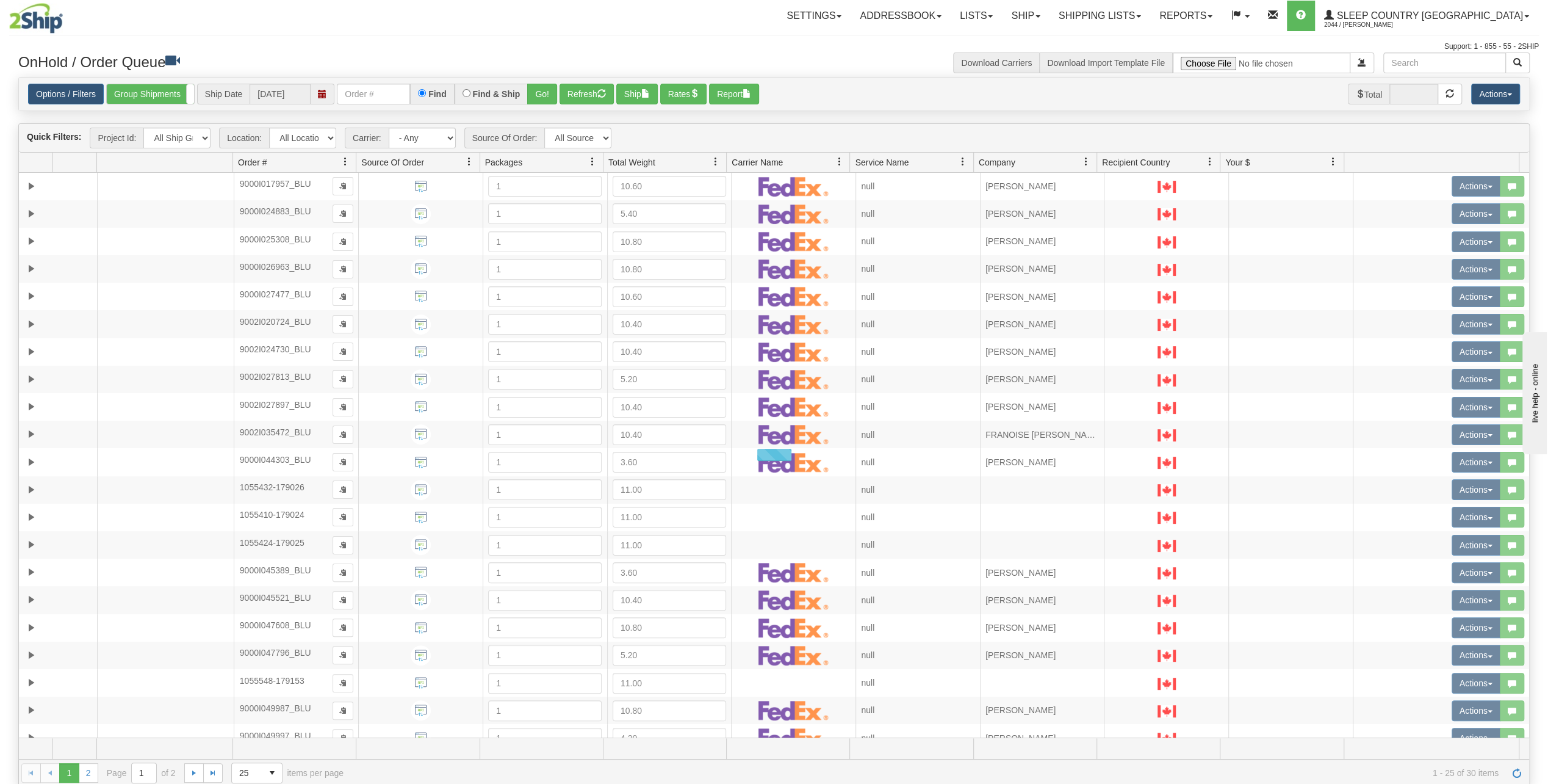
click at [172, 97] on label "Group Shipments" at bounding box center [150, 93] width 88 height 19
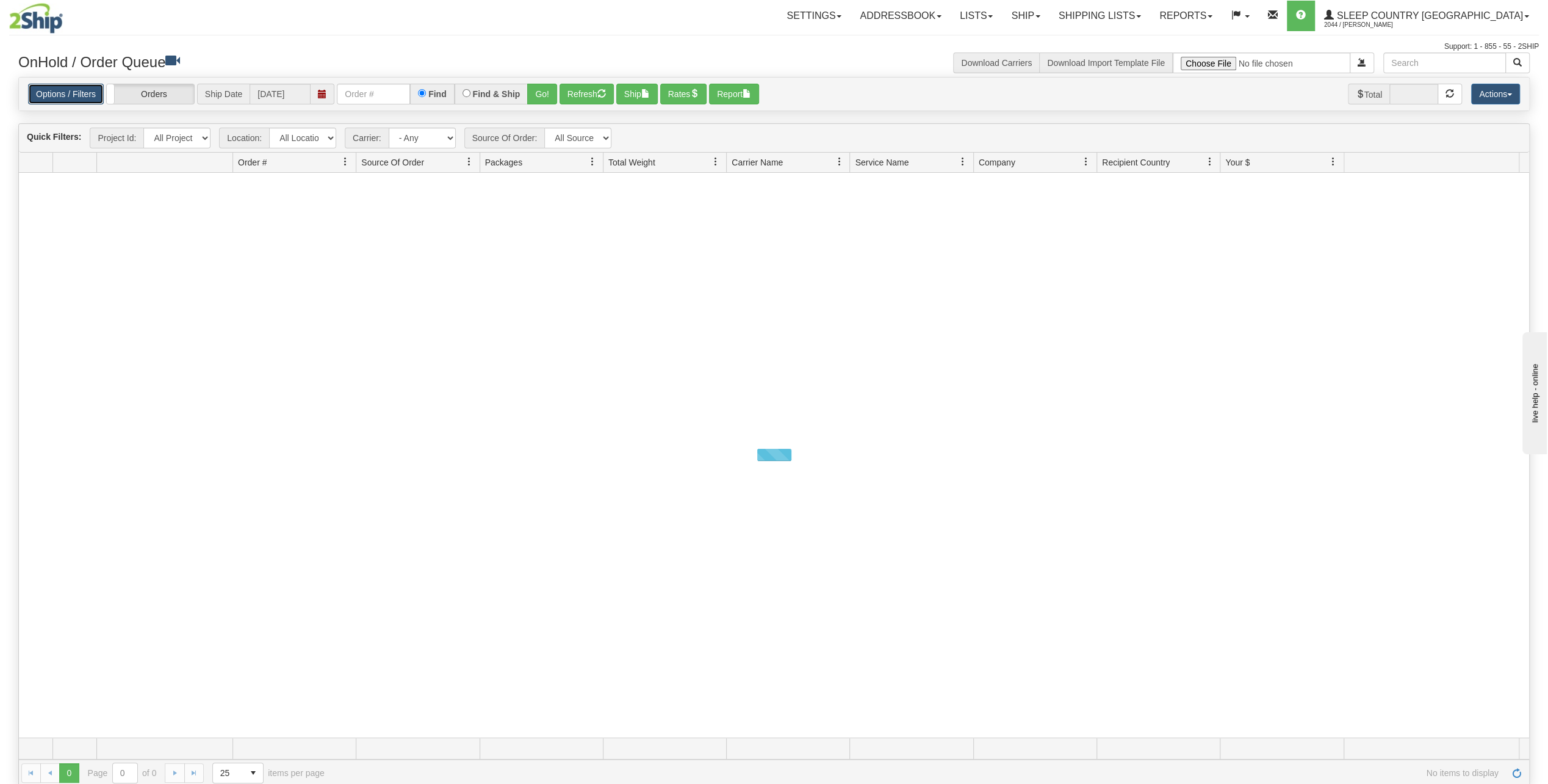
click at [97, 97] on link "Options / Filters" at bounding box center [66, 93] width 76 height 21
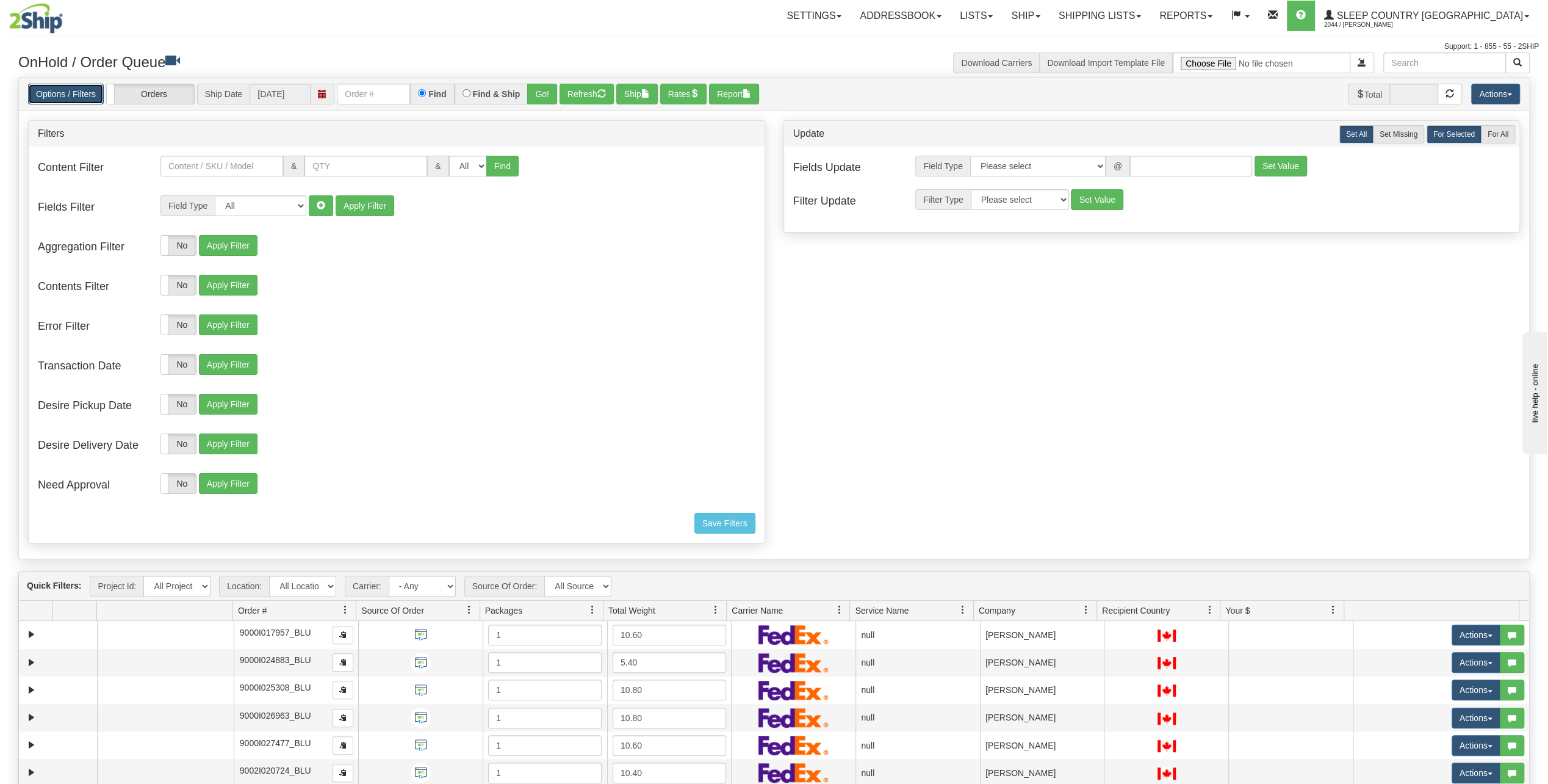
click at [97, 97] on link "Options / Filters" at bounding box center [66, 93] width 76 height 21
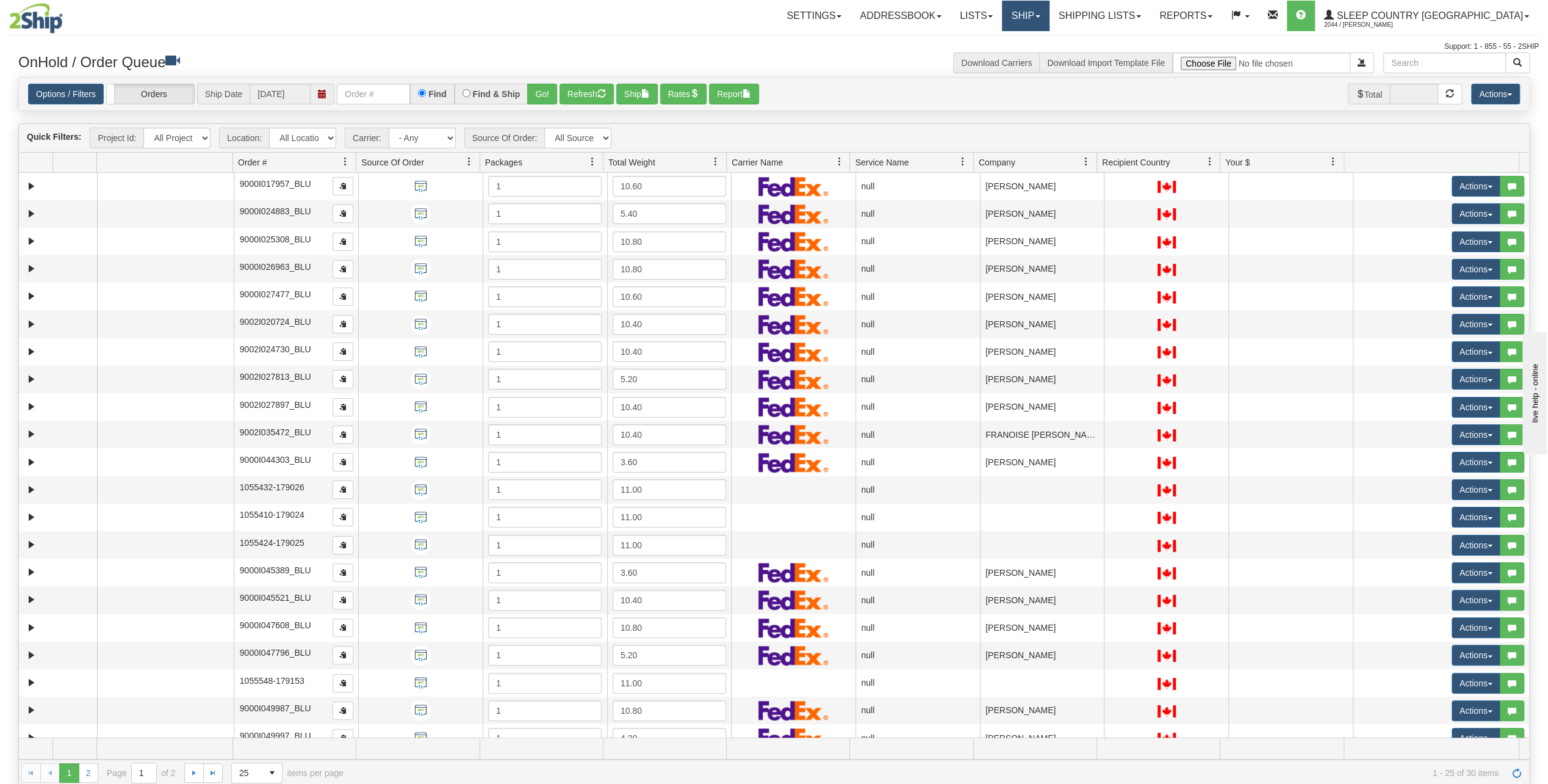
click at [1049, 15] on link "Ship" at bounding box center [1025, 16] width 47 height 31
click at [882, 58] on div "Download Carriers Download Import Template File" at bounding box center [1158, 63] width 766 height 21
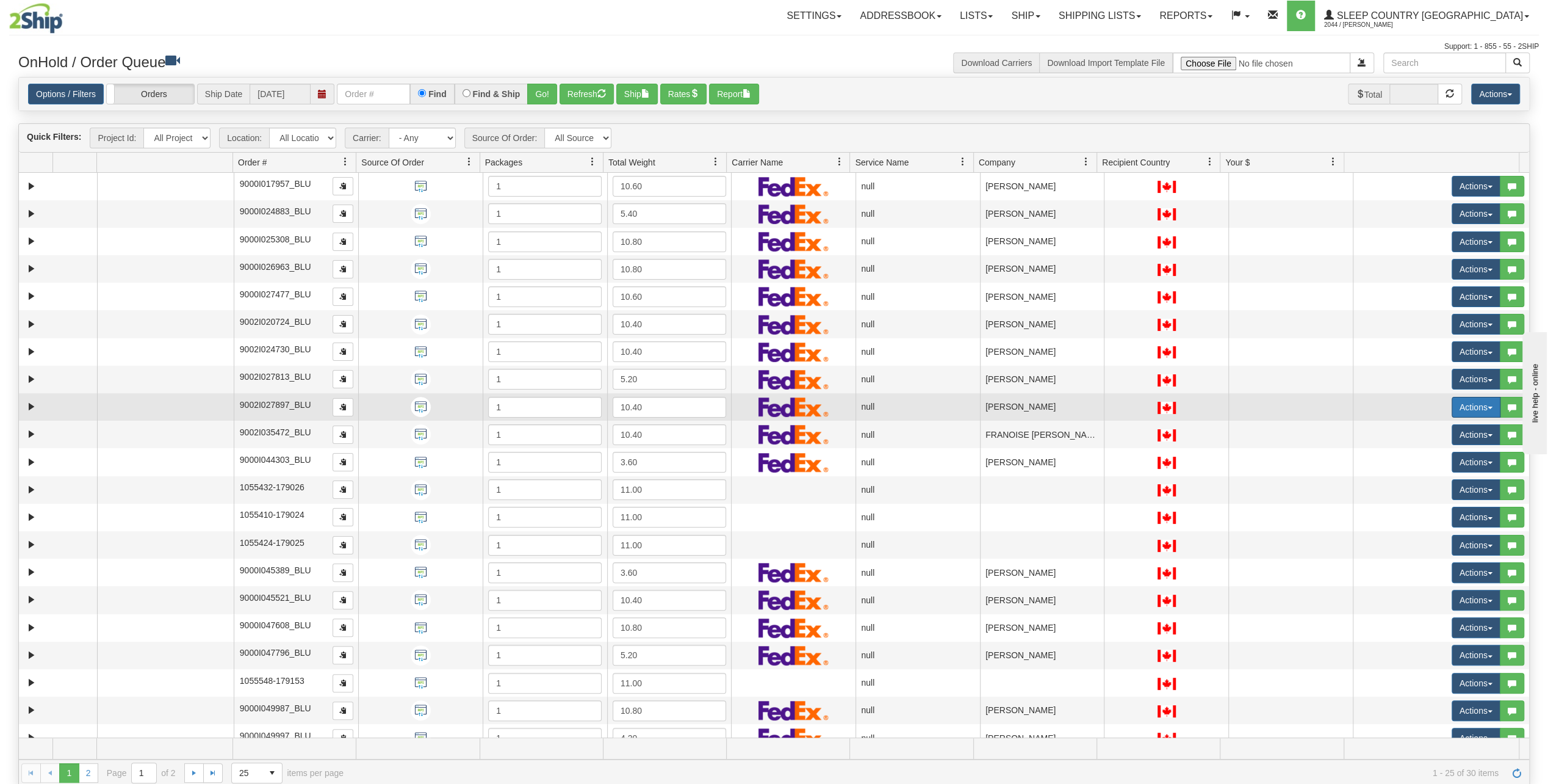
click at [1466, 404] on button "Actions" at bounding box center [1476, 407] width 49 height 21
click at [1445, 424] on link "Open" at bounding box center [1447, 430] width 106 height 16
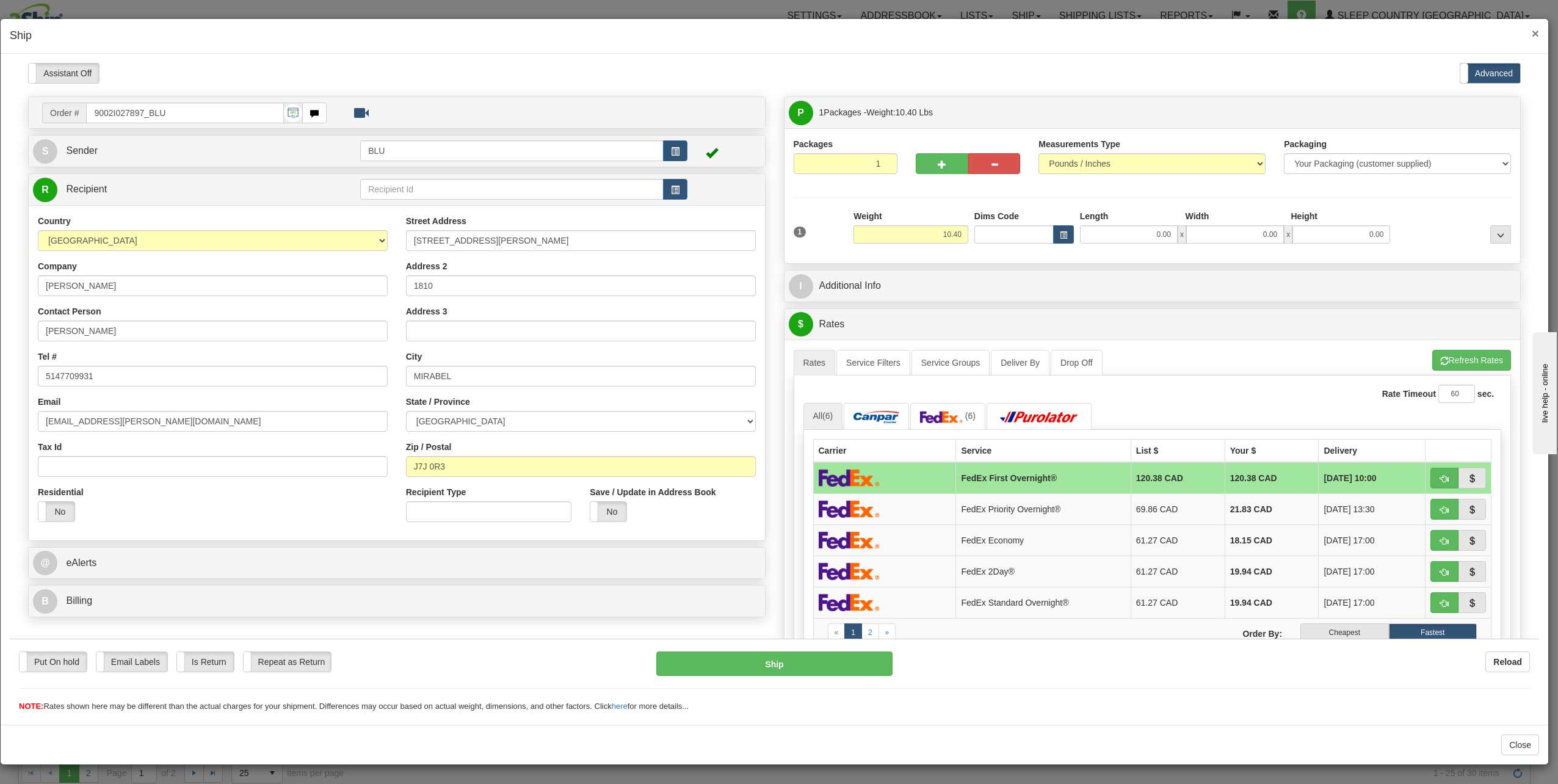
click at [1536, 33] on span "×" at bounding box center [1535, 33] width 8 height 14
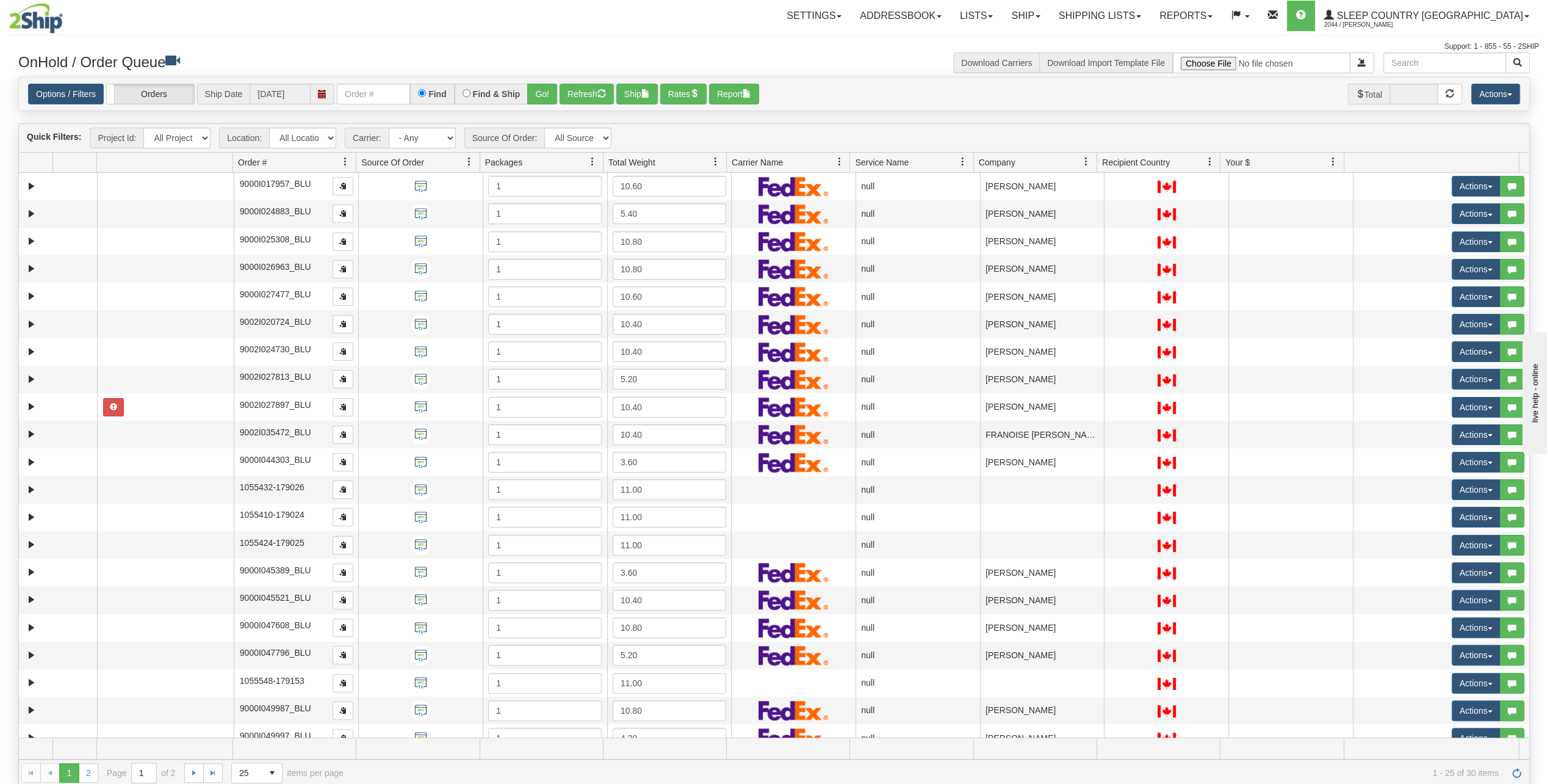
click at [838, 90] on div "Options / Filters Group Shipments Orders Ship Date [DATE] Find Find & Ship Go! …" at bounding box center [774, 93] width 1492 height 21
